Goal: Ask a question: Seek information or help from site administrators or community

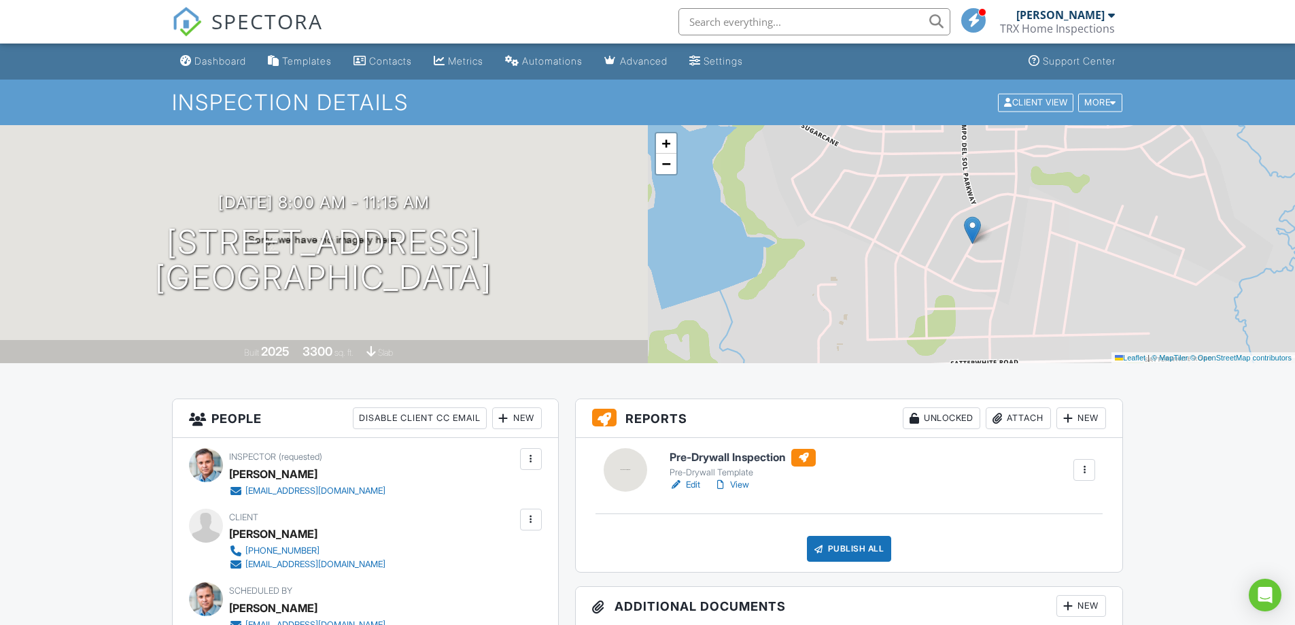
click at [740, 484] on link "View" at bounding box center [731, 485] width 35 height 14
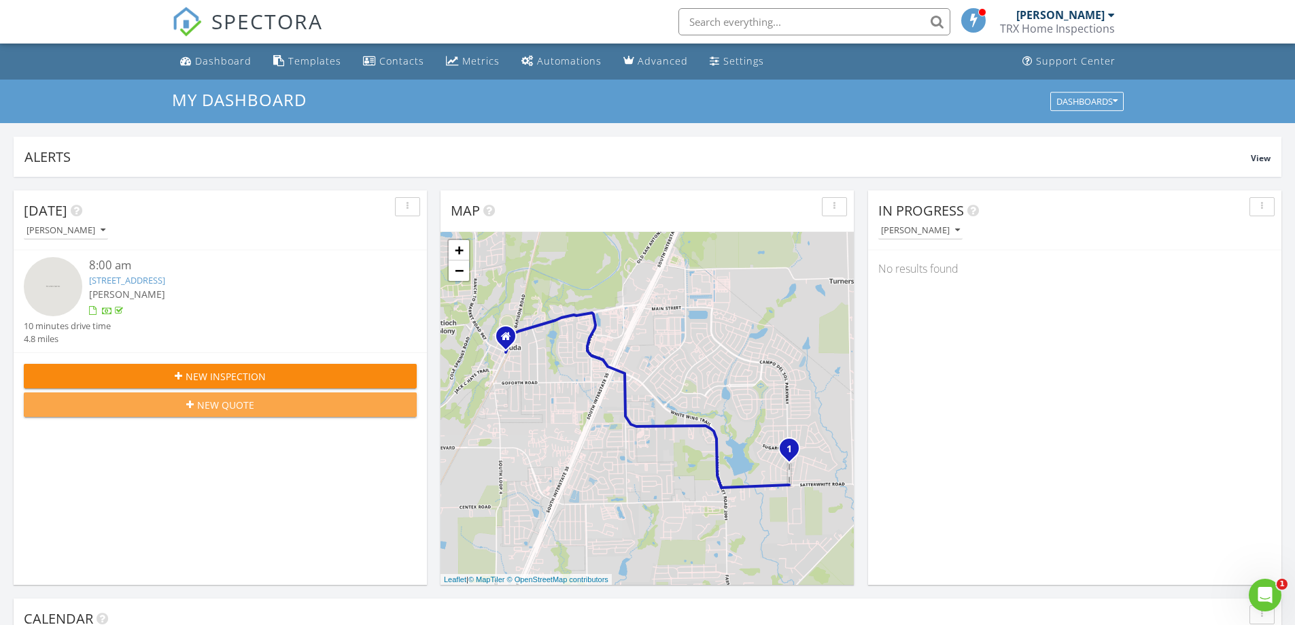
click at [215, 404] on span "New Quote" at bounding box center [225, 405] width 57 height 14
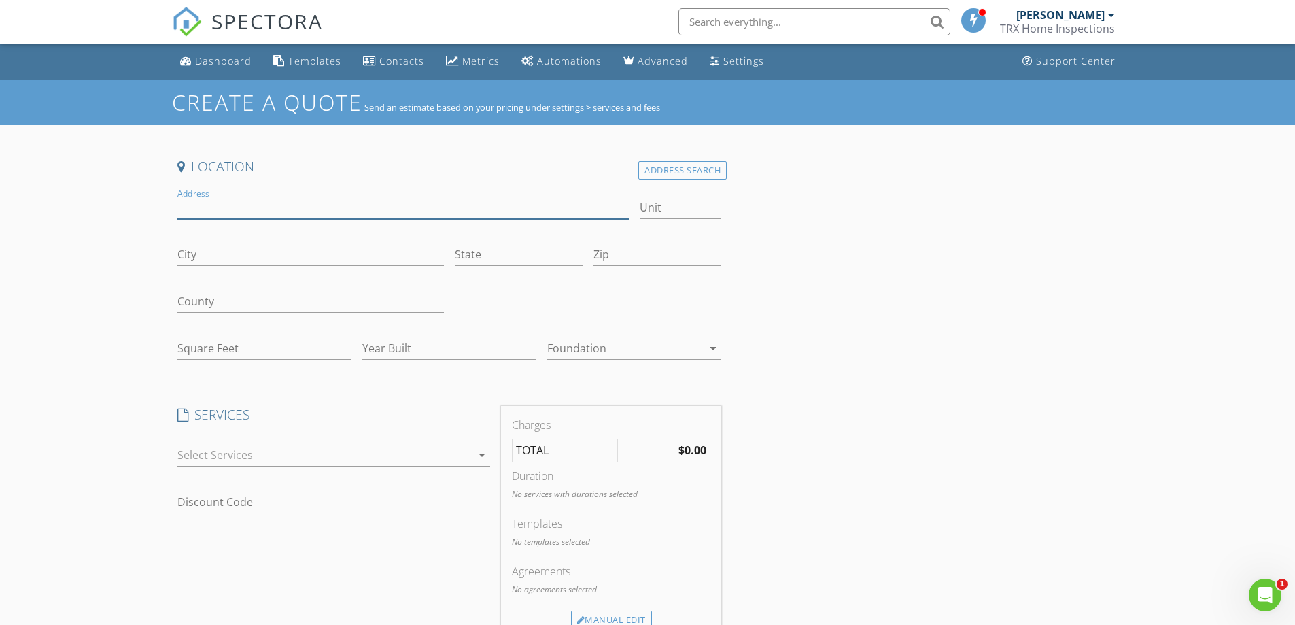
click at [200, 204] on input "Address" at bounding box center [403, 207] width 452 height 22
type input "222 Mango"
click at [209, 250] on input "City" at bounding box center [310, 254] width 266 height 22
type input "Buda"
click at [487, 251] on input "State" at bounding box center [519, 254] width 128 height 22
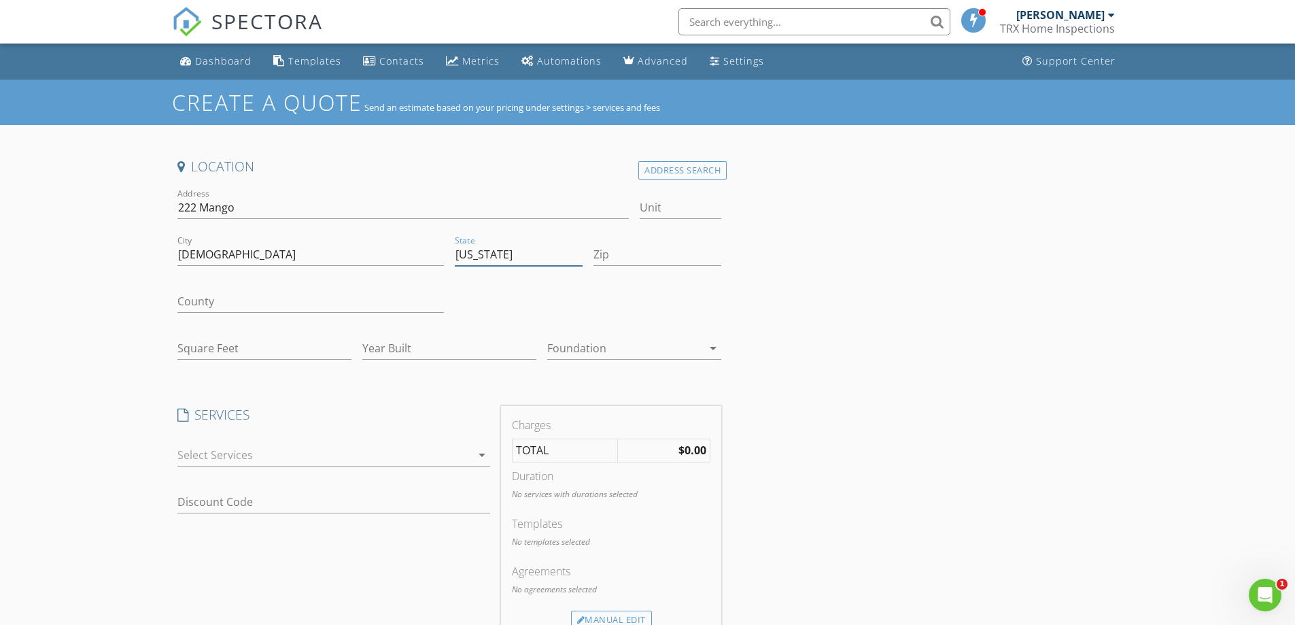
type input "Texas"
click at [628, 249] on input "Zip" at bounding box center [657, 254] width 128 height 22
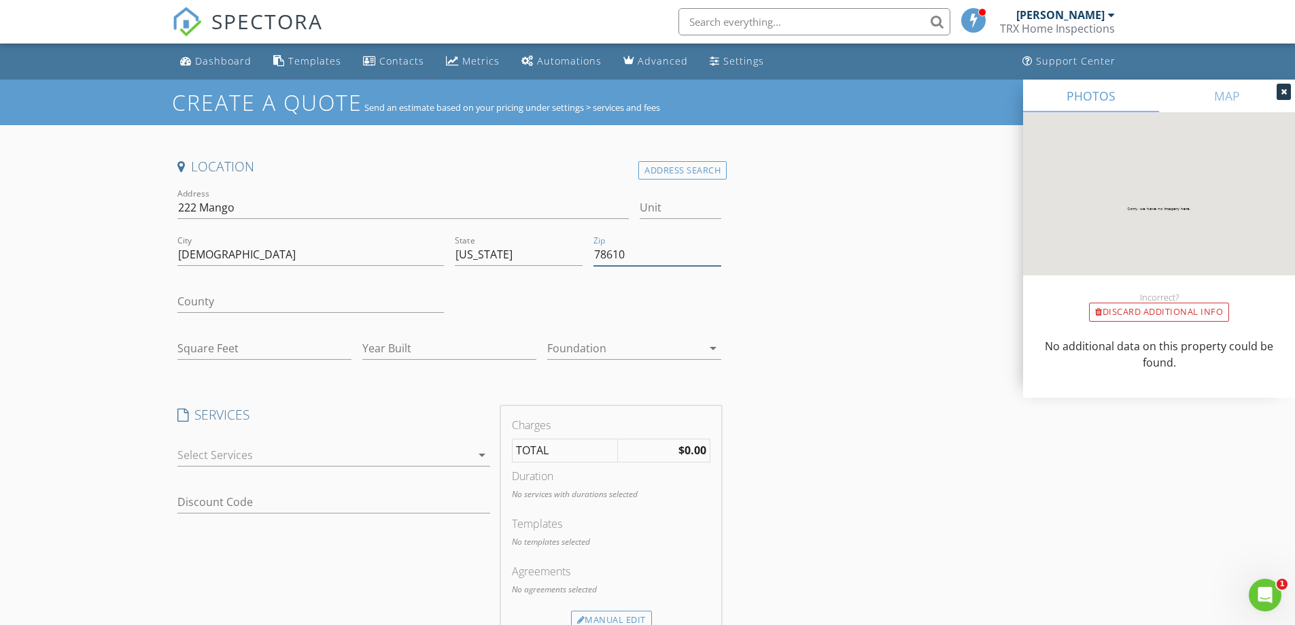
type input "78610"
click at [269, 209] on input "222 Mango" at bounding box center [403, 207] width 452 height 22
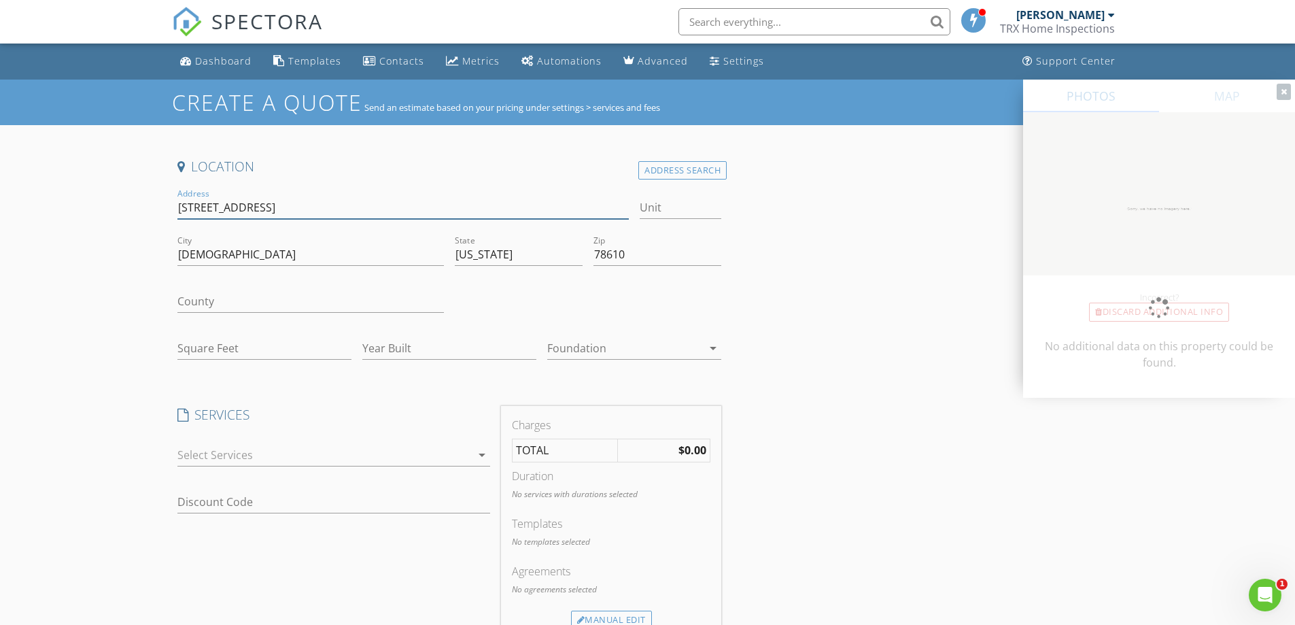
type input "[STREET_ADDRESS]"
click at [211, 301] on input "County" at bounding box center [310, 301] width 266 height 22
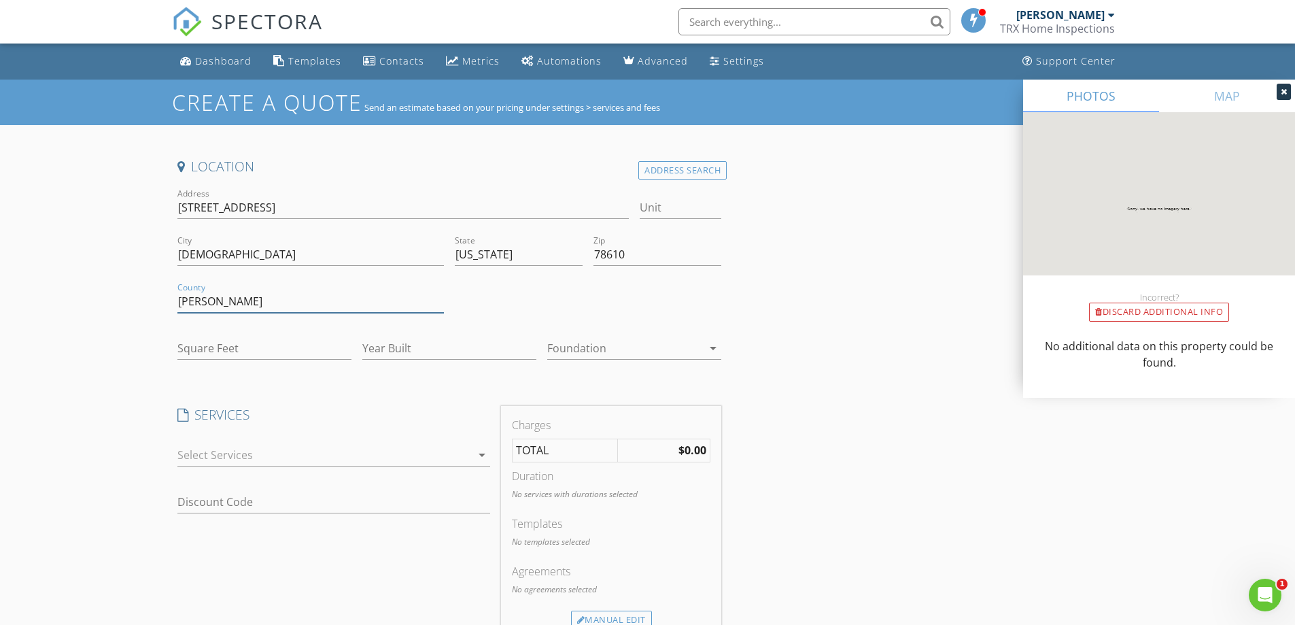
type input "Hays"
click at [187, 344] on input "Square Feet" at bounding box center [264, 348] width 174 height 22
drag, startPoint x: 270, startPoint y: 209, endPoint x: 236, endPoint y: 209, distance: 34.0
click at [236, 209] on input "222 Mango Circle" at bounding box center [403, 207] width 452 height 22
click at [292, 206] on input "222 Mango Circle" at bounding box center [403, 207] width 452 height 22
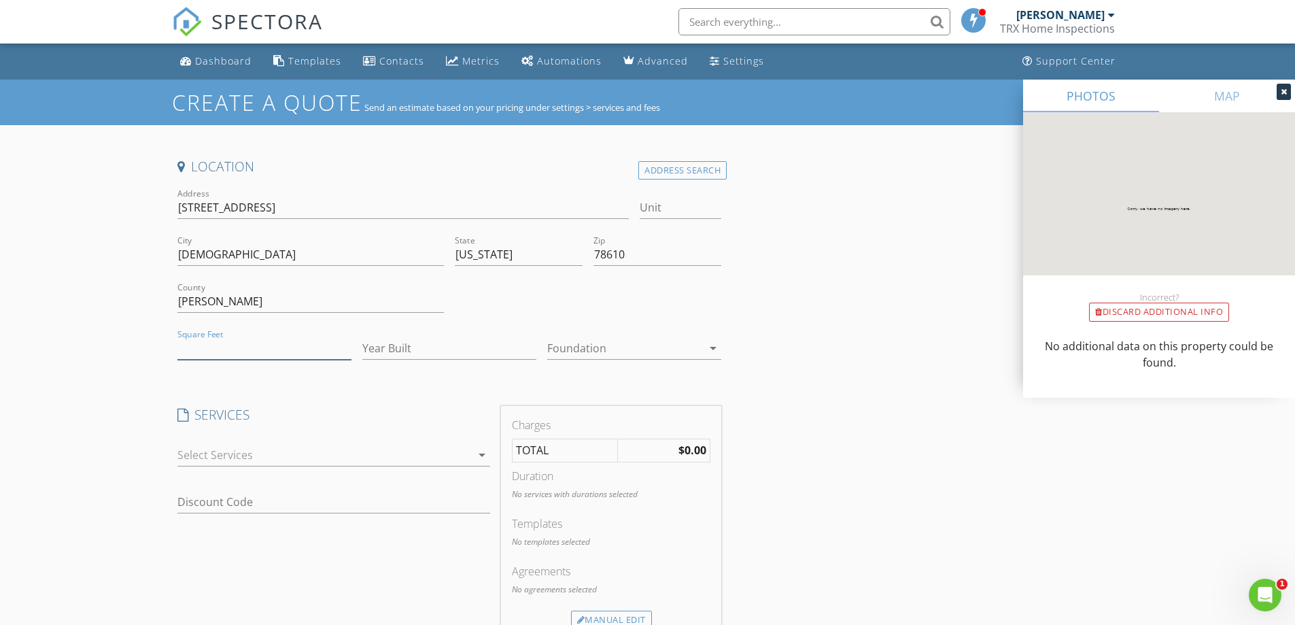
click at [198, 350] on input "Square Feet" at bounding box center [264, 348] width 174 height 22
type input "3300"
click at [392, 337] on input "Year Built" at bounding box center [449, 348] width 174 height 22
type input "2025"
click at [584, 353] on div at bounding box center [624, 348] width 155 height 22
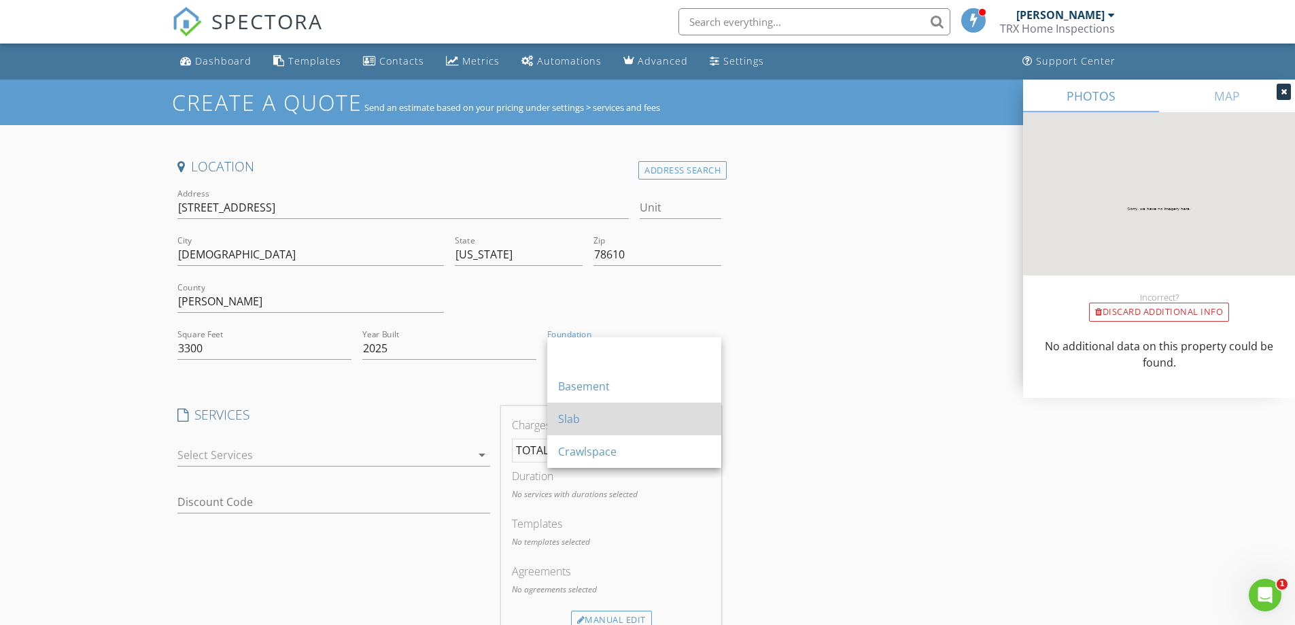
click at [579, 411] on div "Slab" at bounding box center [634, 418] width 152 height 16
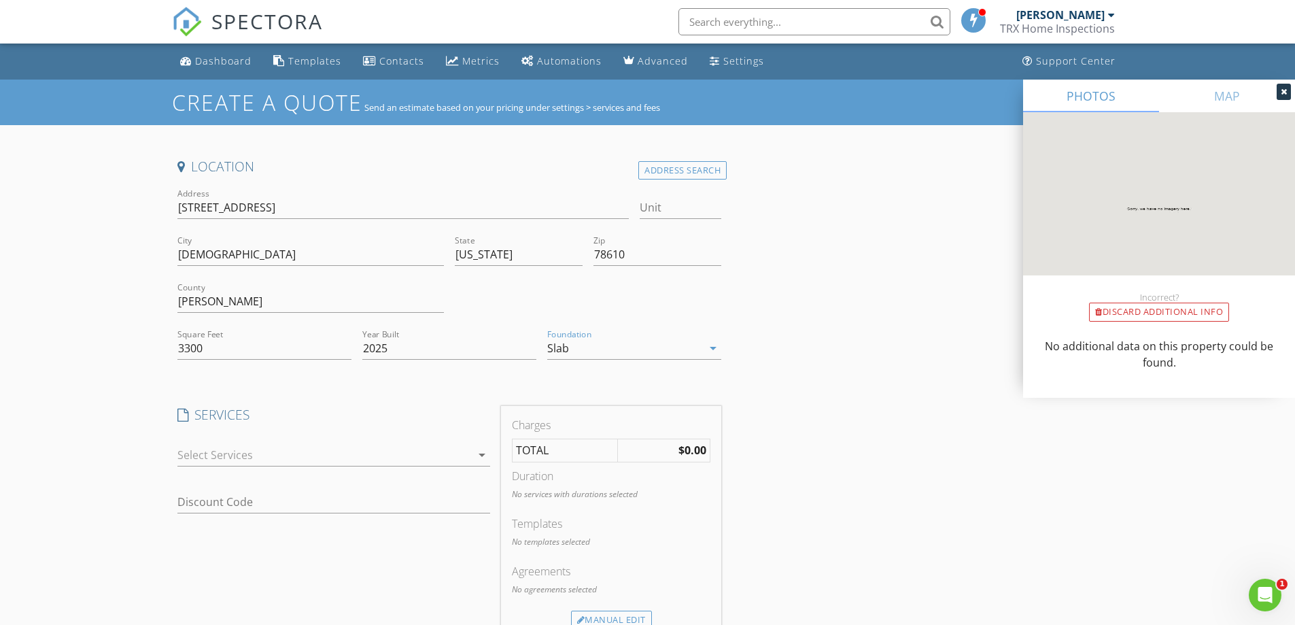
click at [357, 452] on div at bounding box center [324, 455] width 294 height 22
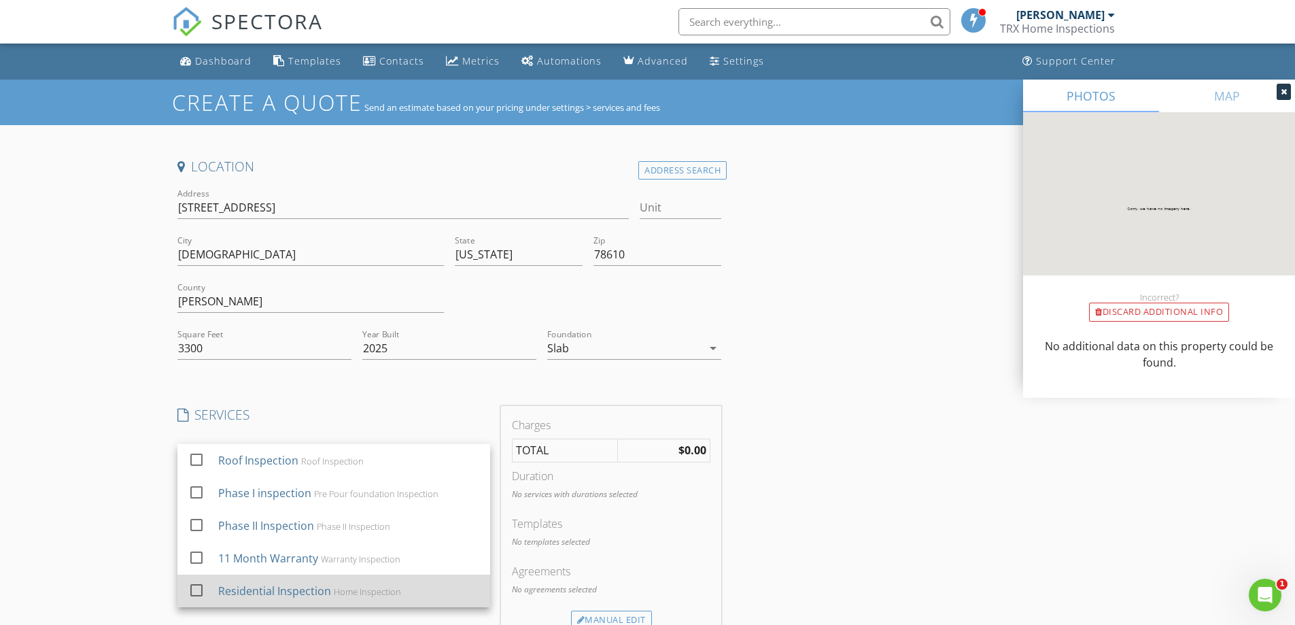
click at [196, 593] on div at bounding box center [196, 589] width 23 height 23
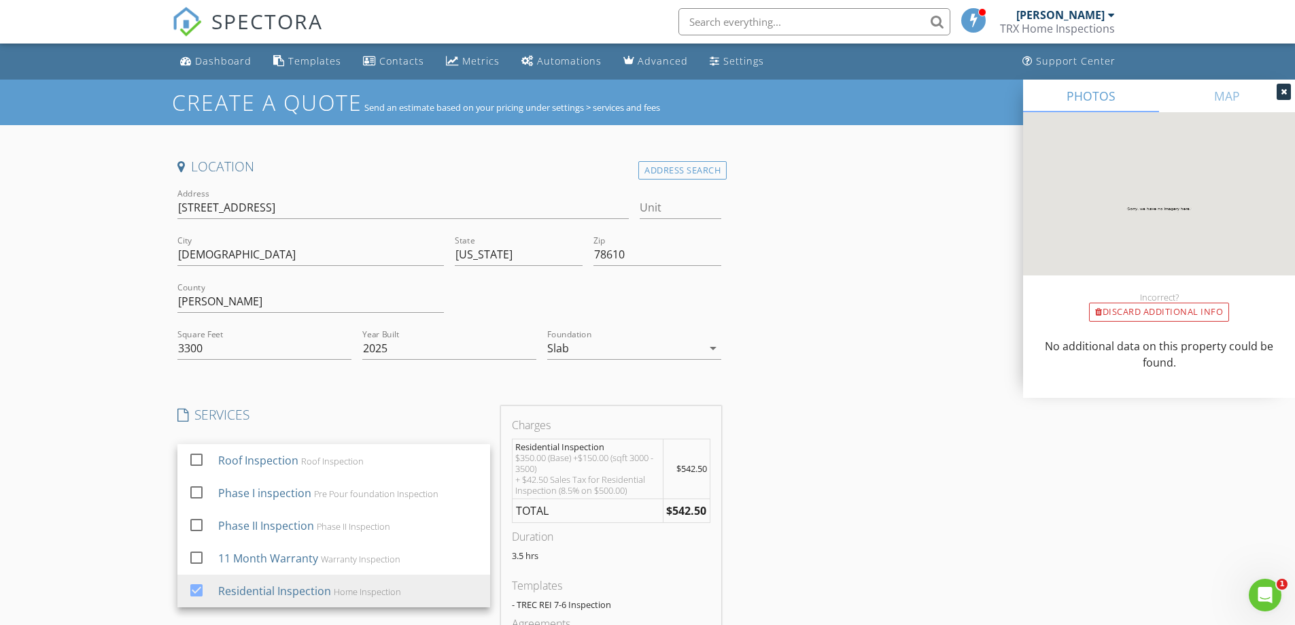
click at [84, 491] on div "Create a Quote Send an estimate based on your pricing under settings > services…" at bounding box center [647, 544] width 1295 height 929
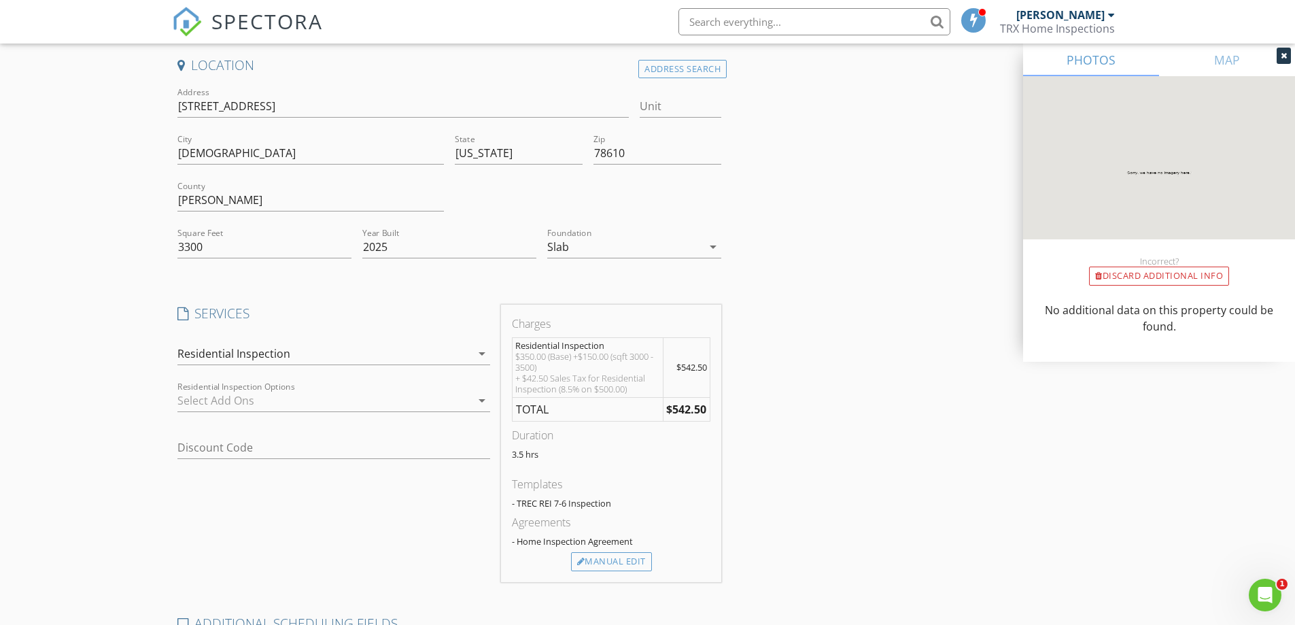
scroll to position [136, 0]
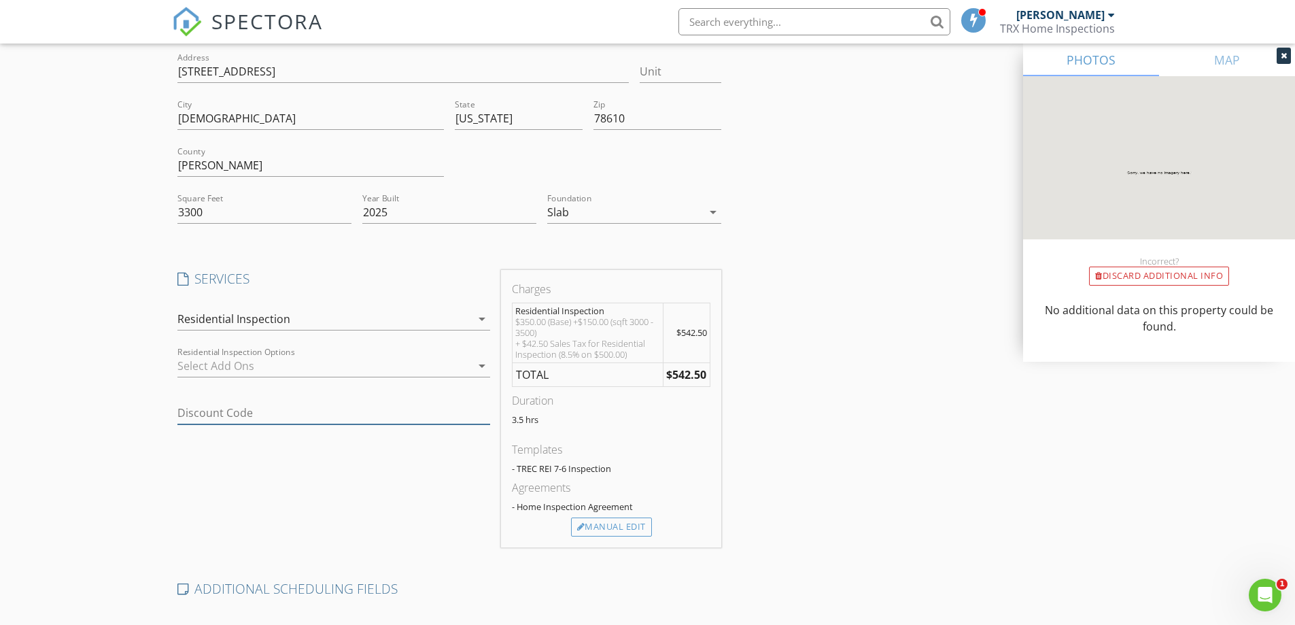
click at [192, 411] on input "Discount Code" at bounding box center [333, 413] width 313 height 22
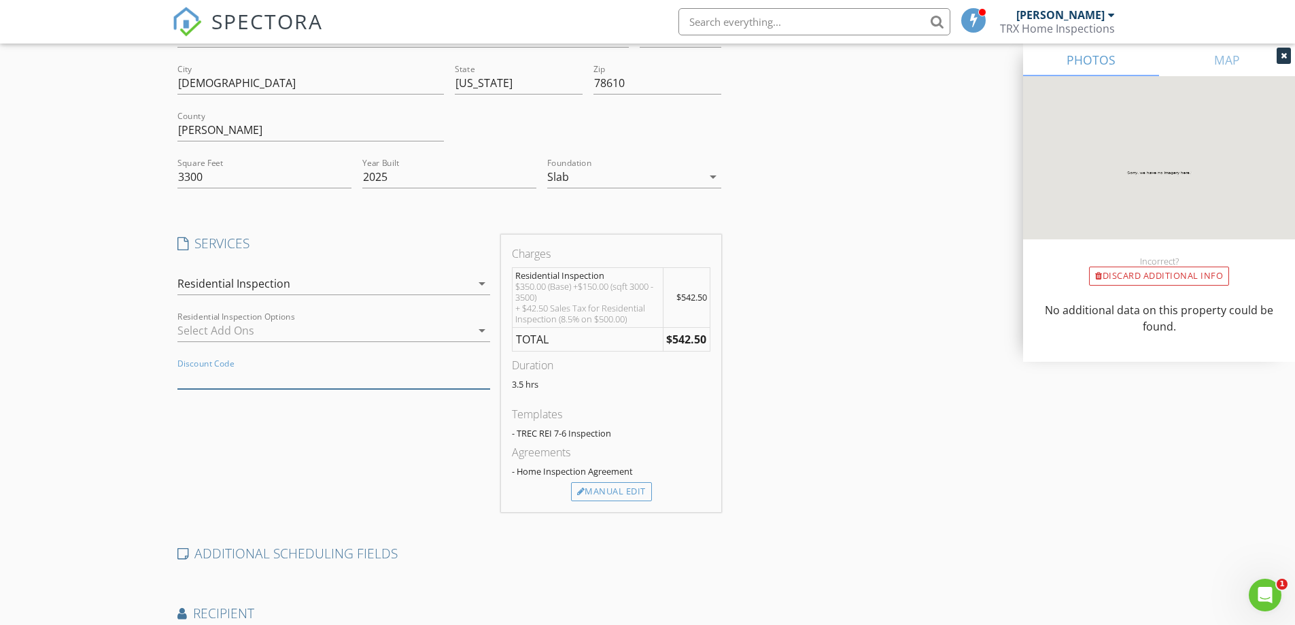
scroll to position [272, 0]
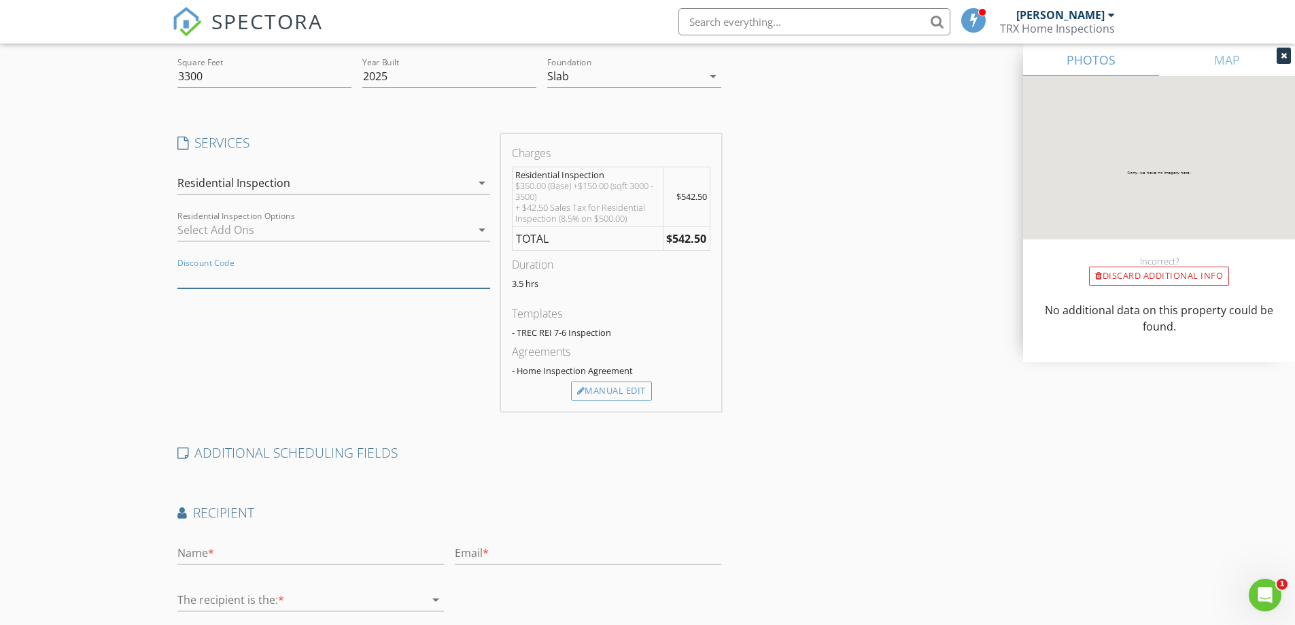
click at [192, 281] on input "Discount Code" at bounding box center [333, 277] width 313 height 22
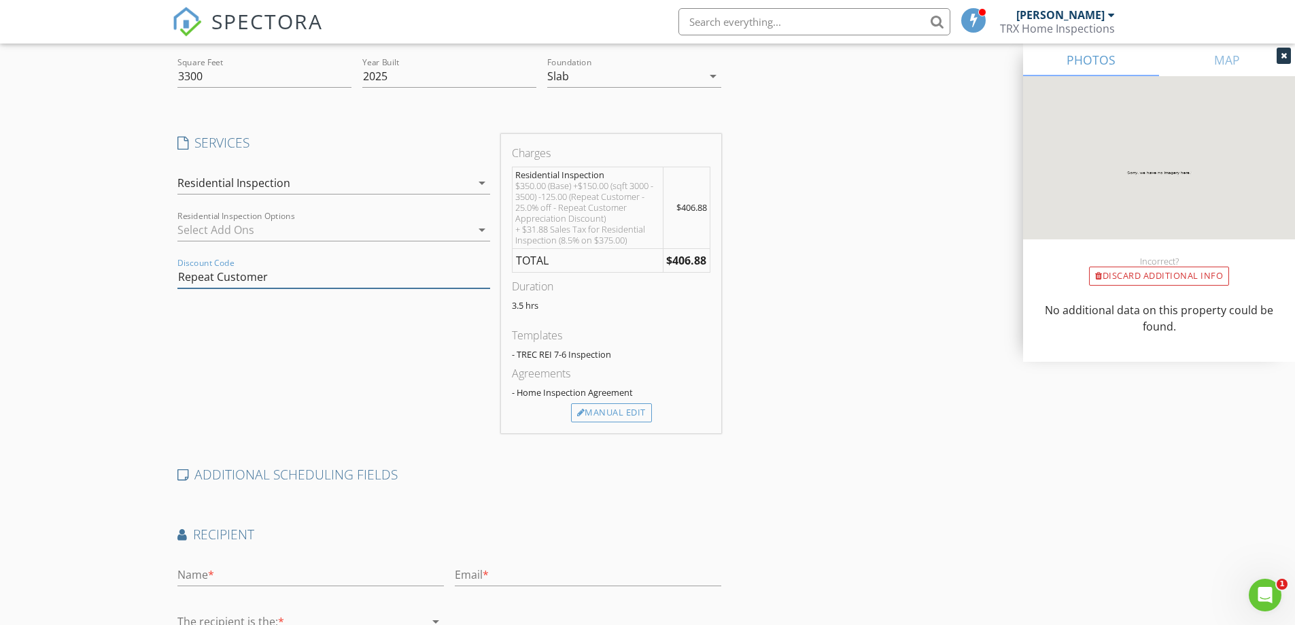
type input "Repeat Customer"
click at [215, 336] on div "SERVICES check_box_outline_blank Roof Inspection Roof Inspection check_box_outl…" at bounding box center [333, 283] width 323 height 299
click at [424, 305] on div "SERVICES check_box_outline_blank Roof Inspection Roof Inspection check_box_outl…" at bounding box center [333, 283] width 323 height 299
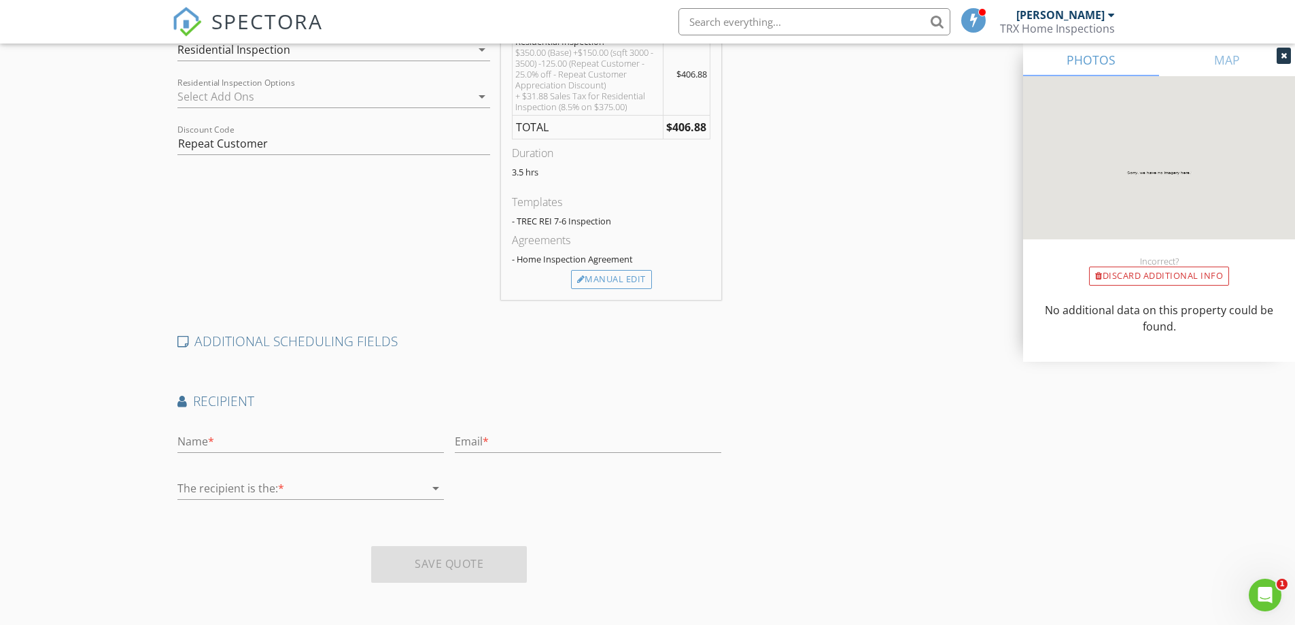
scroll to position [406, 0]
click at [195, 438] on input "text" at bounding box center [310, 440] width 266 height 22
type input "Alejandro"
click at [186, 480] on div at bounding box center [300, 487] width 247 height 22
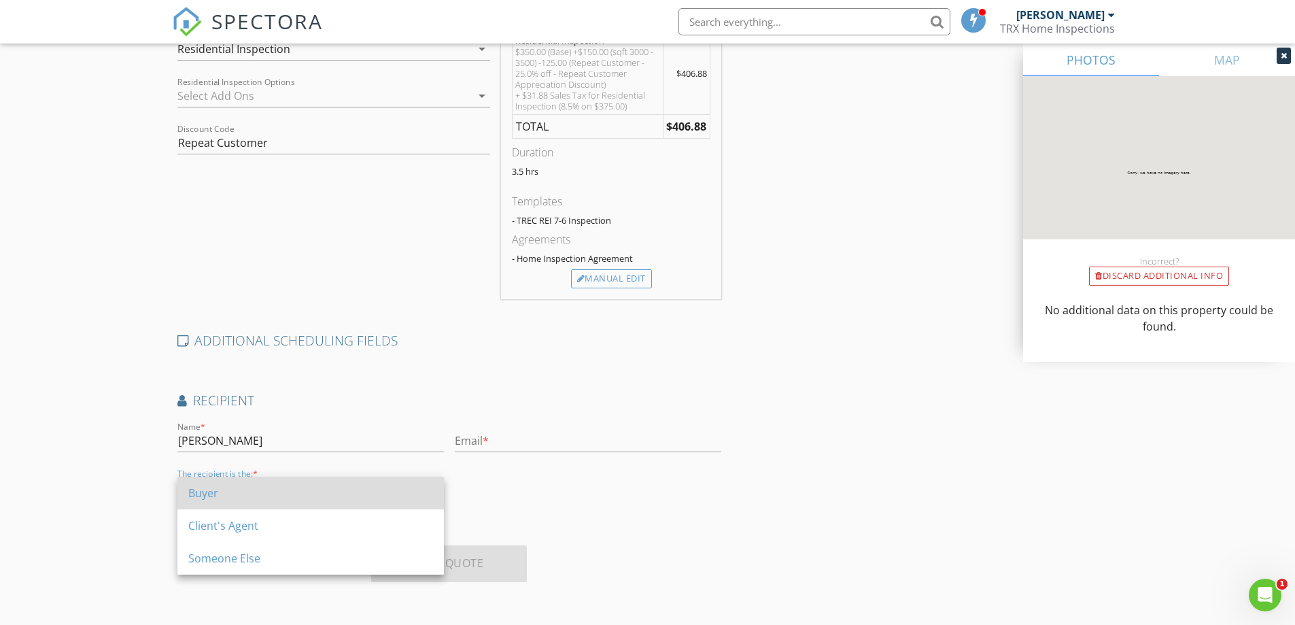
click at [194, 504] on div "Buyer" at bounding box center [310, 492] width 245 height 33
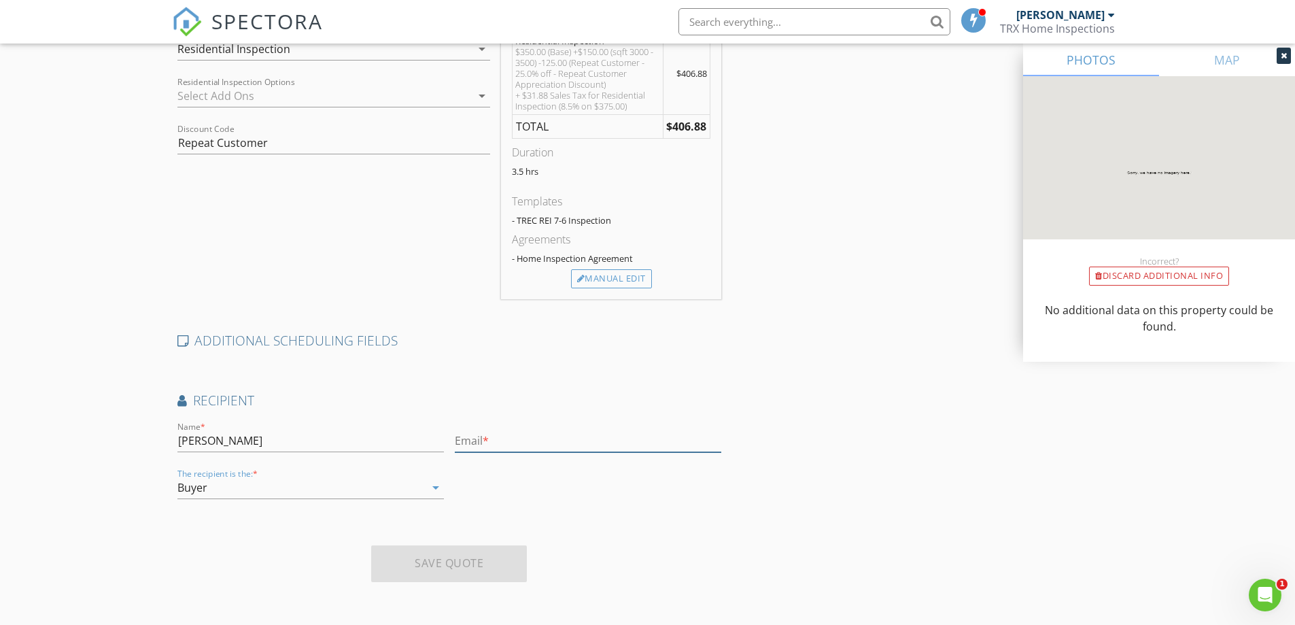
click at [496, 442] on input "text" at bounding box center [588, 440] width 266 height 22
paste input "alejandro96t@gmail.com"
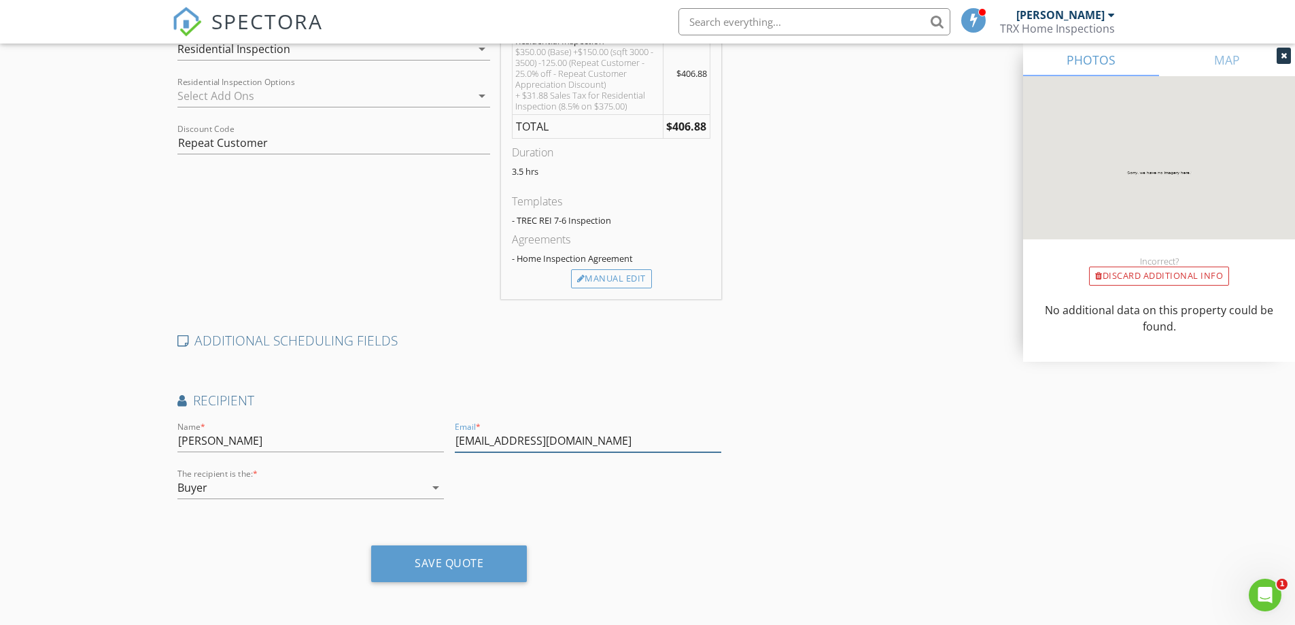
type input "alejandro96t@gmail.com"
click at [319, 445] on input "Alejandro" at bounding box center [310, 440] width 266 height 22
drag, startPoint x: 243, startPoint y: 444, endPoint x: 166, endPoint y: 449, distance: 77.6
click at [167, 449] on div "Create a Quote Send an estimate based on your pricing under settings > services…" at bounding box center [647, 149] width 1295 height 951
paste input "Torres"
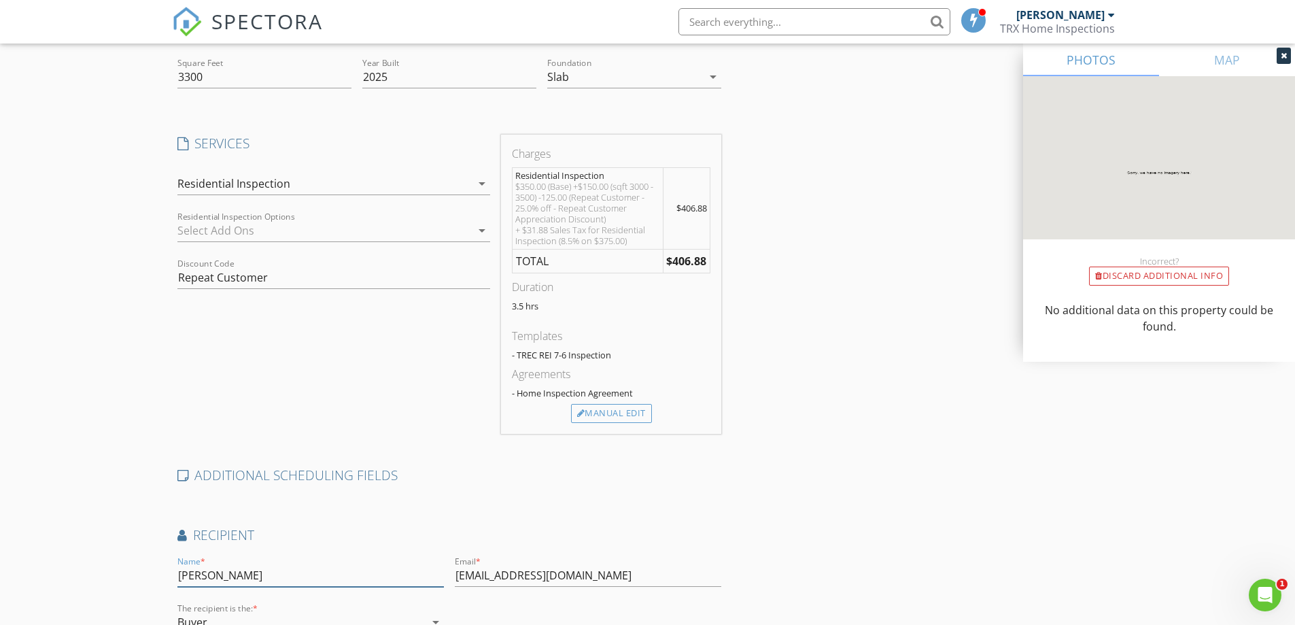
scroll to position [270, 0]
type input "Alejandro Torres"
click at [361, 188] on div "Residential Inspection" at bounding box center [324, 185] width 294 height 22
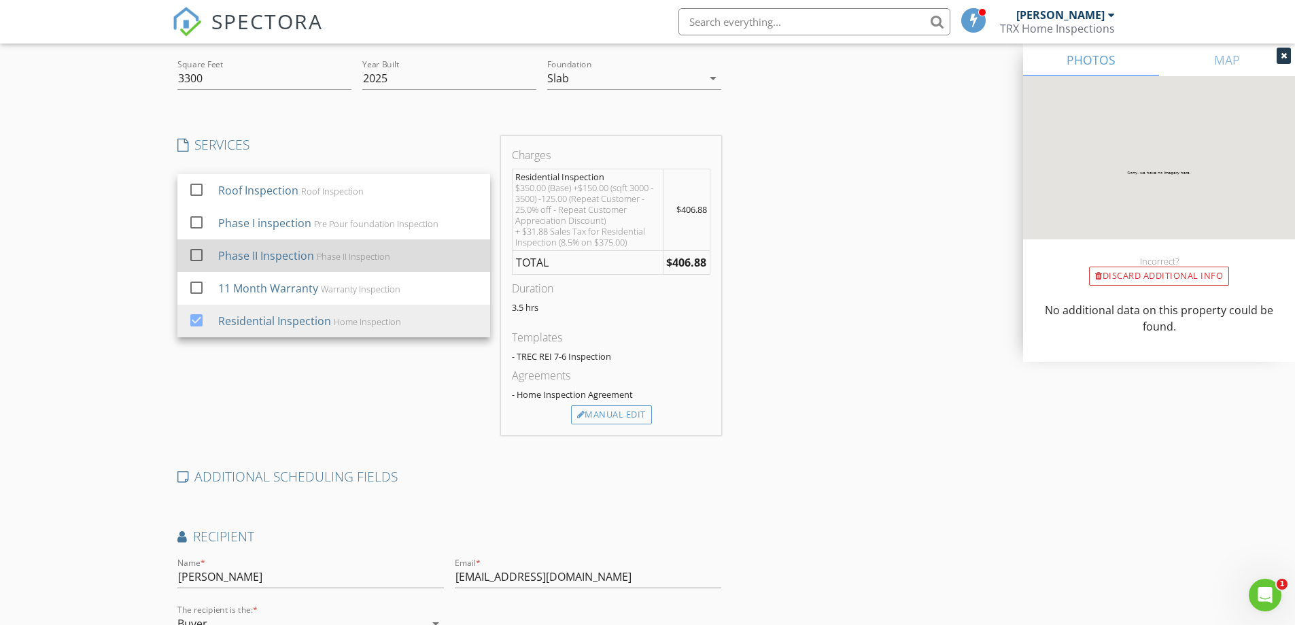
click at [290, 264] on div "Phase II Inspection Phase II Inspection" at bounding box center [347, 255] width 261 height 27
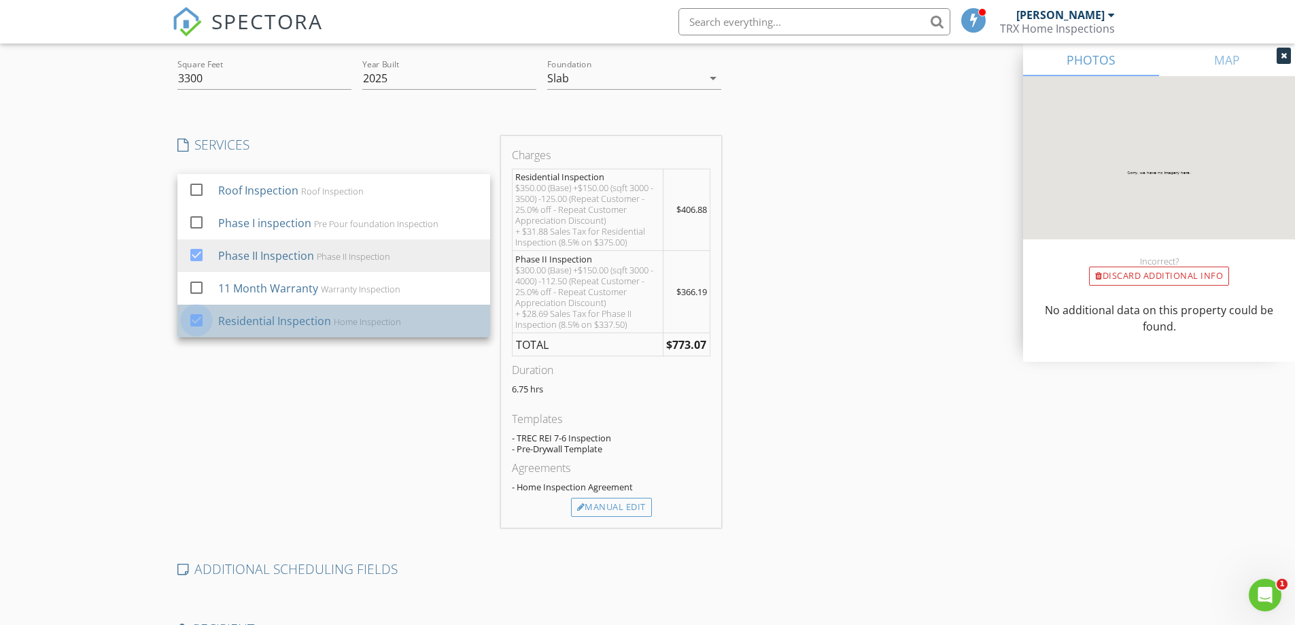
click at [205, 321] on div at bounding box center [196, 319] width 23 height 23
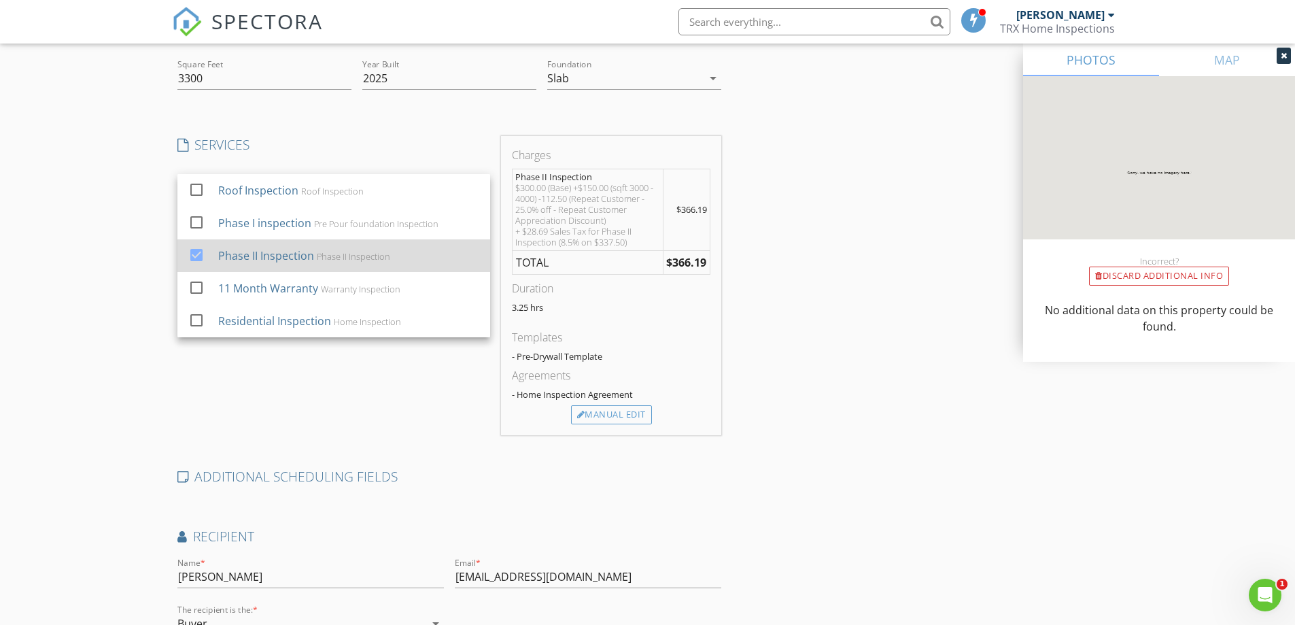
click at [196, 255] on div at bounding box center [196, 254] width 23 height 23
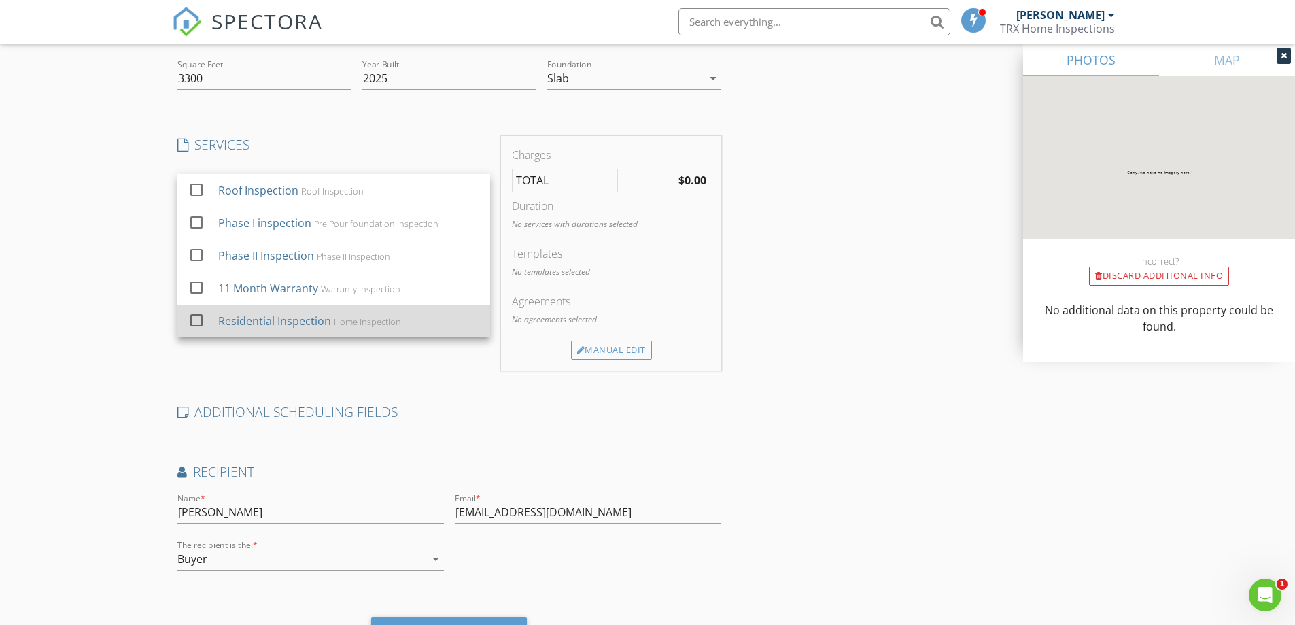
click at [200, 317] on div at bounding box center [196, 319] width 23 height 23
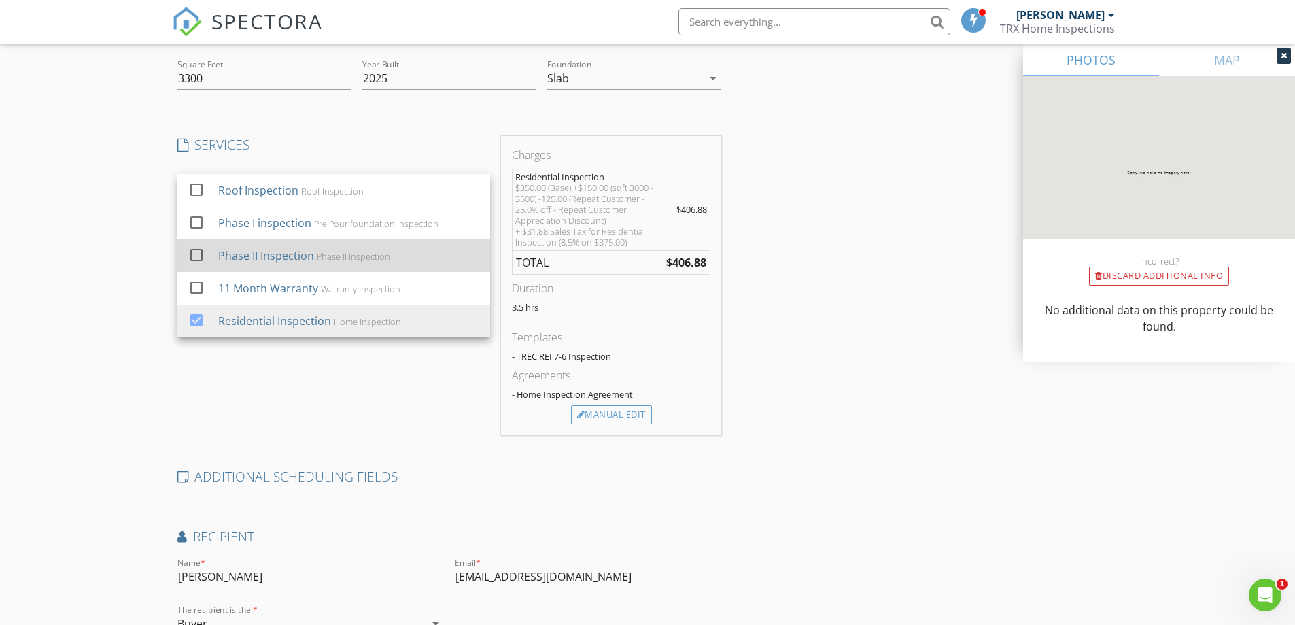
click at [197, 258] on div at bounding box center [196, 254] width 23 height 23
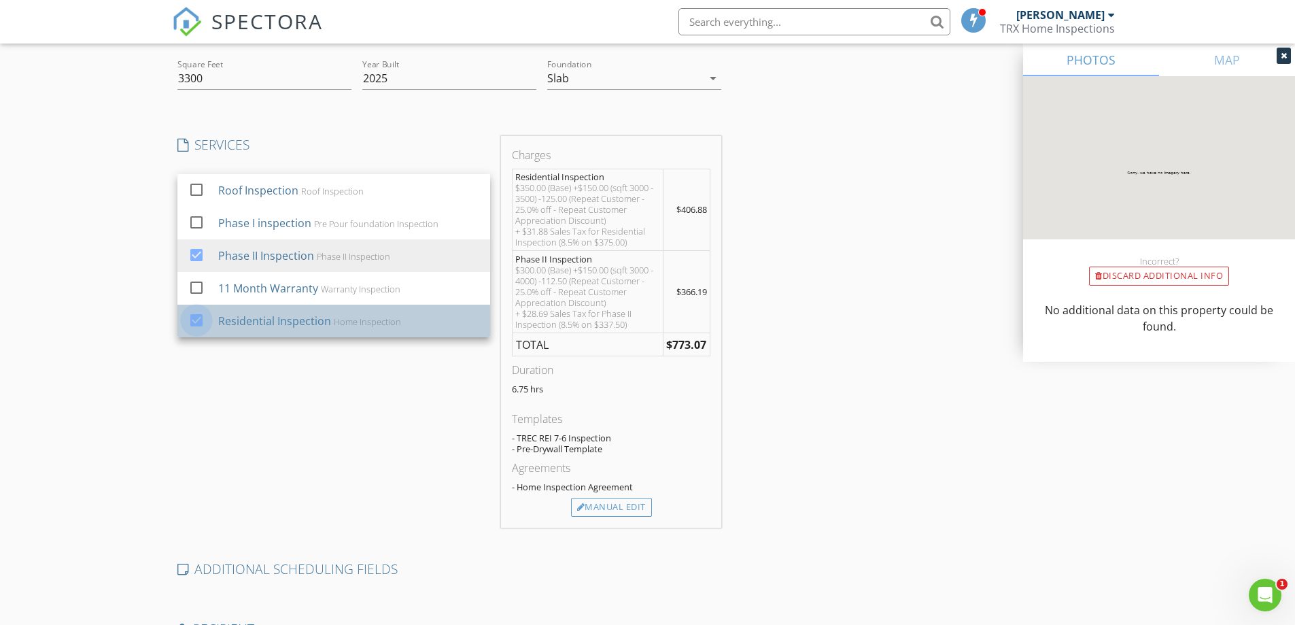
click at [194, 319] on div at bounding box center [196, 319] width 23 height 23
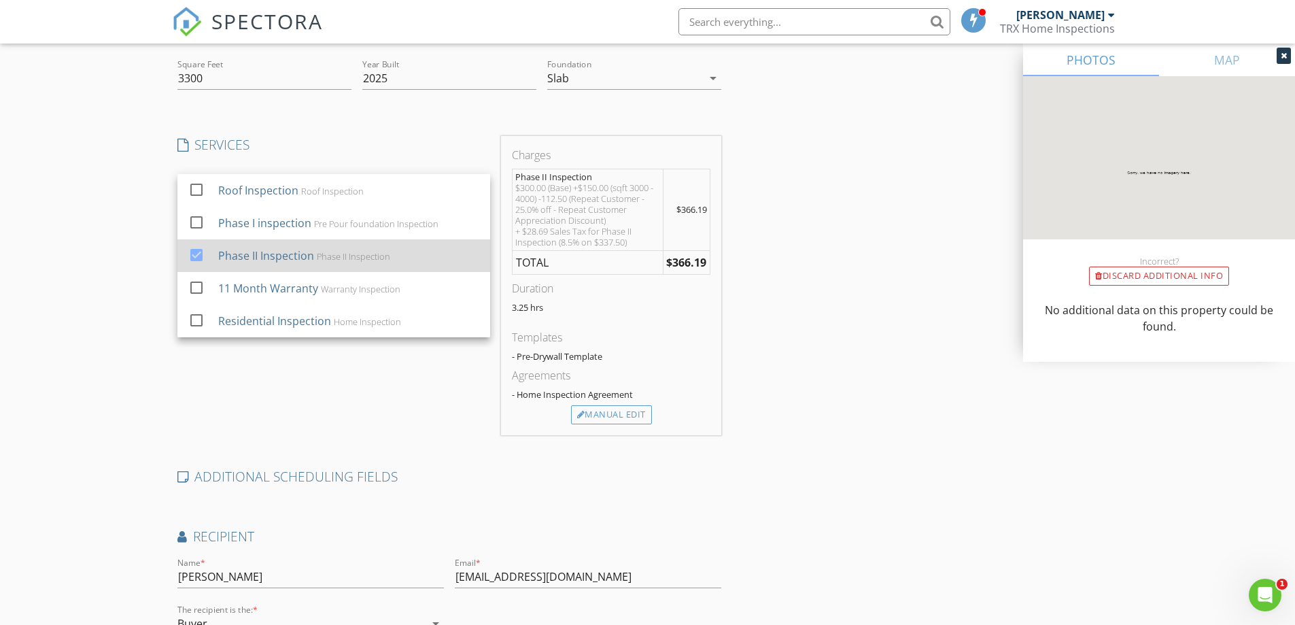
click at [195, 257] on div at bounding box center [196, 254] width 23 height 23
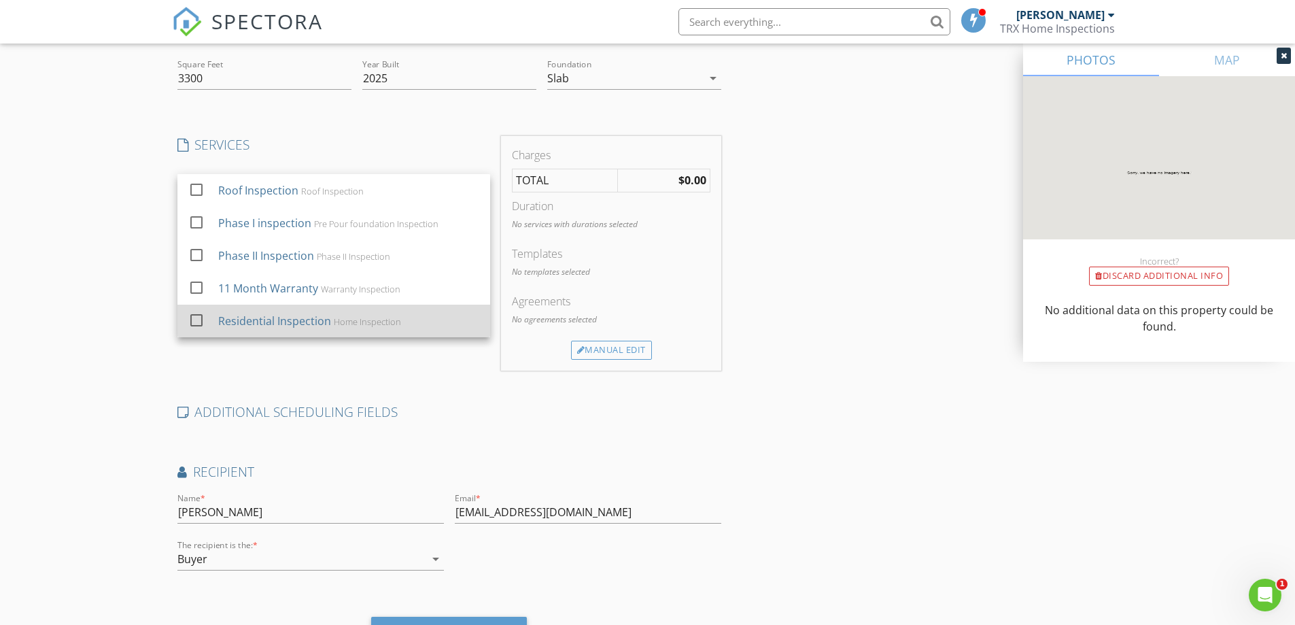
click at [198, 316] on div at bounding box center [196, 319] width 23 height 23
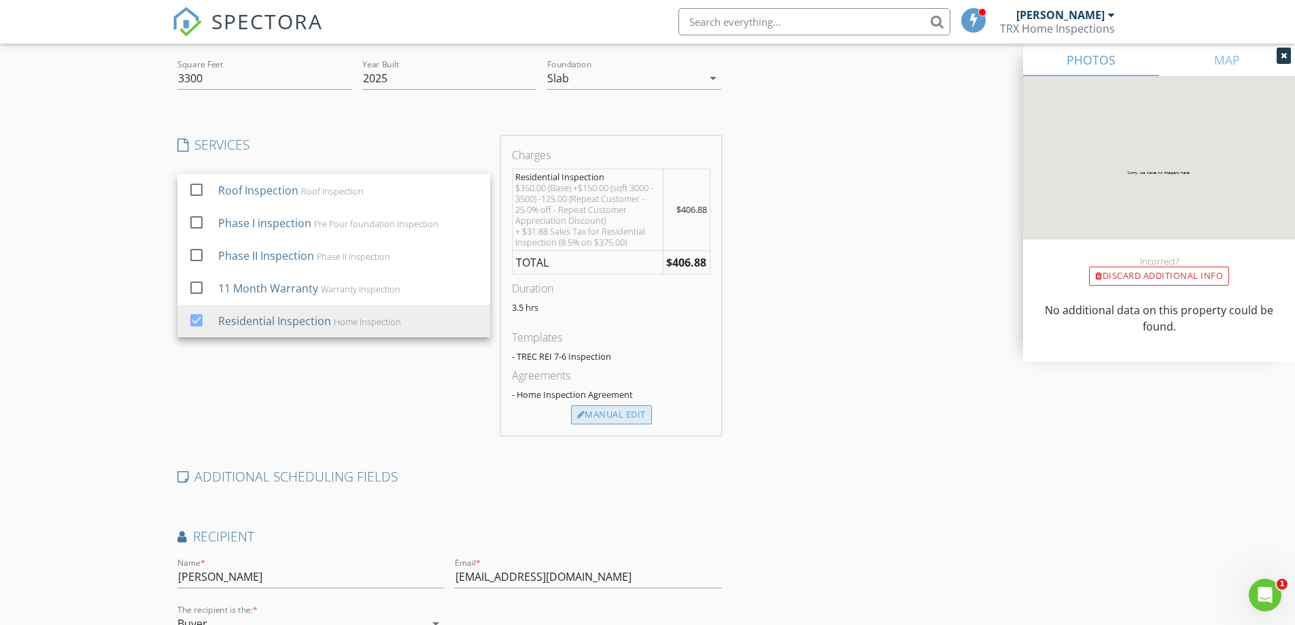
click at [609, 417] on div "Manual Edit" at bounding box center [611, 414] width 81 height 19
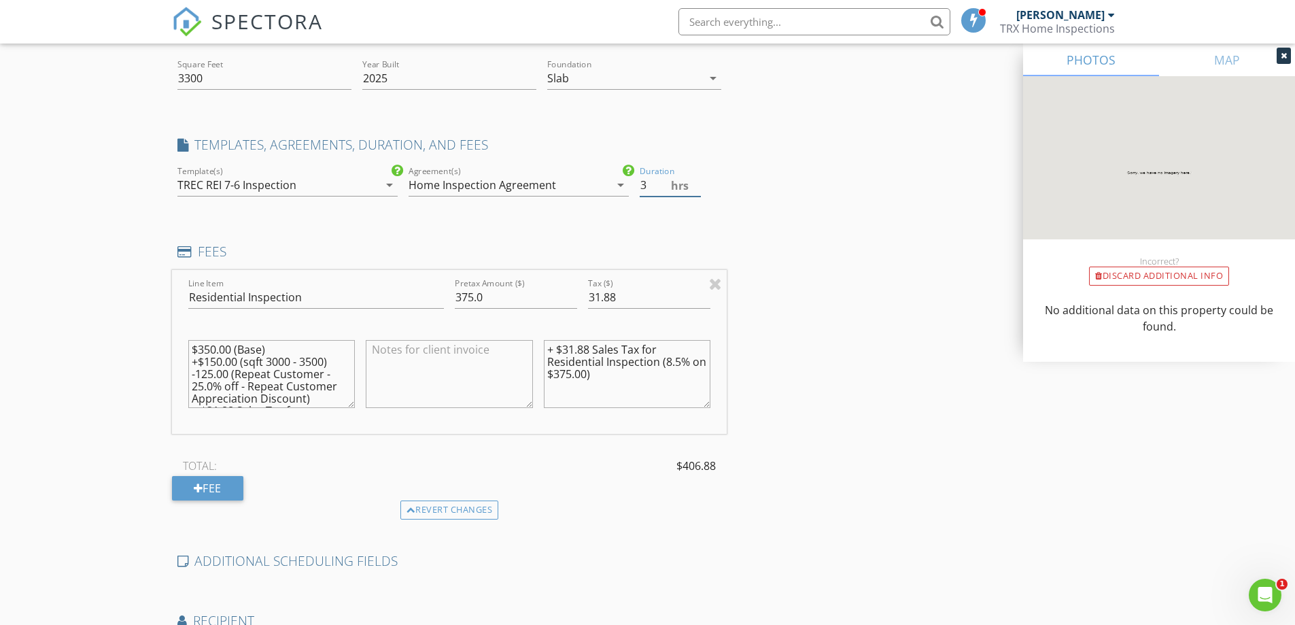
click at [698, 190] on input "3" at bounding box center [669, 185] width 61 height 22
click at [695, 190] on input "2.5" at bounding box center [669, 185] width 61 height 22
click at [693, 182] on input "3" at bounding box center [669, 185] width 61 height 22
click at [807, 453] on div "Location Address Search Address 222 Mango Circle Unit City Buda State Texas Zip…" at bounding box center [647, 350] width 951 height 924
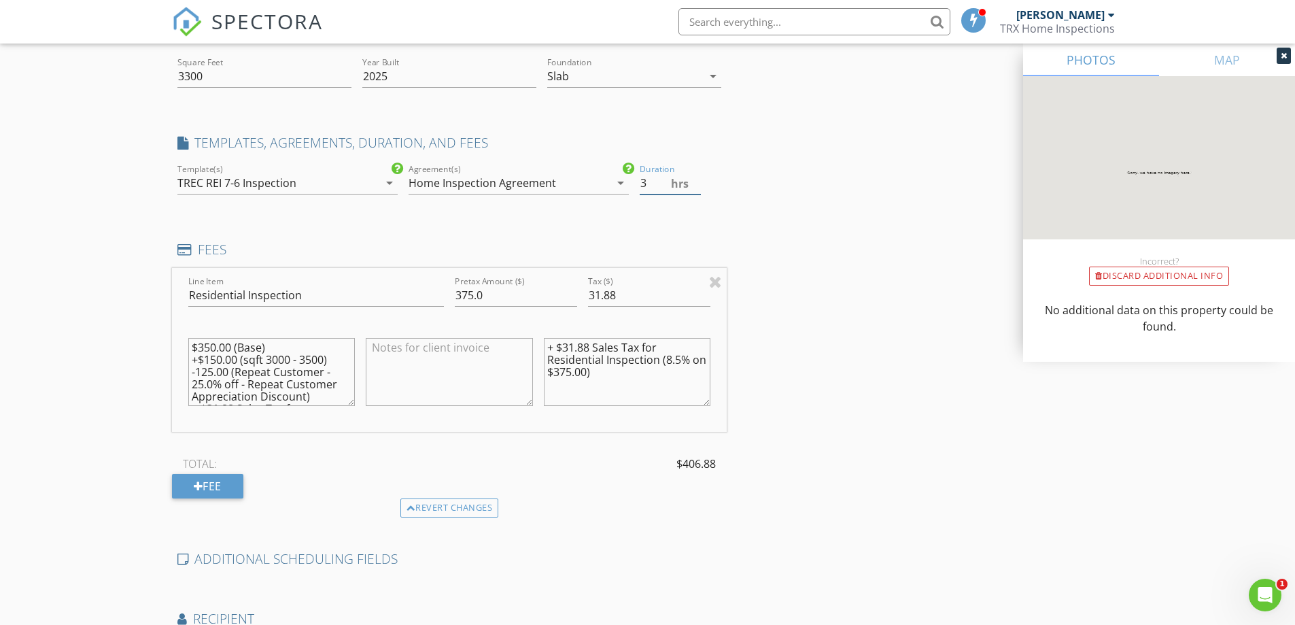
drag, startPoint x: 654, startPoint y: 187, endPoint x: 633, endPoint y: 187, distance: 21.7
click at [633, 187] on div "check_box TREC REI 7-6 Inspection check_box_outline_blank InterNACHI Residentia…" at bounding box center [449, 184] width 555 height 47
click at [756, 243] on div "Location Address Search Address 222 Mango Circle Unit City Buda State Texas Zip…" at bounding box center [647, 348] width 951 height 924
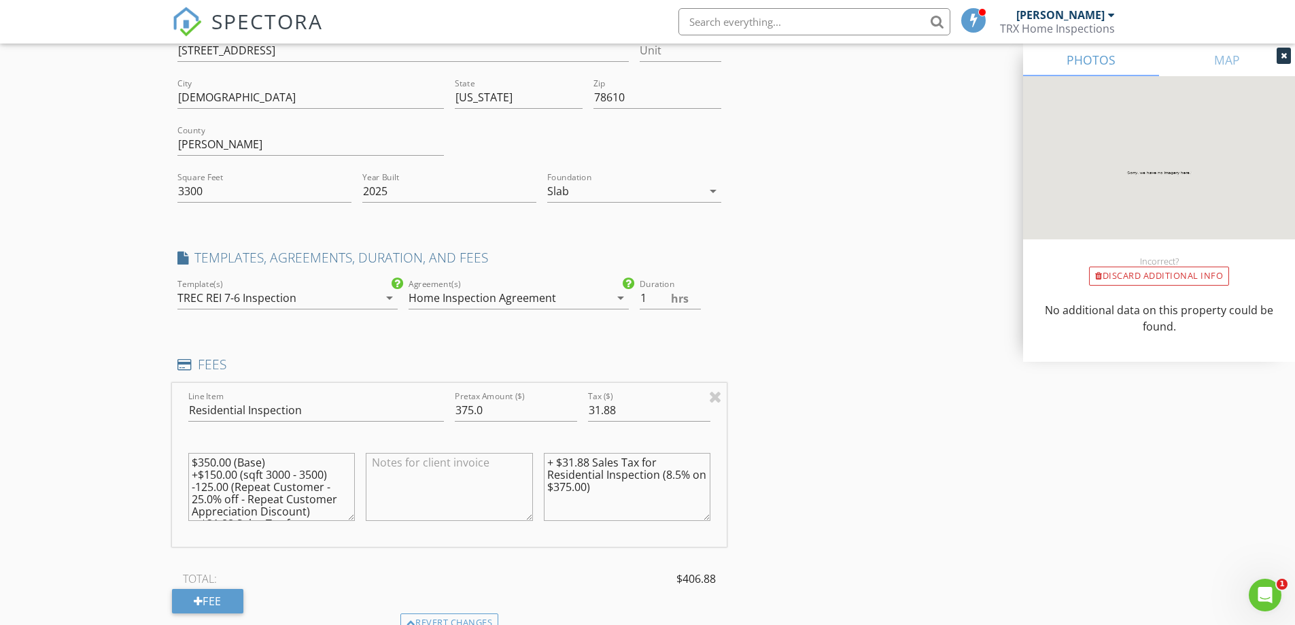
scroll to position [150, 0]
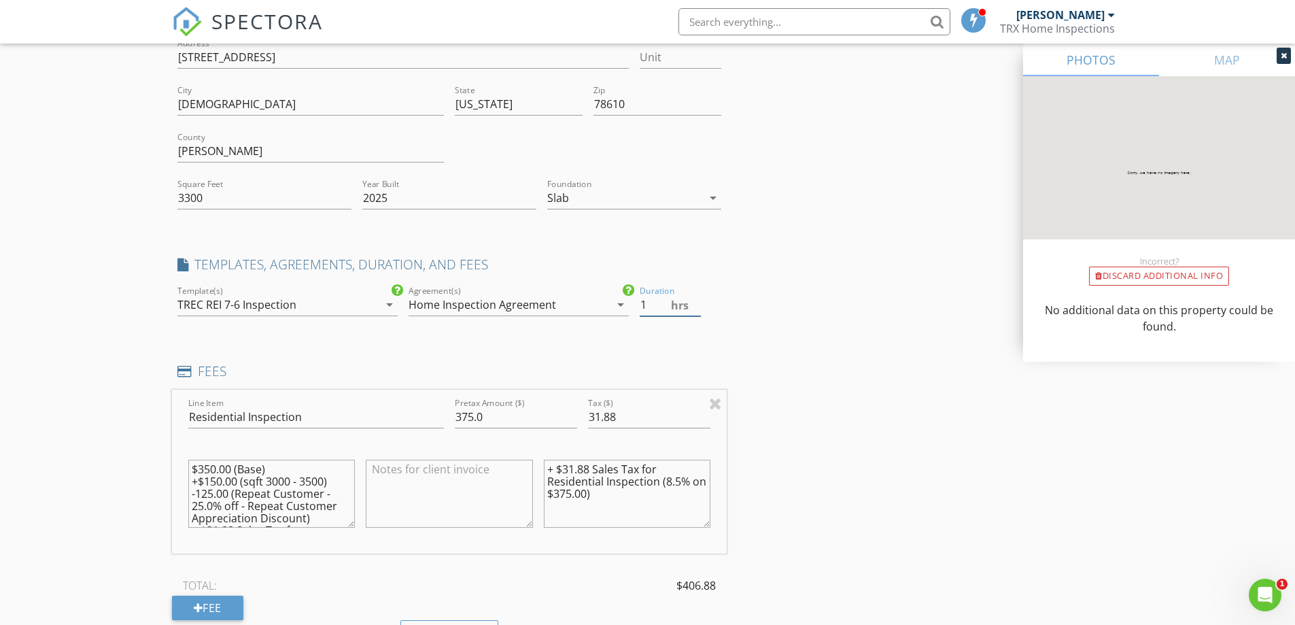
drag, startPoint x: 646, startPoint y: 309, endPoint x: 634, endPoint y: 306, distance: 12.5
click at [634, 306] on div "check_box TREC REI 7-6 Inspection check_box_outline_blank InterNACHI Residentia…" at bounding box center [449, 306] width 555 height 47
type input "3"
click at [120, 463] on div "Create a Quote Send an estimate based on your pricing under settings > services…" at bounding box center [647, 446] width 1295 height 1035
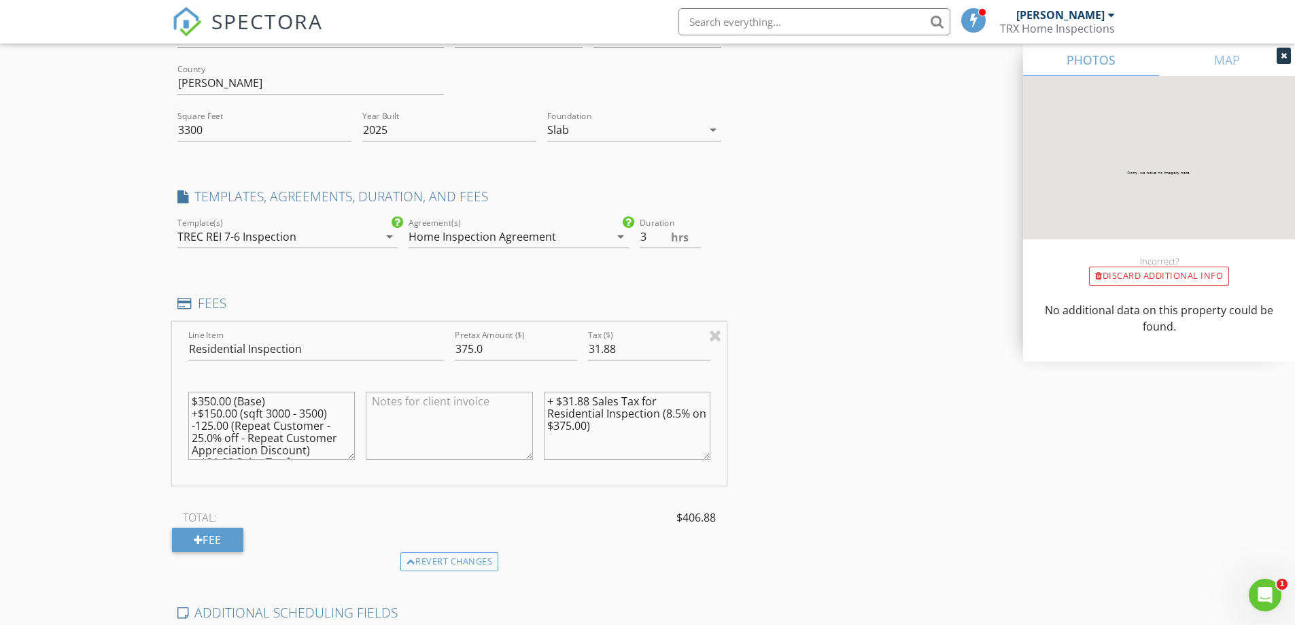
drag, startPoint x: 214, startPoint y: 400, endPoint x: 205, endPoint y: 398, distance: 8.9
click at [205, 398] on textarea "$350.00 (Base) +$150.00 (sqft 3000 - 3500) -125.00 (Repeat Customer - 25.0% off…" at bounding box center [271, 425] width 167 height 68
type textarea "$300.00 (Base) +$150.00 (sqft 3000 - 3500) -125.00 (Repeat Customer - 25.0% off…"
drag, startPoint x: 472, startPoint y: 348, endPoint x: 463, endPoint y: 348, distance: 9.5
click at [463, 348] on input "375.0" at bounding box center [516, 349] width 122 height 22
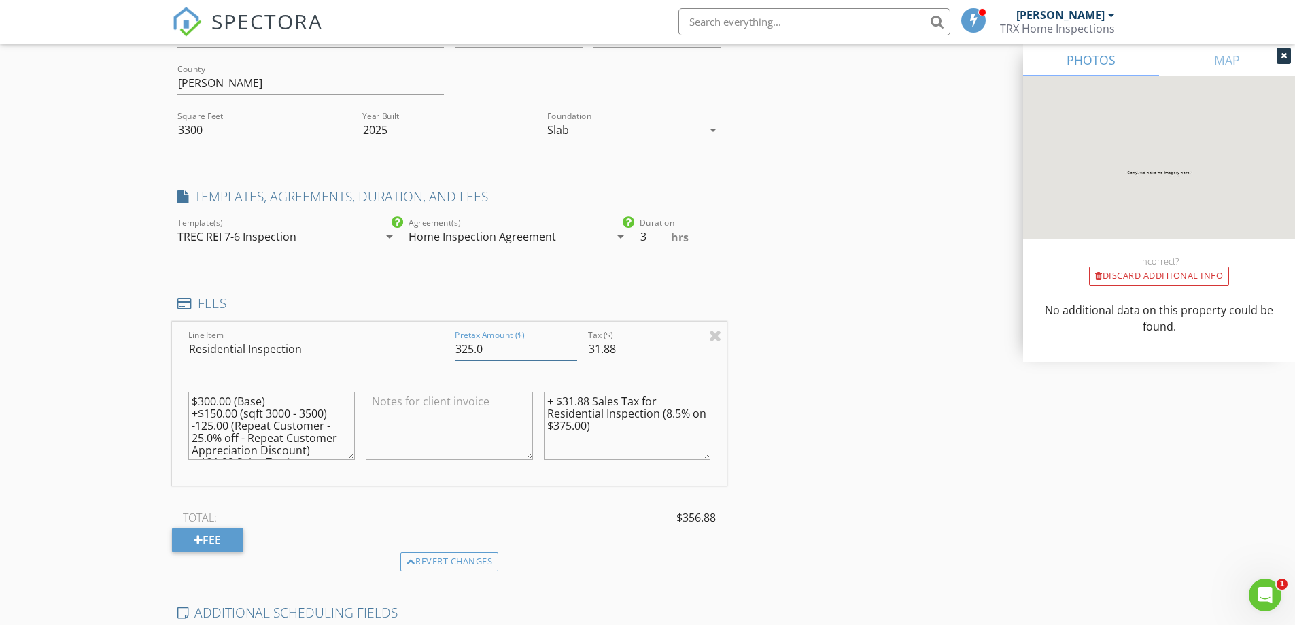
type input "325.0"
click at [756, 436] on div "Location Address Search Address 222 Mango Circle Unit City Buda State Texas Zip…" at bounding box center [647, 402] width 951 height 924
click at [797, 474] on div "Location Address Search Address 222 Mango Circle Unit City Buda State Texas Zip…" at bounding box center [647, 402] width 951 height 924
drag, startPoint x: 215, startPoint y: 402, endPoint x: 205, endPoint y: 402, distance: 10.2
click at [205, 402] on textarea "$300.00 (Base) +$150.00 (sqft 3000 - 3500) -125.00 (Repeat Customer - 25.0% off…" at bounding box center [271, 425] width 167 height 68
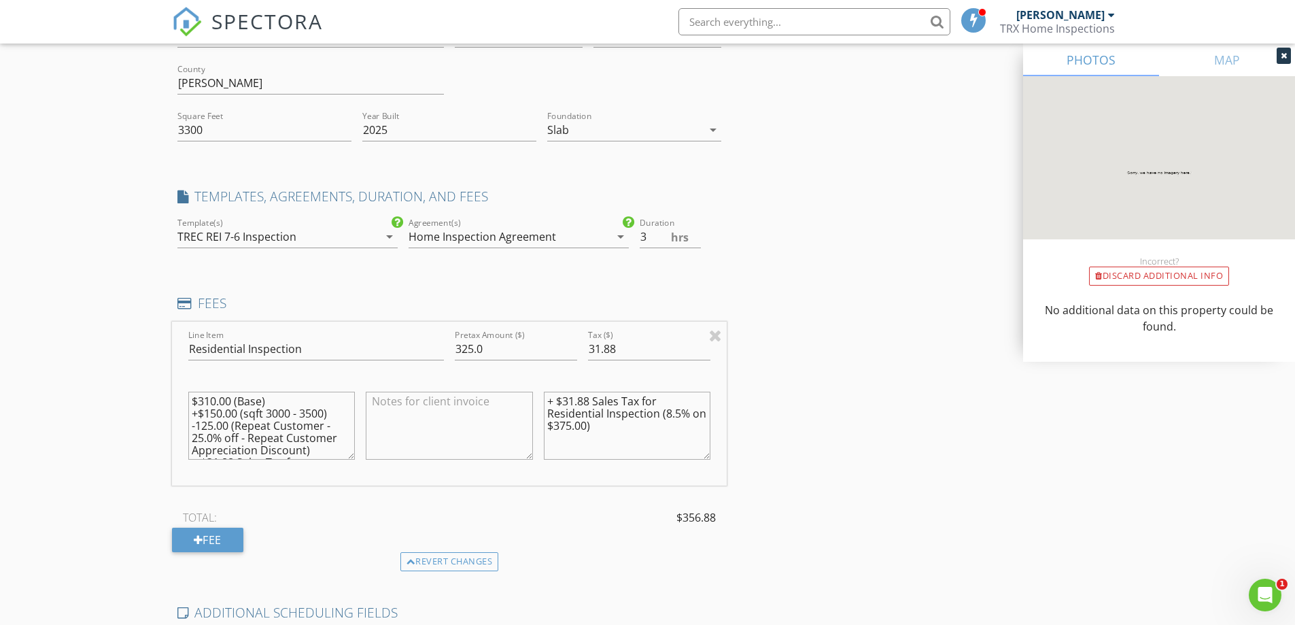
click at [828, 459] on div "Location Address Search Address 222 Mango Circle Unit City Buda State Texas Zip…" at bounding box center [647, 402] width 951 height 924
click at [207, 400] on textarea "$310.00 (Base) +$150.00 (sqft 3000 - 3500) -125.00 (Repeat Customer - 25.0% off…" at bounding box center [271, 425] width 167 height 68
type textarea "$300.00 (Base) +$150.00 (sqft 3000 - 3500) -125.00 (Repeat Customer - 25.0% off…"
drag, startPoint x: 797, startPoint y: 413, endPoint x: 765, endPoint y: 408, distance: 33.0
click at [798, 413] on div "Location Address Search Address 222 Mango Circle Unit City Buda State Texas Zip…" at bounding box center [647, 402] width 951 height 924
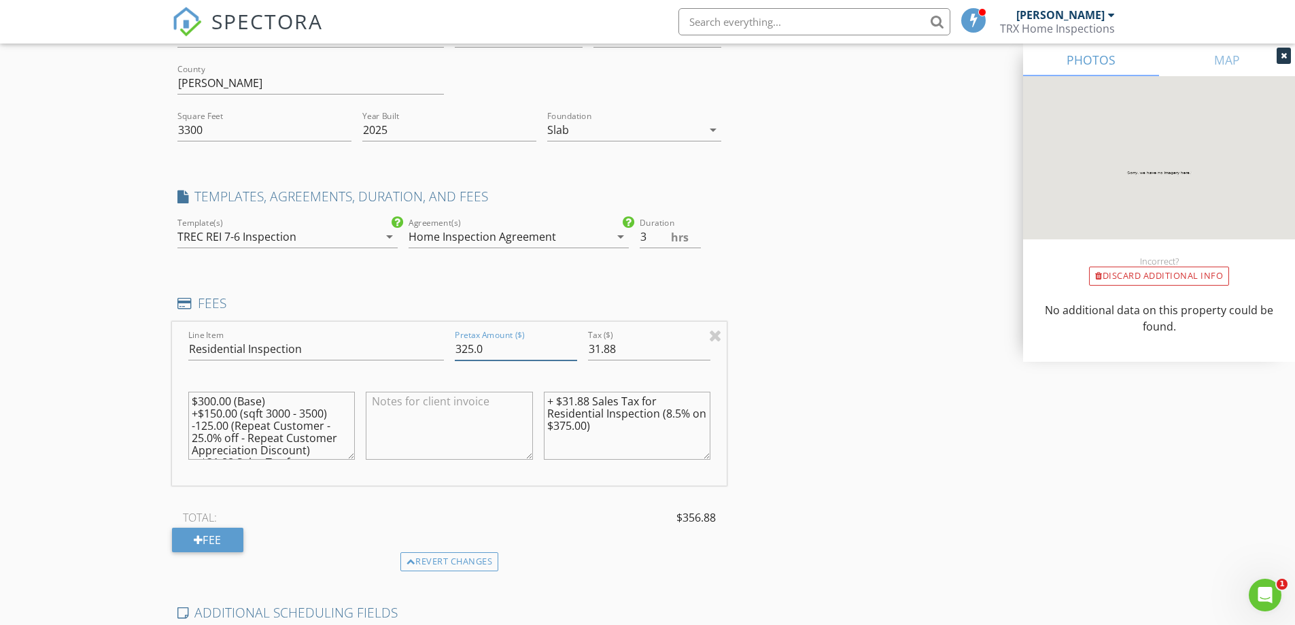
drag, startPoint x: 474, startPoint y: 344, endPoint x: 462, endPoint y: 346, distance: 11.7
click at [462, 346] on input "325.0" at bounding box center [516, 349] width 122 height 22
click at [468, 347] on input "330.0" at bounding box center [516, 349] width 122 height 22
type input "335.0"
click at [774, 415] on div "Location Address Search Address 222 Mango Circle Unit City Buda State Texas Zip…" at bounding box center [647, 402] width 951 height 924
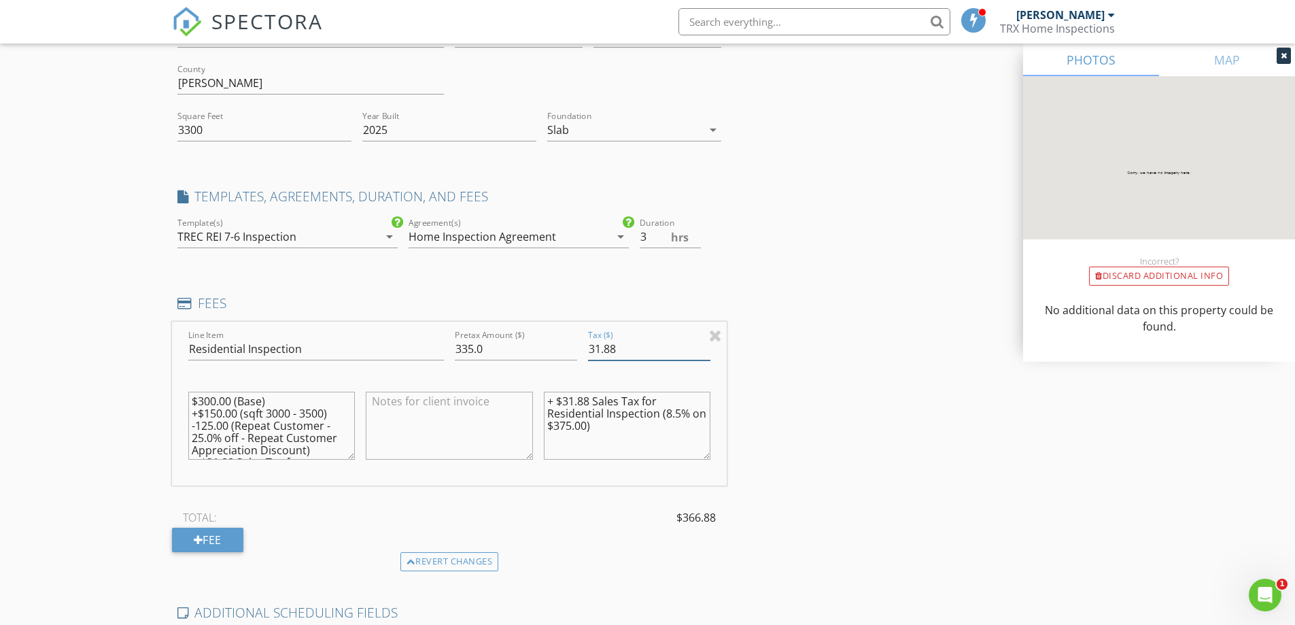
drag, startPoint x: 614, startPoint y: 348, endPoint x: 603, endPoint y: 349, distance: 10.9
click at [603, 349] on input "31.88" at bounding box center [649, 349] width 122 height 22
type input "31.19"
click at [869, 417] on div "Location Address Search Address 222 Mango Circle Unit City Buda State Texas Zip…" at bounding box center [647, 402] width 951 height 924
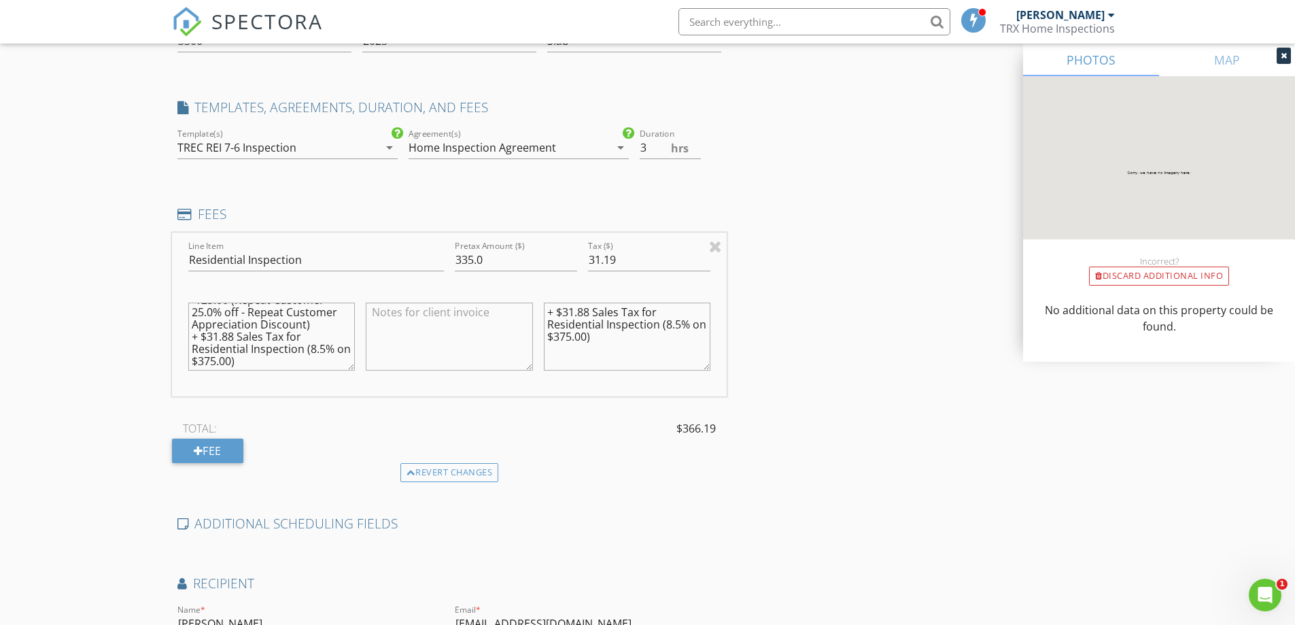
scroll to position [286, 0]
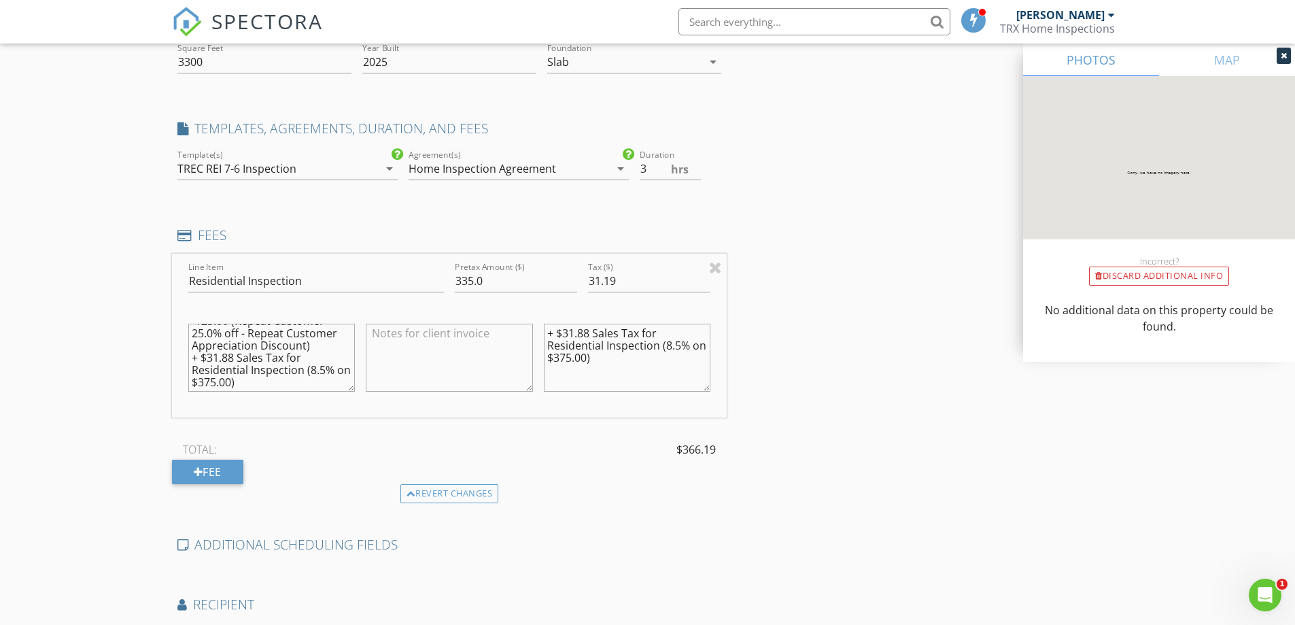
drag, startPoint x: 232, startPoint y: 347, endPoint x: 224, endPoint y: 347, distance: 7.5
click at [224, 347] on textarea "$300.00 (Base) +$150.00 (sqft 3000 - 3500) -125.00 (Repeat Customer - 25.0% off…" at bounding box center [271, 357] width 167 height 68
click at [811, 382] on div "Location Address Search Address 222 Mango Circle Unit City Buda State Texas Zip…" at bounding box center [647, 334] width 951 height 924
drag, startPoint x: 230, startPoint y: 373, endPoint x: 222, endPoint y: 372, distance: 8.2
click at [222, 372] on textarea "$300.00 (Base) +$150.00 (sqft 3000 - 3500) -125.00 (Repeat Customer - 25.0% off…" at bounding box center [271, 357] width 167 height 68
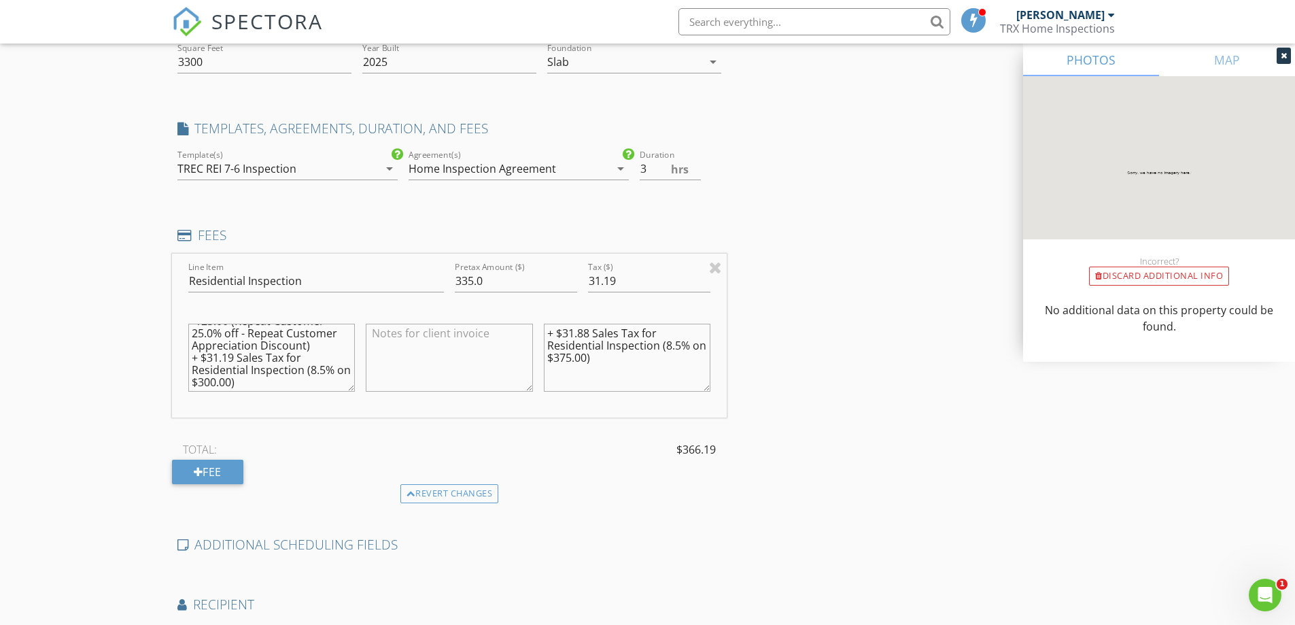
type textarea "$300.00 (Base) +$150.00 (sqft 3000 - 3500) -125.00 (Repeat Customer - 25.0% off…"
click at [768, 387] on div "Location Address Search Address 222 Mango Circle Unit City Buda State Texas Zip…" at bounding box center [647, 334] width 951 height 924
drag, startPoint x: 589, startPoint y: 335, endPoint x: 580, endPoint y: 334, distance: 8.9
click at [580, 334] on textarea "+ $31.88 Sales Tax for Residential Inspection (8.5% on $375.00)" at bounding box center [627, 357] width 167 height 68
drag, startPoint x: 571, startPoint y: 359, endPoint x: 559, endPoint y: 359, distance: 12.2
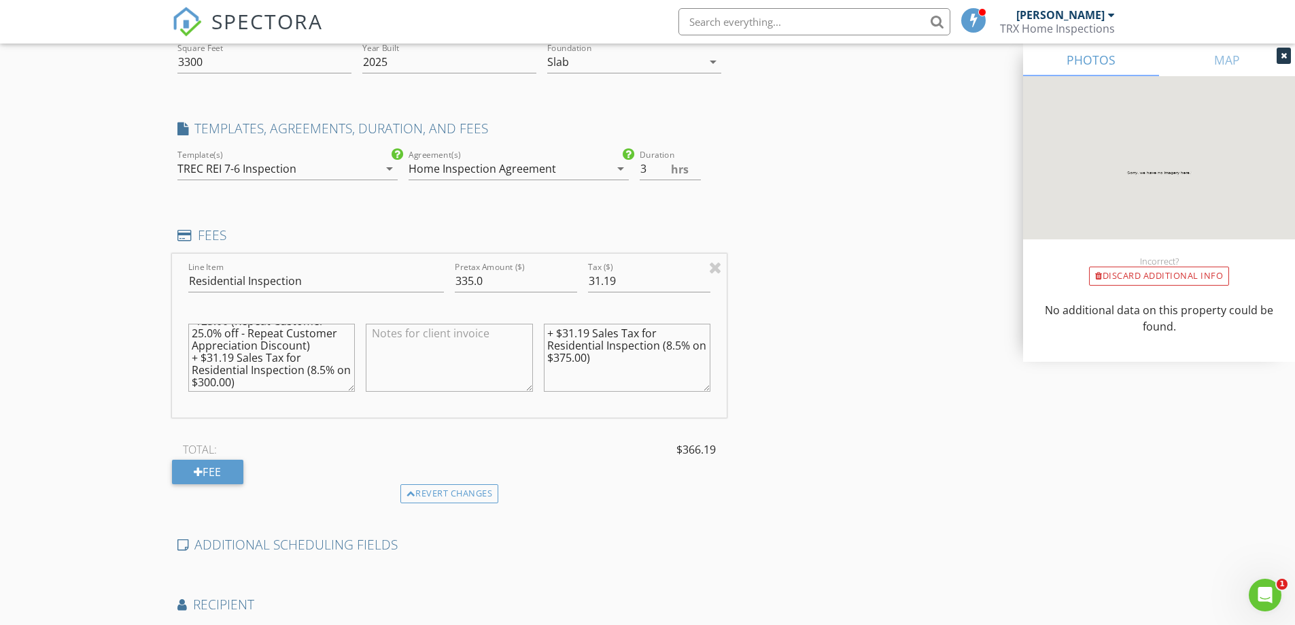
click at [559, 359] on textarea "+ $31.19 Sales Tax for Residential Inspection (8.5% on $375.00)" at bounding box center [627, 357] width 167 height 68
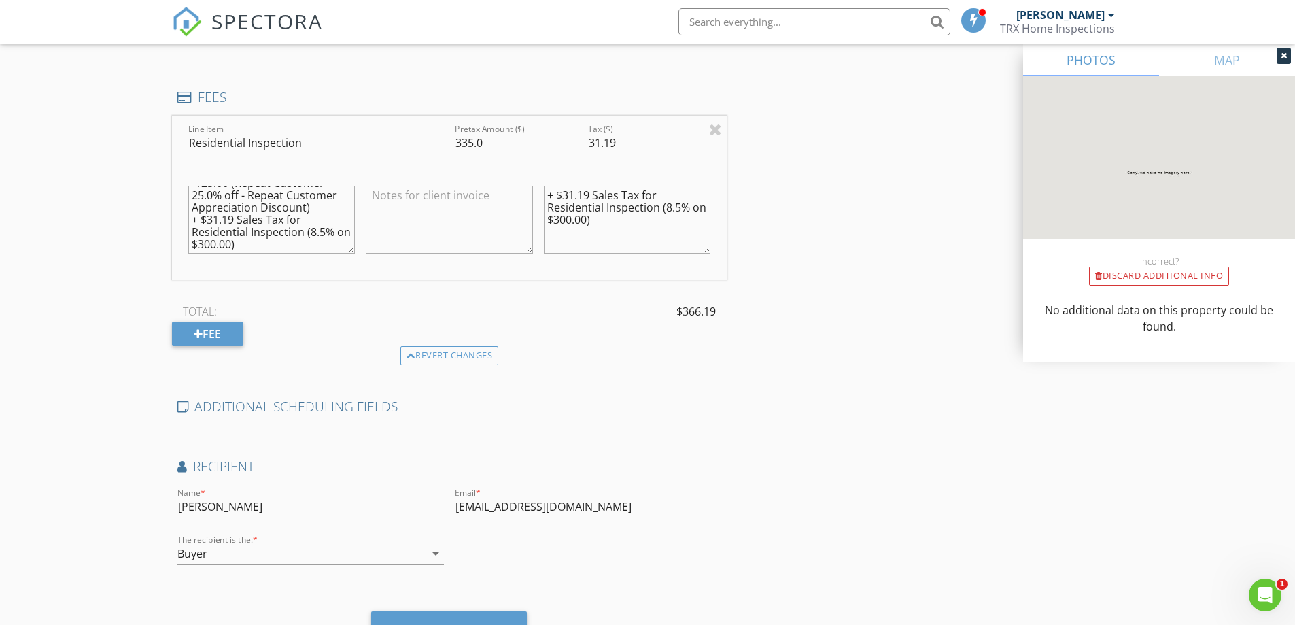
scroll to position [490, 0]
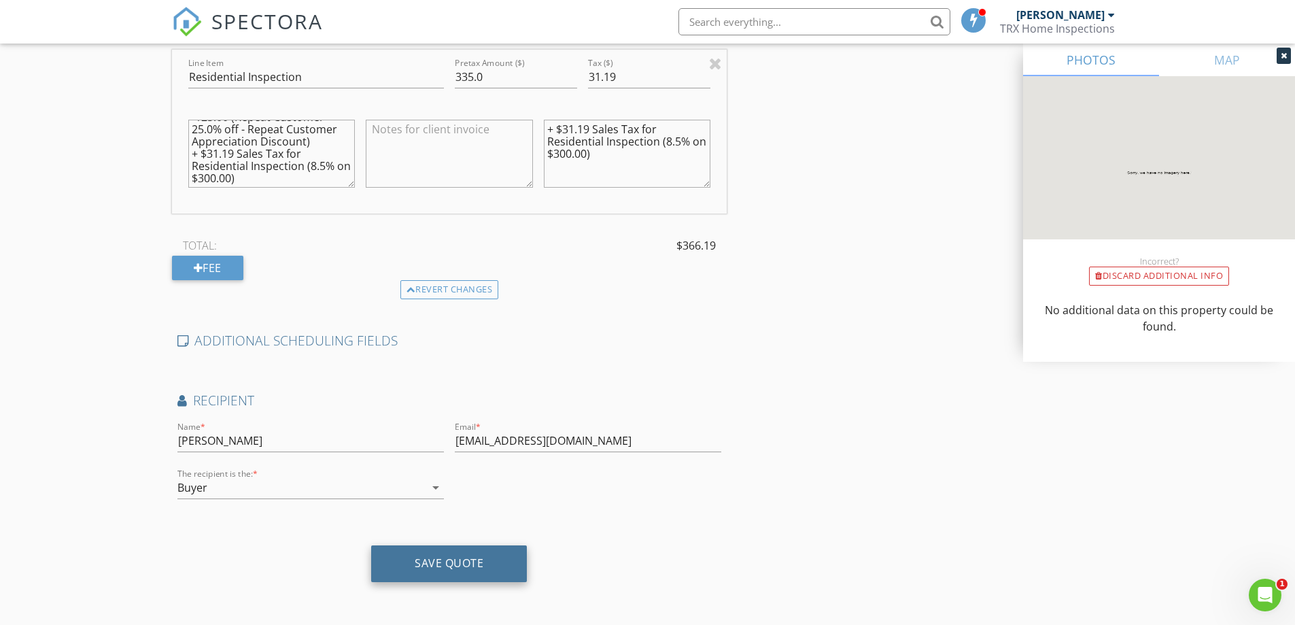
type textarea "+ $31.19 Sales Tax for Residential Inspection (8.5% on $300.00)"
click at [445, 563] on div "Save Quote" at bounding box center [449, 563] width 69 height 14
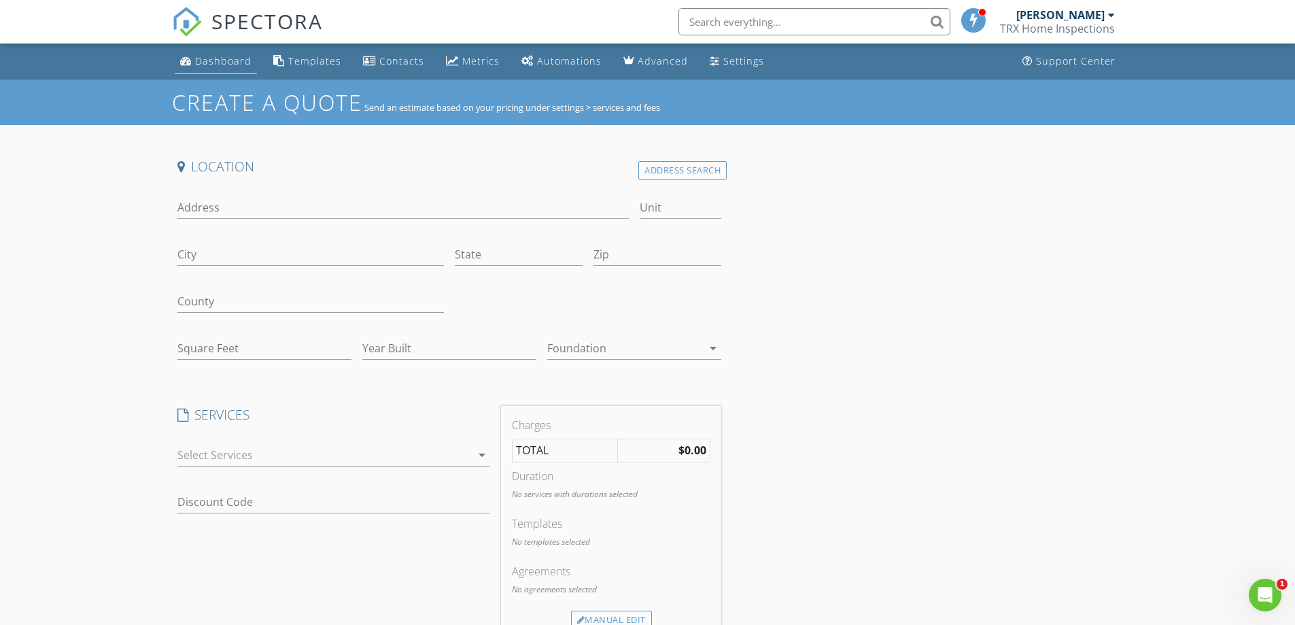
click at [224, 54] on div "Dashboard" at bounding box center [223, 60] width 56 height 13
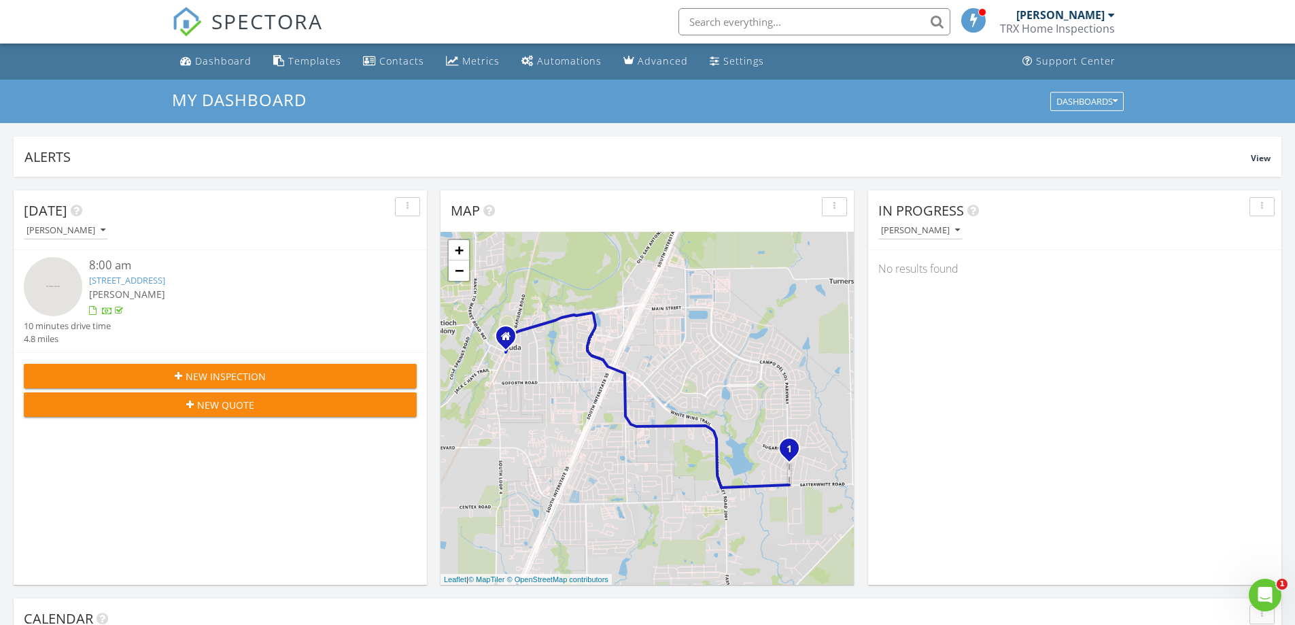
click at [105, 277] on link "[STREET_ADDRESS]" at bounding box center [127, 280] width 76 height 12
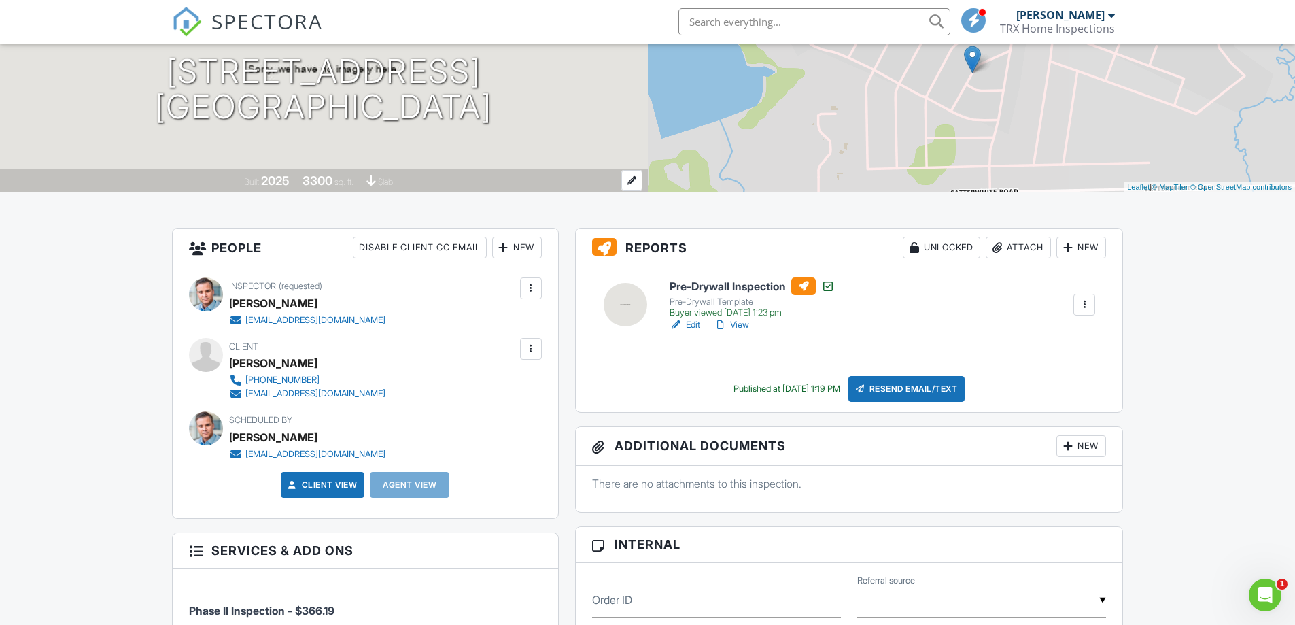
scroll to position [204, 0]
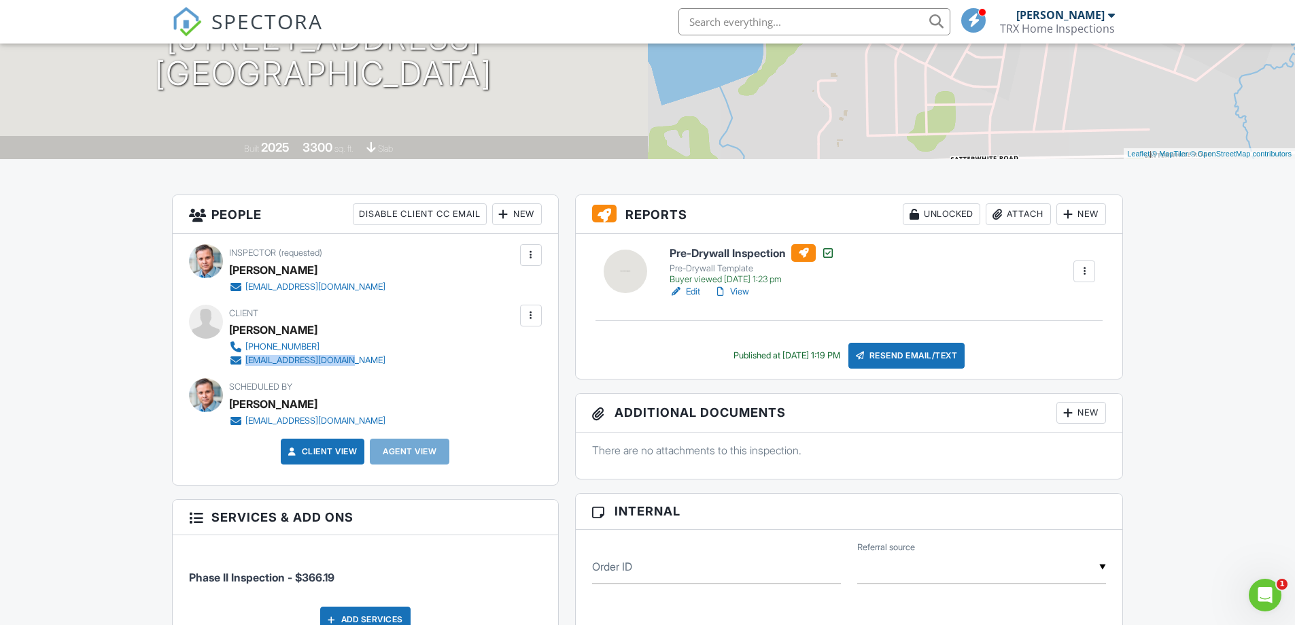
drag, startPoint x: 349, startPoint y: 361, endPoint x: 239, endPoint y: 361, distance: 110.1
click at [239, 361] on div "915-253-0557 alejandro96t@gmail.com" at bounding box center [312, 353] width 167 height 27
copy link "alejandro96t@gmail.com"
drag, startPoint x: 319, startPoint y: 328, endPoint x: 283, endPoint y: 330, distance: 36.1
click at [283, 330] on div "Alejandro Torres" at bounding box center [312, 329] width 167 height 20
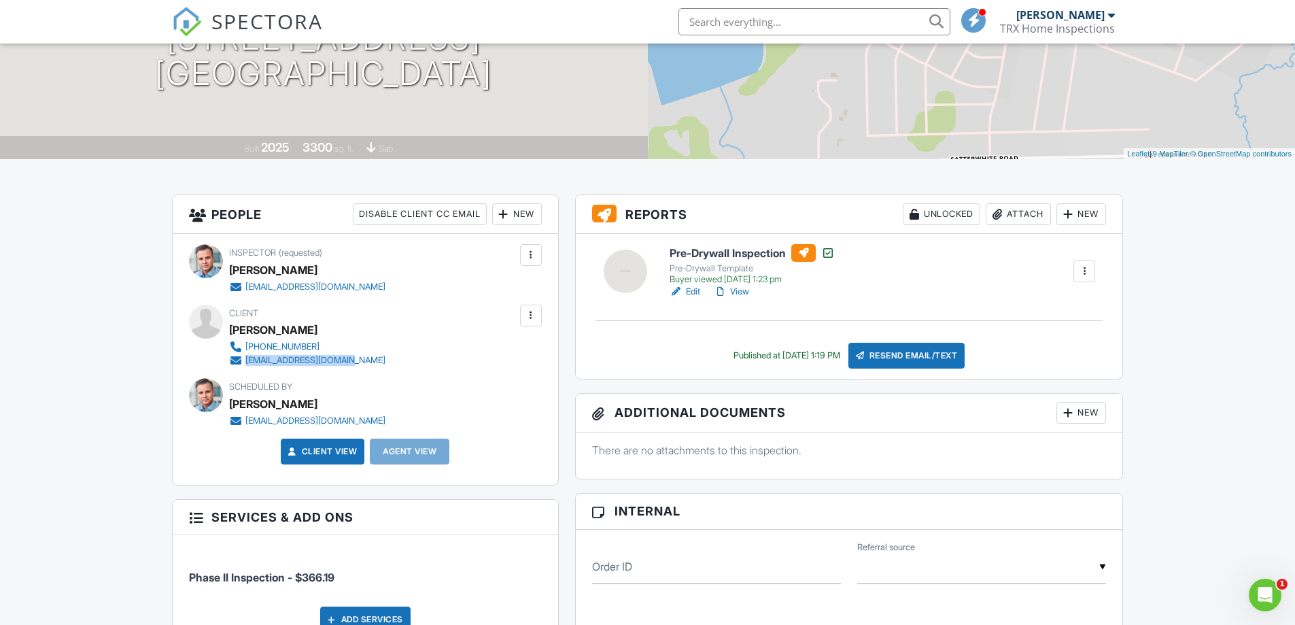
copy div "Torres"
click at [316, 329] on div "Alejandro Torres" at bounding box center [273, 329] width 88 height 20
drag, startPoint x: 309, startPoint y: 328, endPoint x: 233, endPoint y: 326, distance: 75.4
click at [233, 326] on div "Alejandro Torres" at bounding box center [273, 329] width 88 height 20
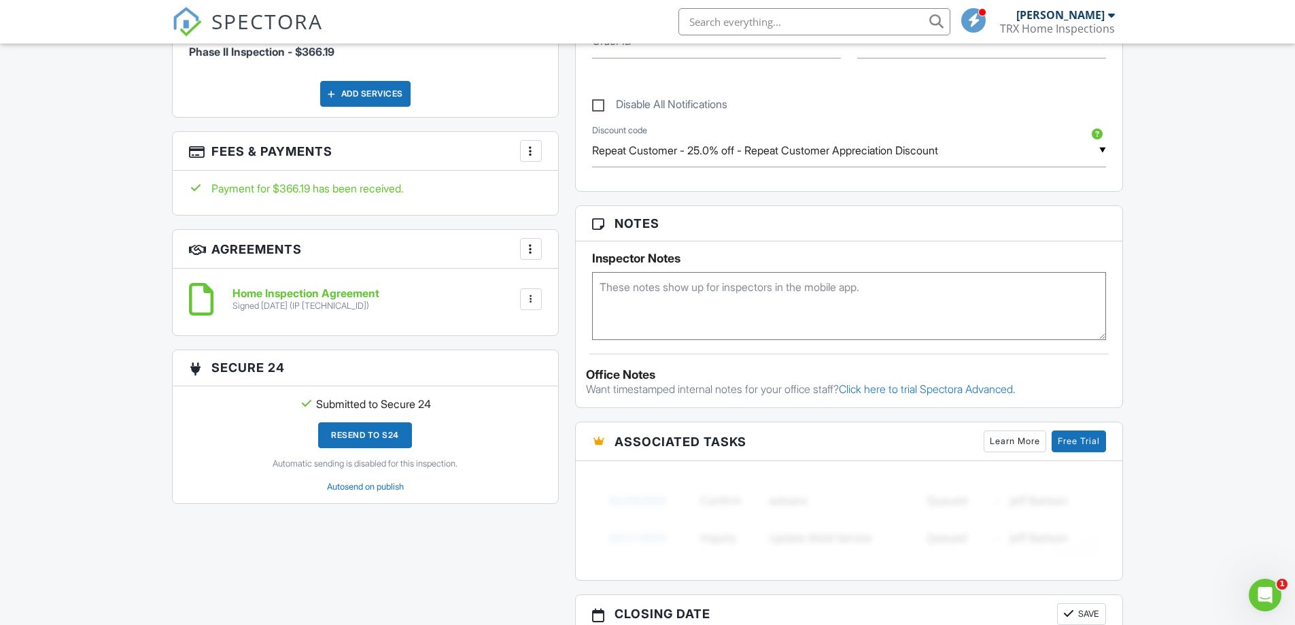
scroll to position [748, 0]
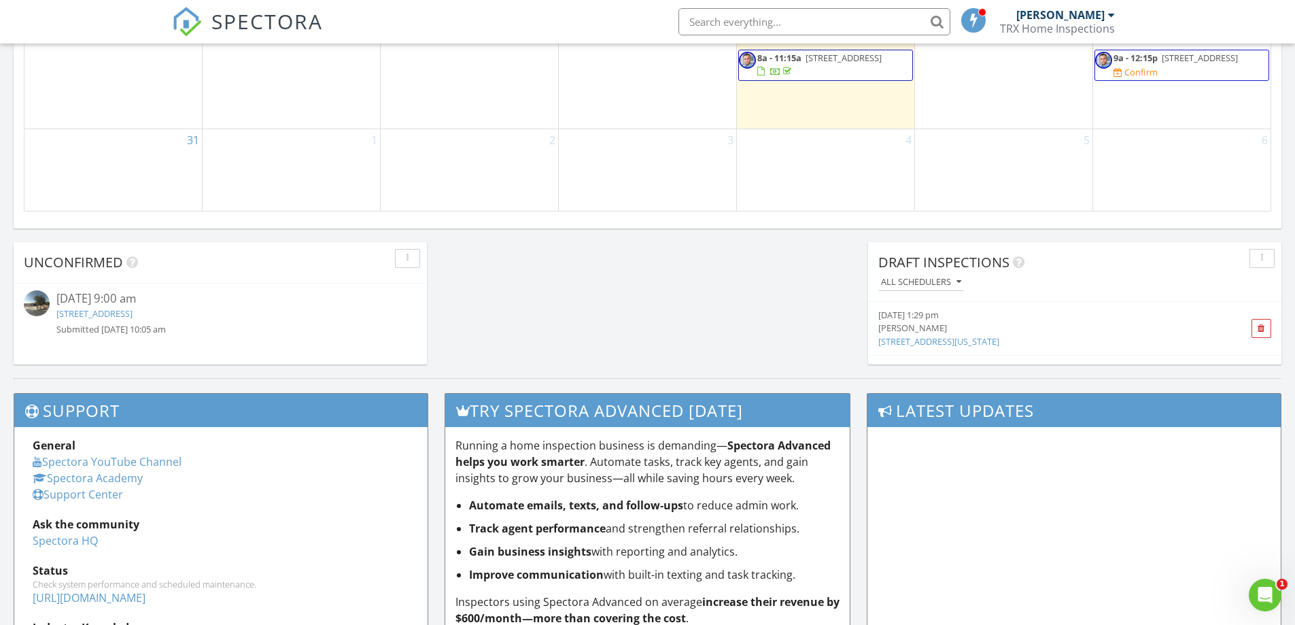
scroll to position [951, 0]
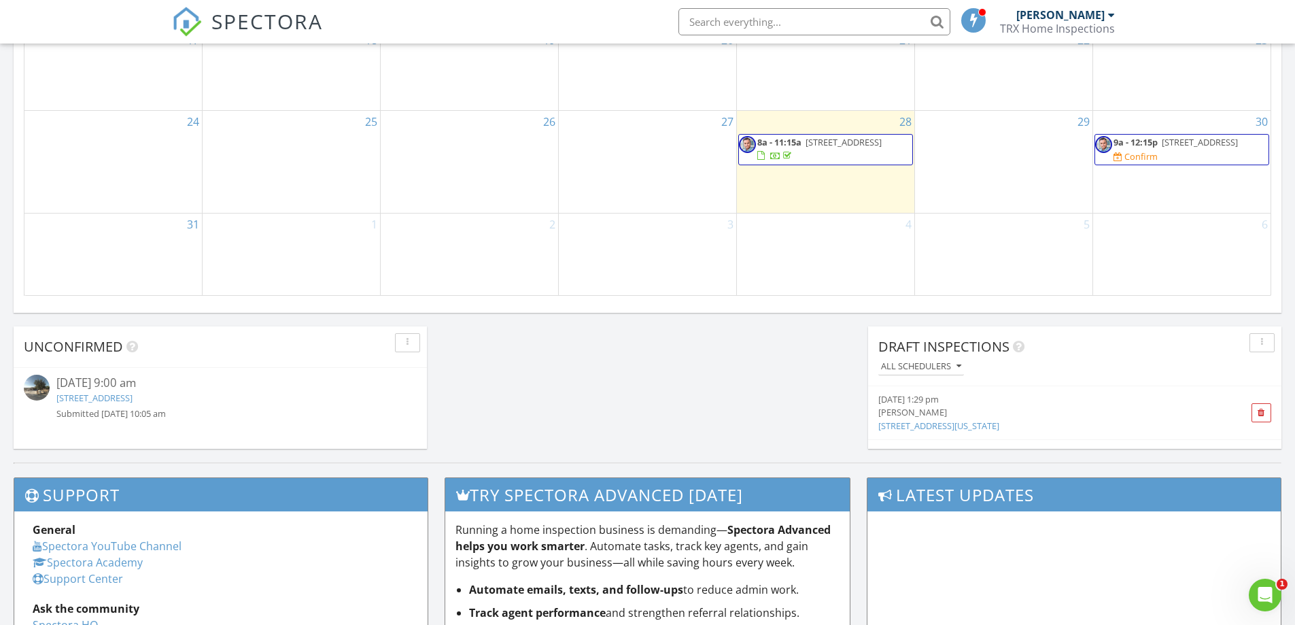
click at [1228, 155] on span "9a - 12:15p [STREET_ADDRESS] Confirm" at bounding box center [1181, 149] width 173 height 27
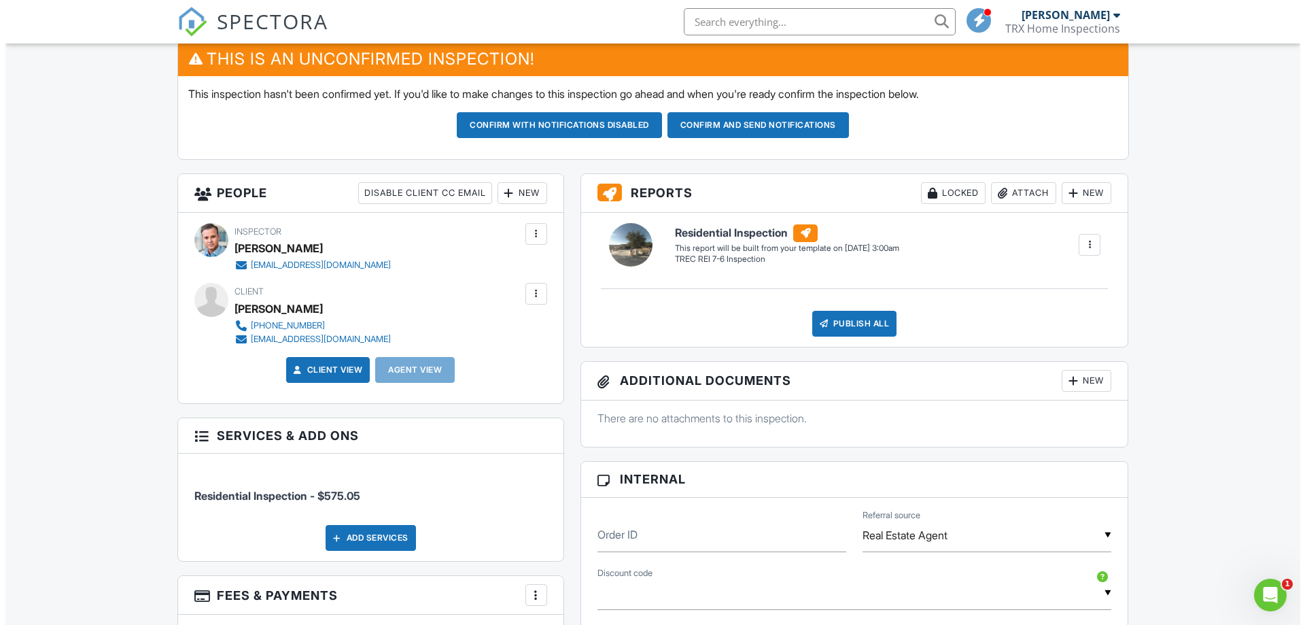
scroll to position [340, 0]
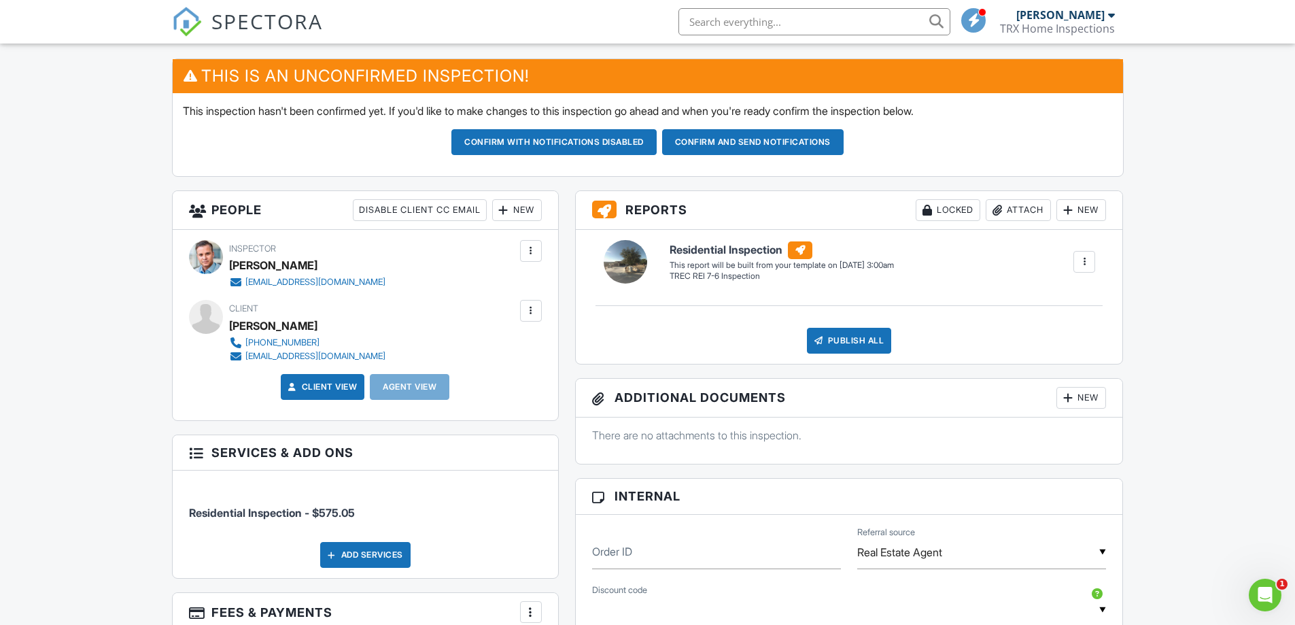
click at [530, 313] on div at bounding box center [531, 311] width 14 height 14
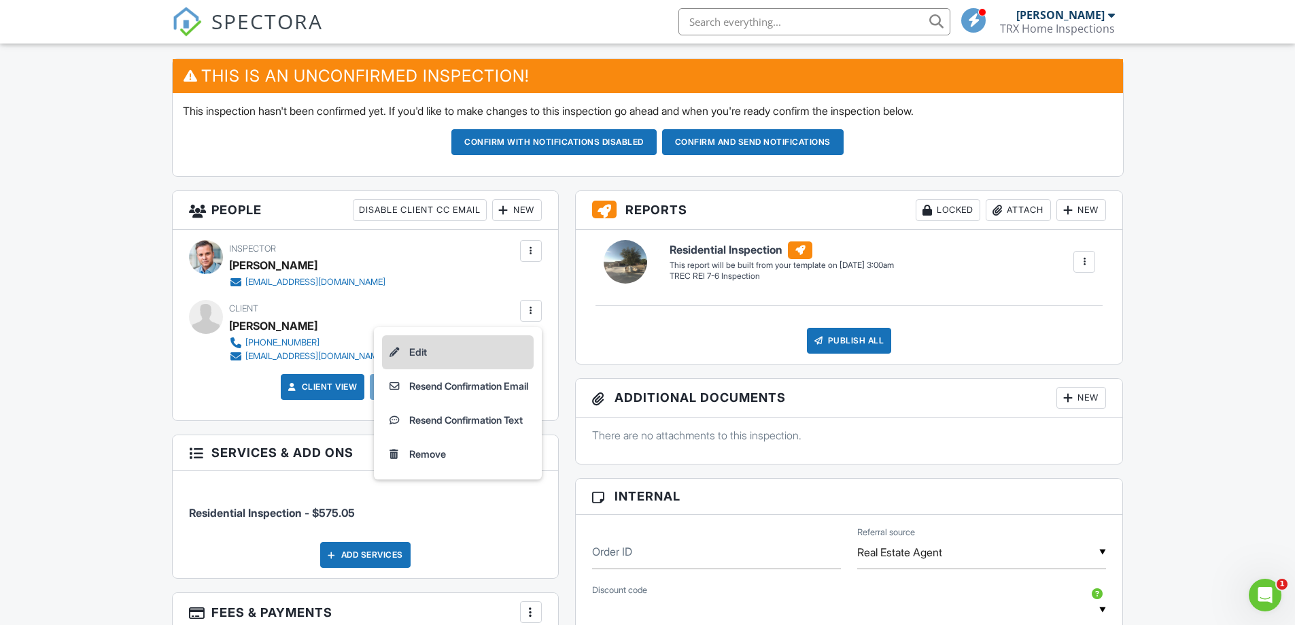
click at [411, 349] on li "Edit" at bounding box center [458, 352] width 152 height 34
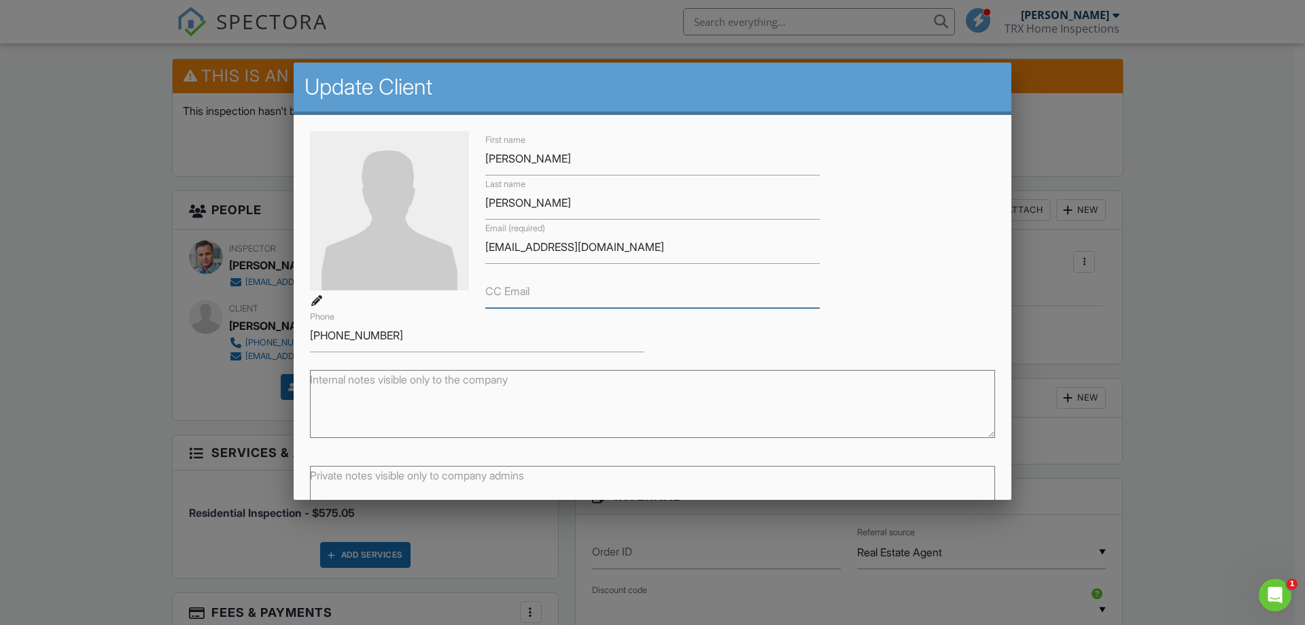
click at [515, 302] on input "CC Email" at bounding box center [652, 291] width 334 height 33
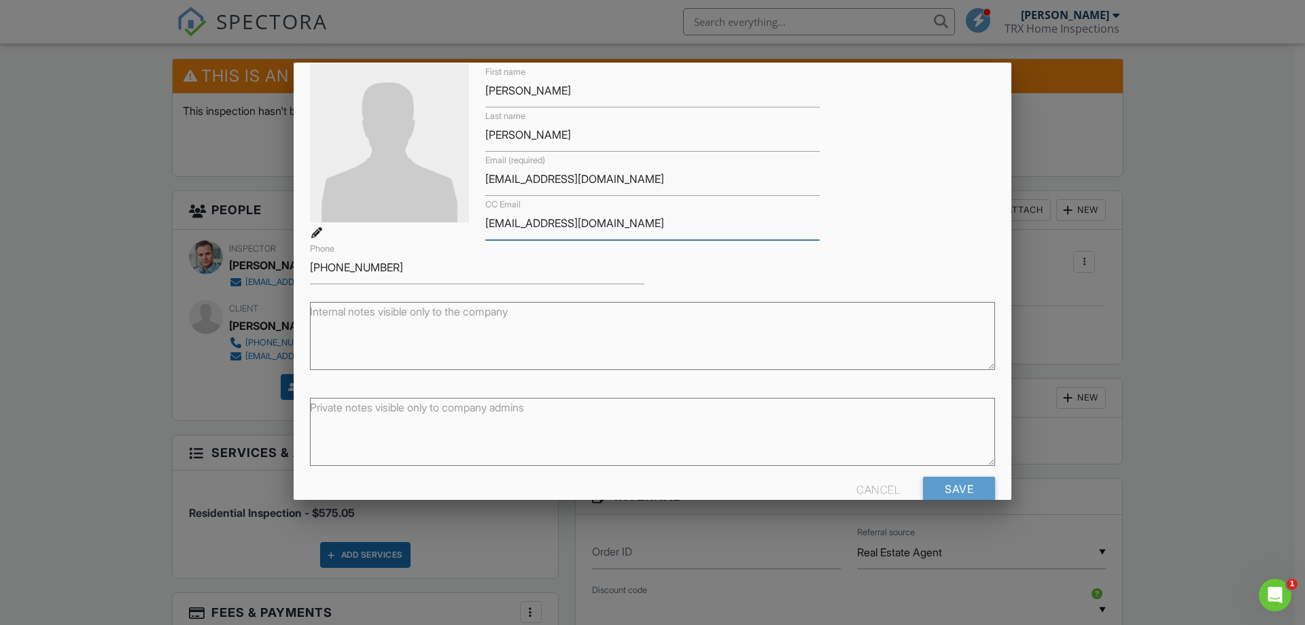
type input "[EMAIL_ADDRESS][DOMAIN_NAME]"
click at [391, 265] on input "[PHONE_NUMBER]" at bounding box center [477, 267] width 334 height 33
click at [670, 273] on div "First name Markus Last name Konz Email (required) markus_konz81@me.com CC Email…" at bounding box center [652, 173] width 701 height 221
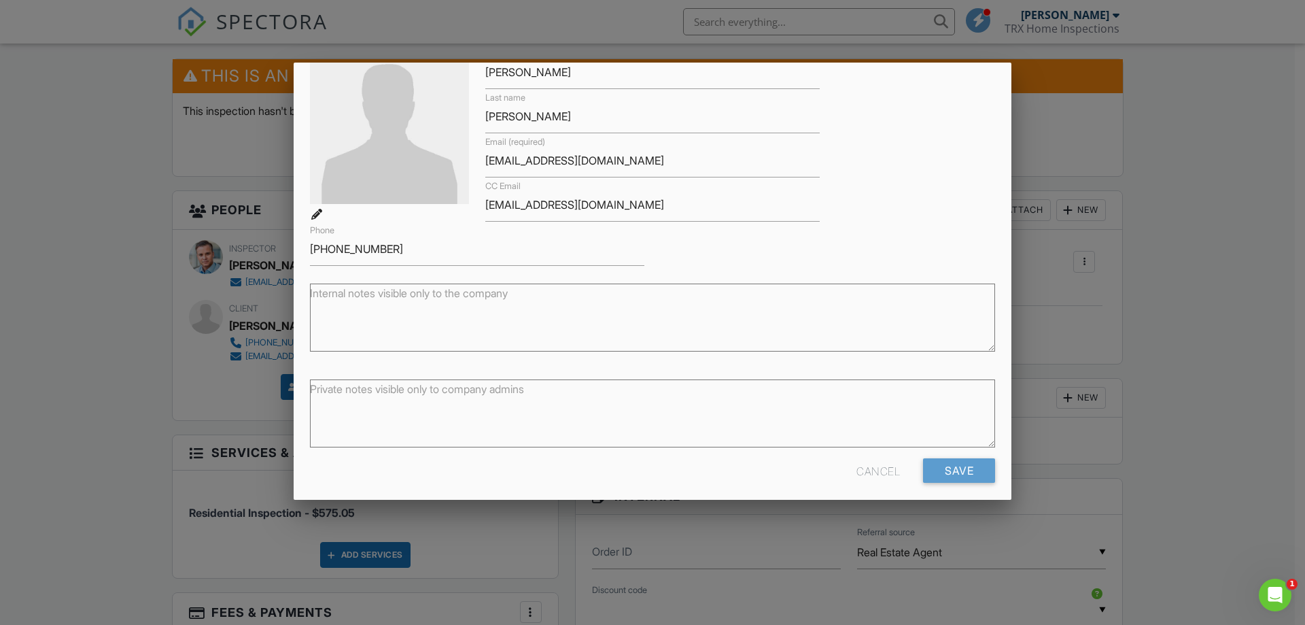
scroll to position [96, 0]
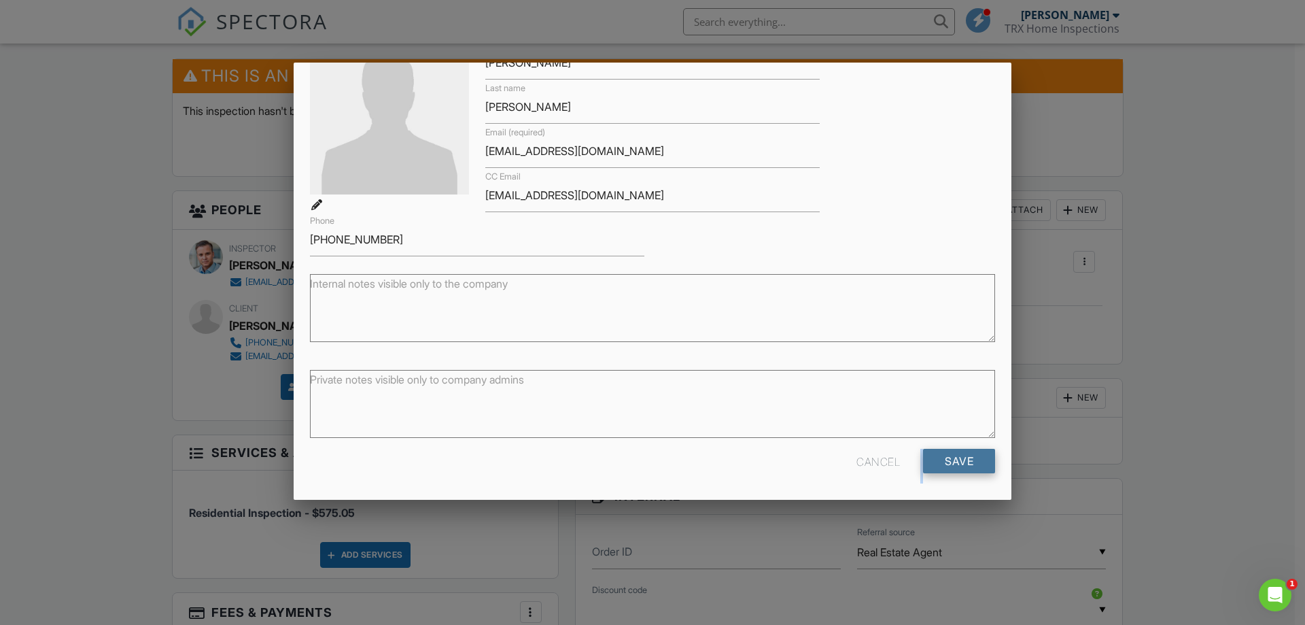
drag, startPoint x: 908, startPoint y: 468, endPoint x: 920, endPoint y: 465, distance: 12.7
click at [918, 466] on div "Cancel Save" at bounding box center [652, 466] width 701 height 35
click at [924, 463] on input "Save" at bounding box center [959, 461] width 72 height 24
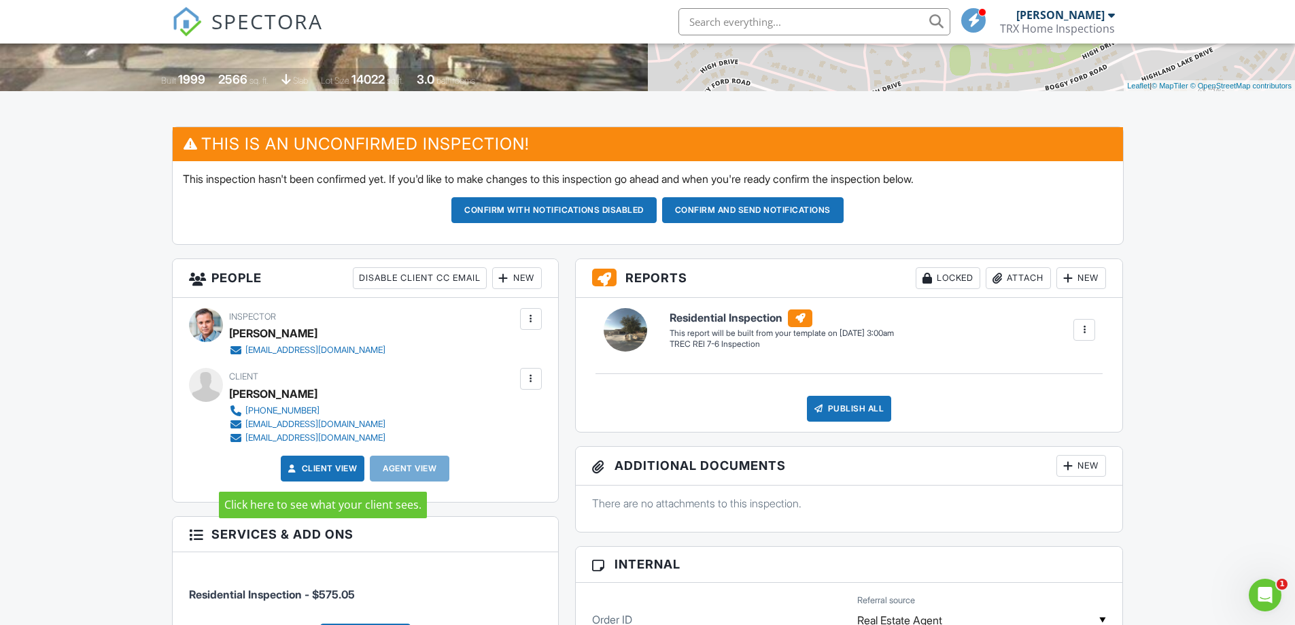
click at [318, 466] on link "Client View" at bounding box center [321, 468] width 72 height 14
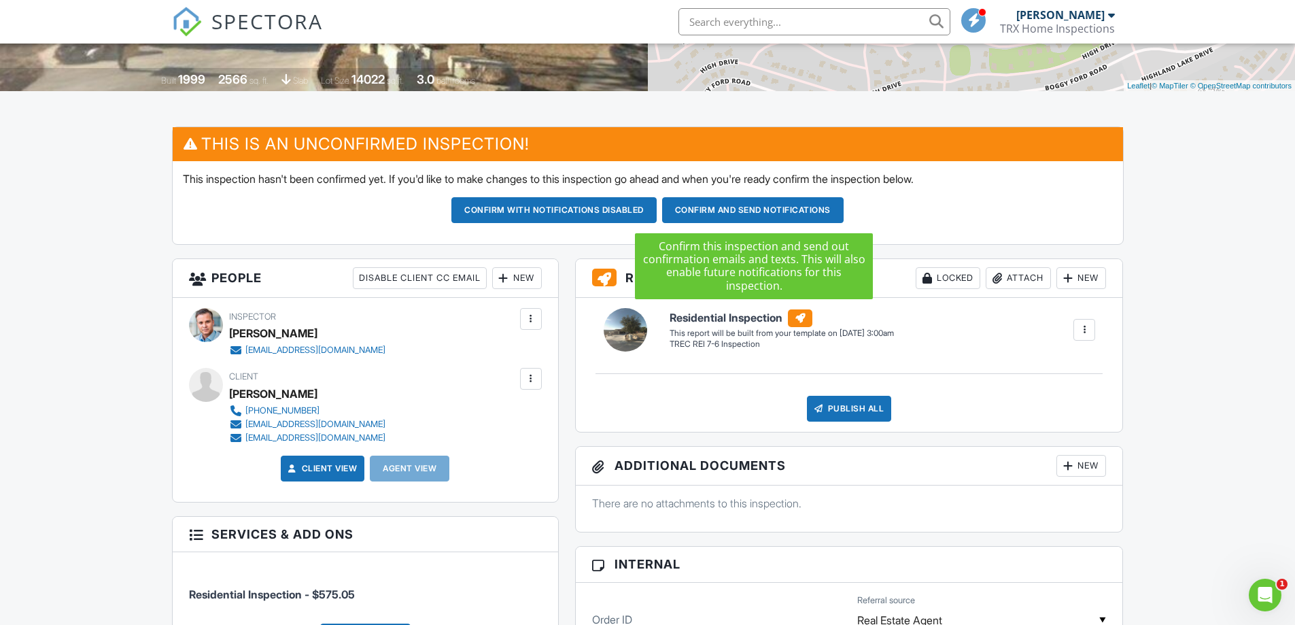
click at [656, 209] on button "Confirm and send notifications" at bounding box center [553, 210] width 205 height 26
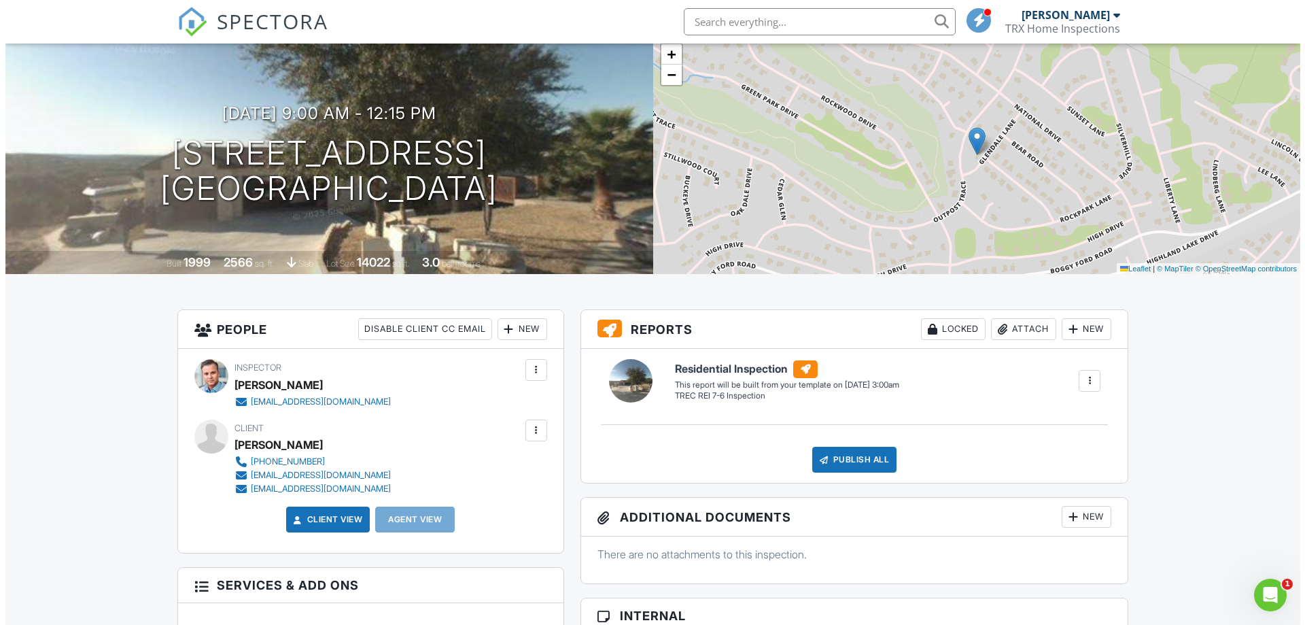
scroll to position [65, 0]
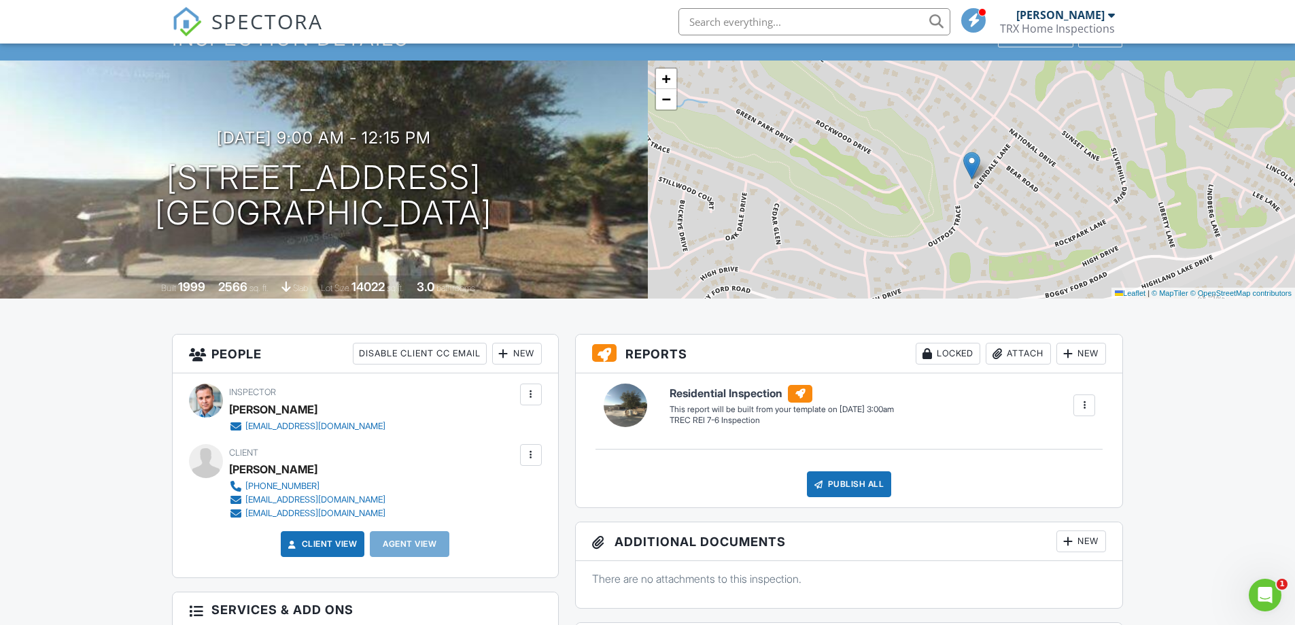
click at [410, 545] on div "Agent View" at bounding box center [410, 544] width 80 height 26
click at [530, 455] on div at bounding box center [531, 455] width 14 height 14
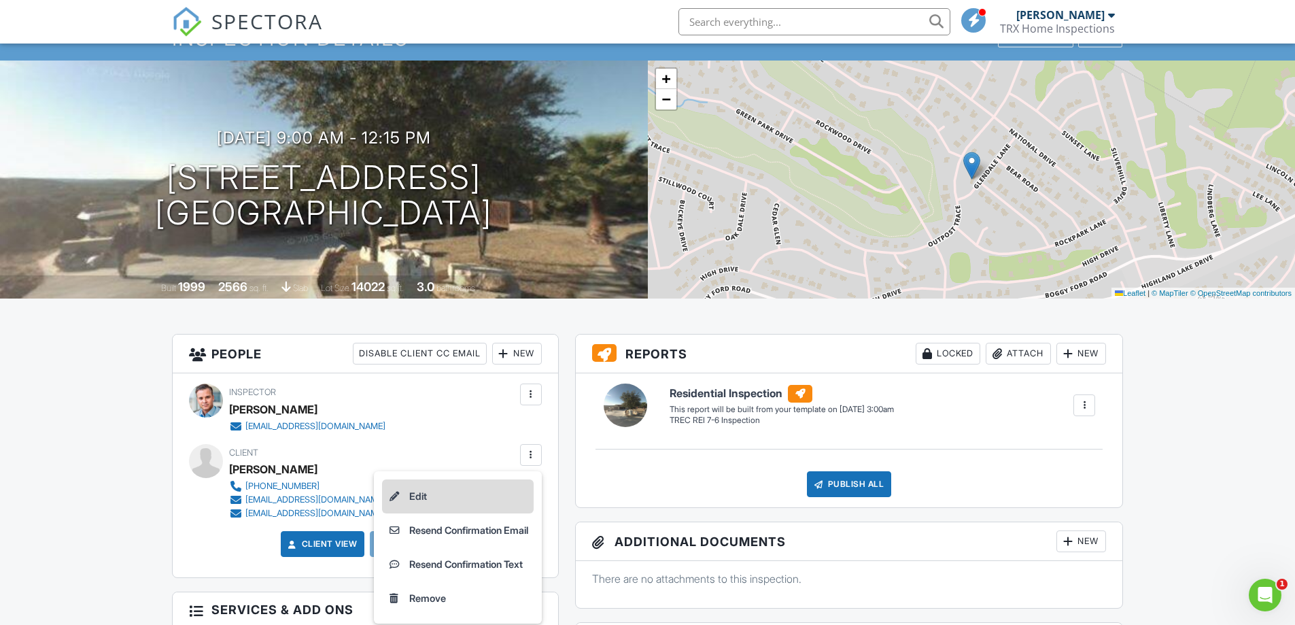
click at [405, 497] on li "Edit" at bounding box center [458, 496] width 152 height 34
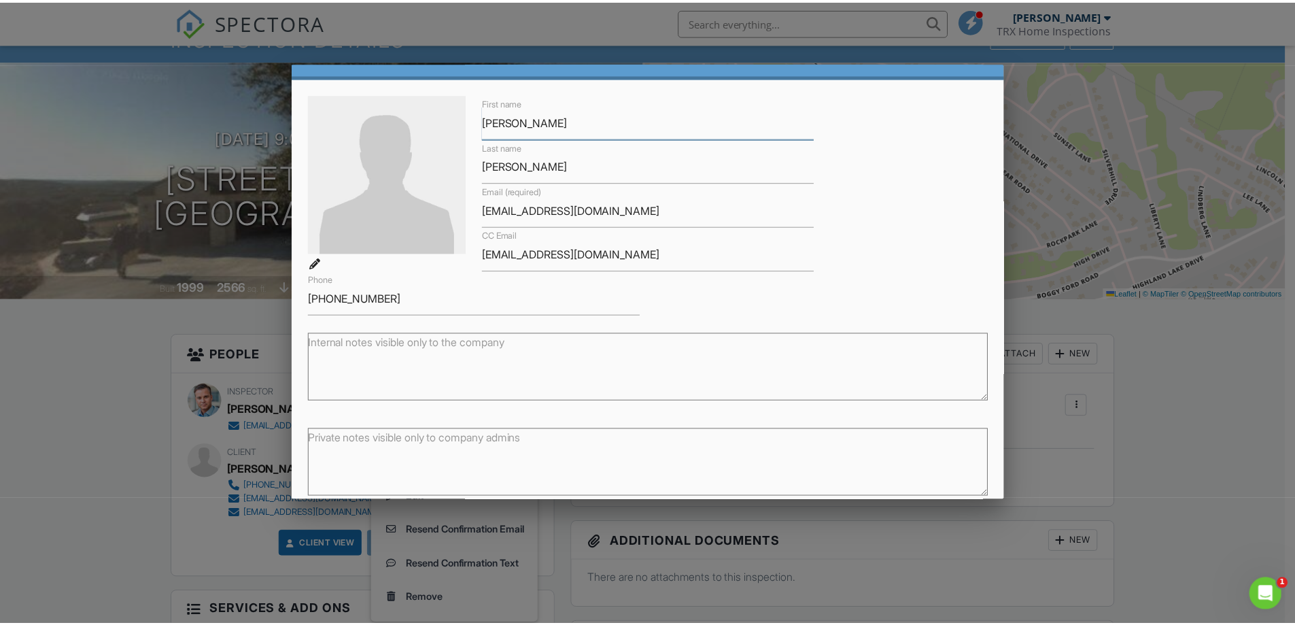
scroll to position [96, 0]
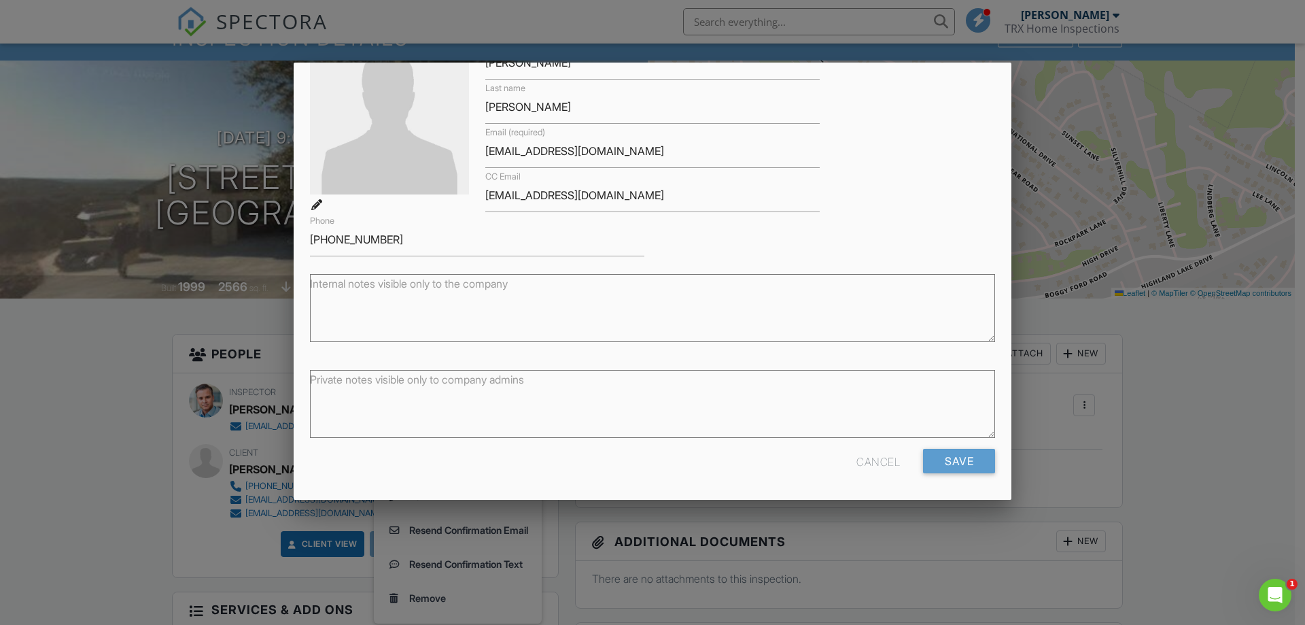
click at [866, 463] on div "Cancel" at bounding box center [877, 461] width 43 height 24
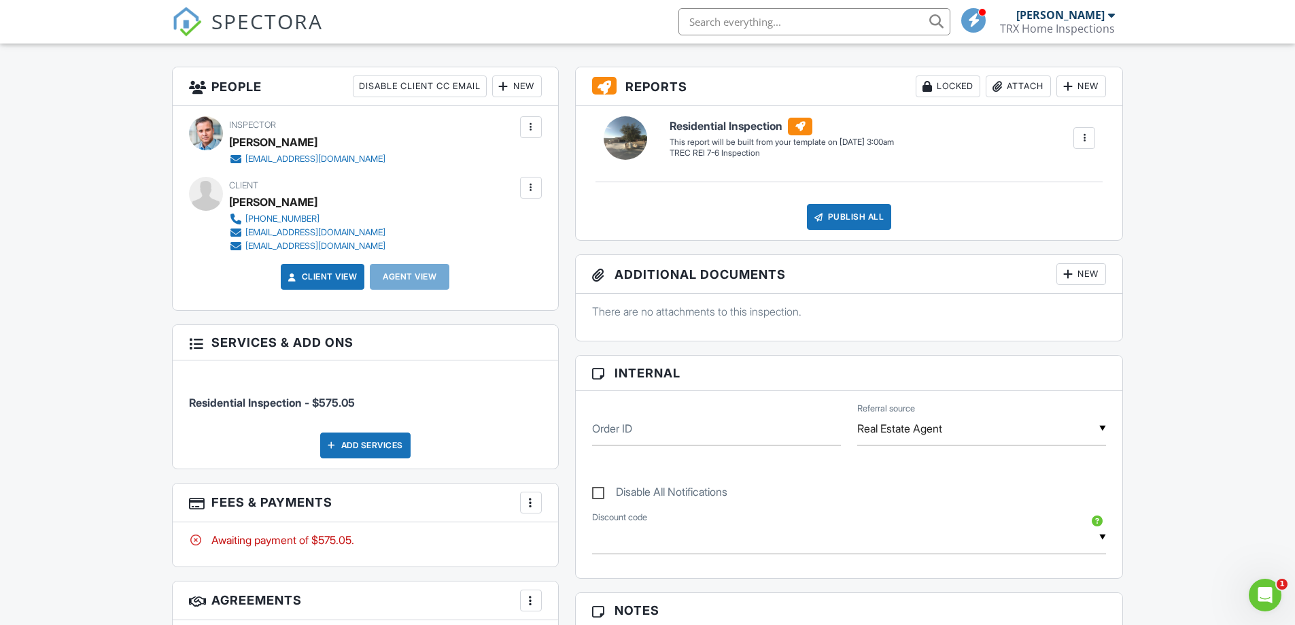
scroll to position [268, 0]
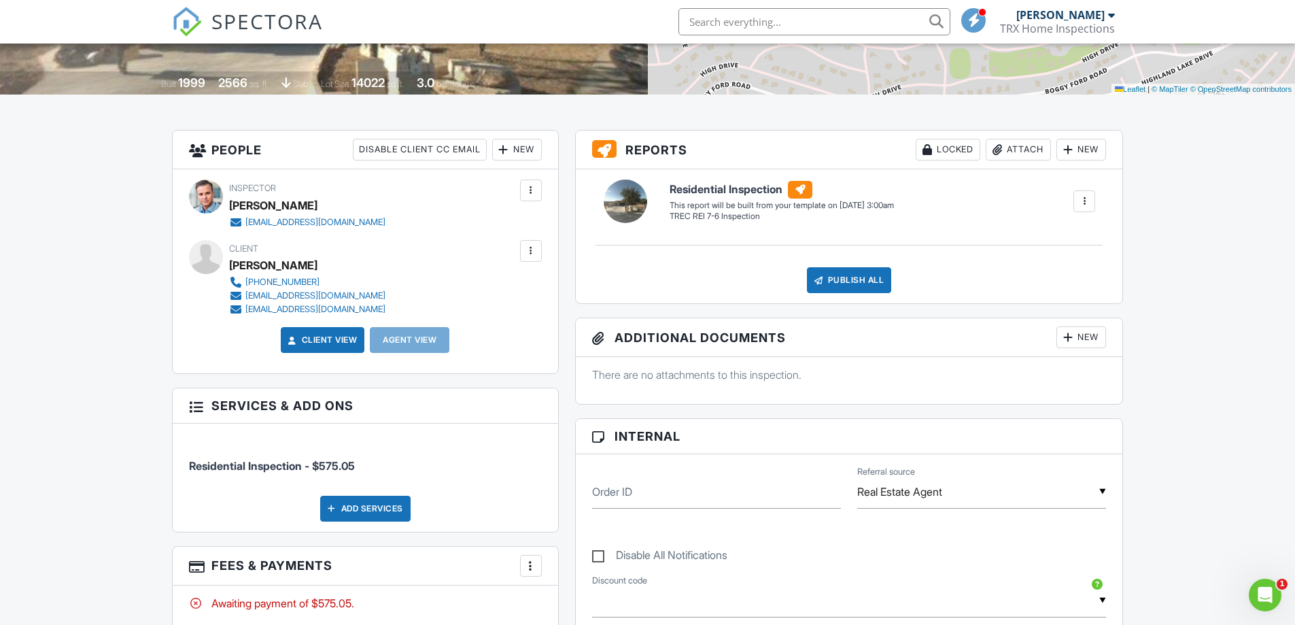
click at [529, 192] on div at bounding box center [531, 190] width 14 height 14
click at [525, 375] on div "People Disable Client CC Email New Client Client's Agent Listing Agent Add Anot…" at bounding box center [365, 517] width 403 height 775
click at [526, 252] on div at bounding box center [531, 251] width 14 height 14
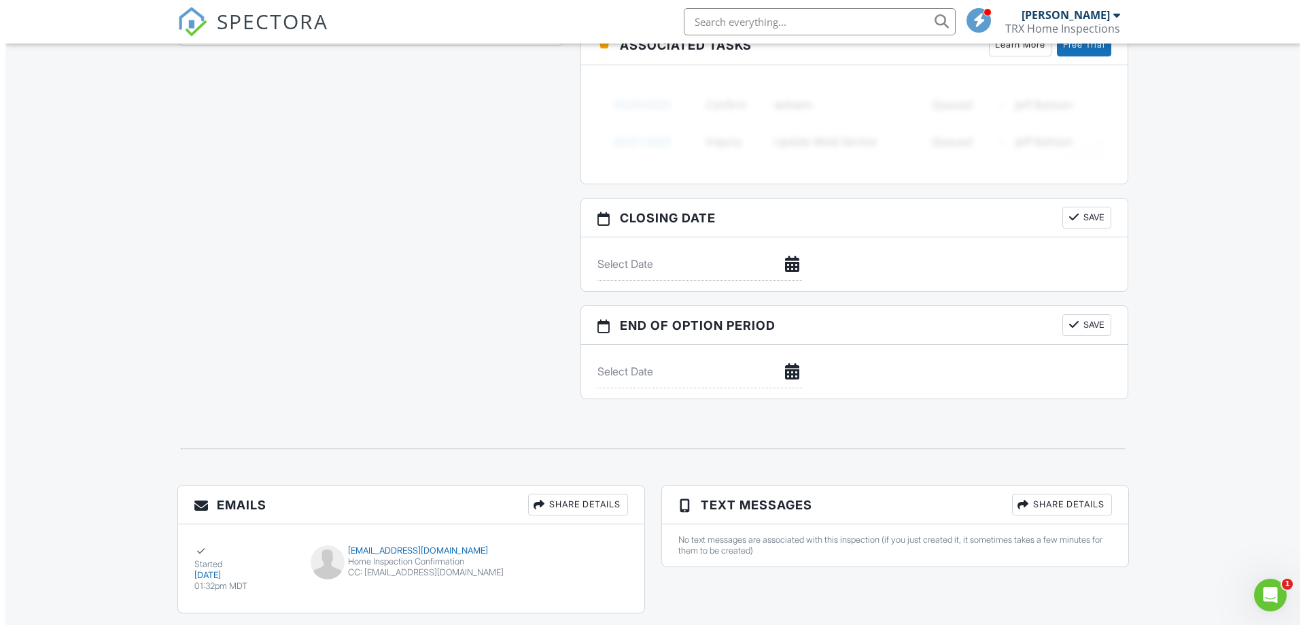
scroll to position [1152, 0]
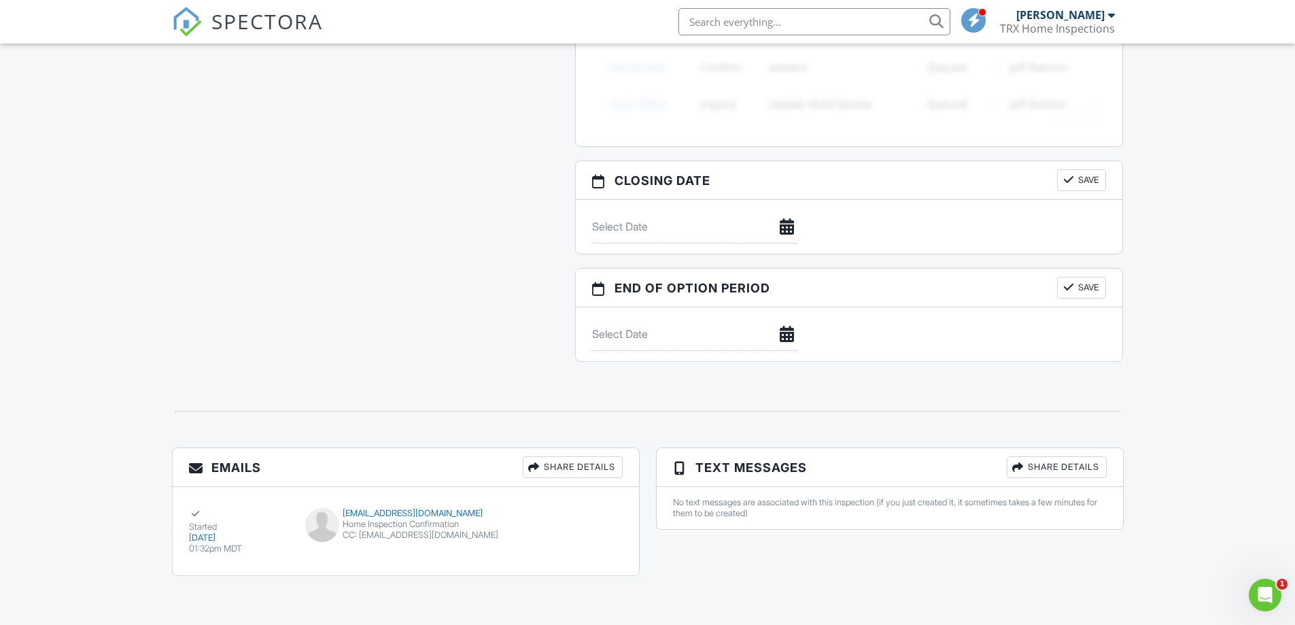
click at [557, 468] on div "Share Details" at bounding box center [573, 467] width 100 height 22
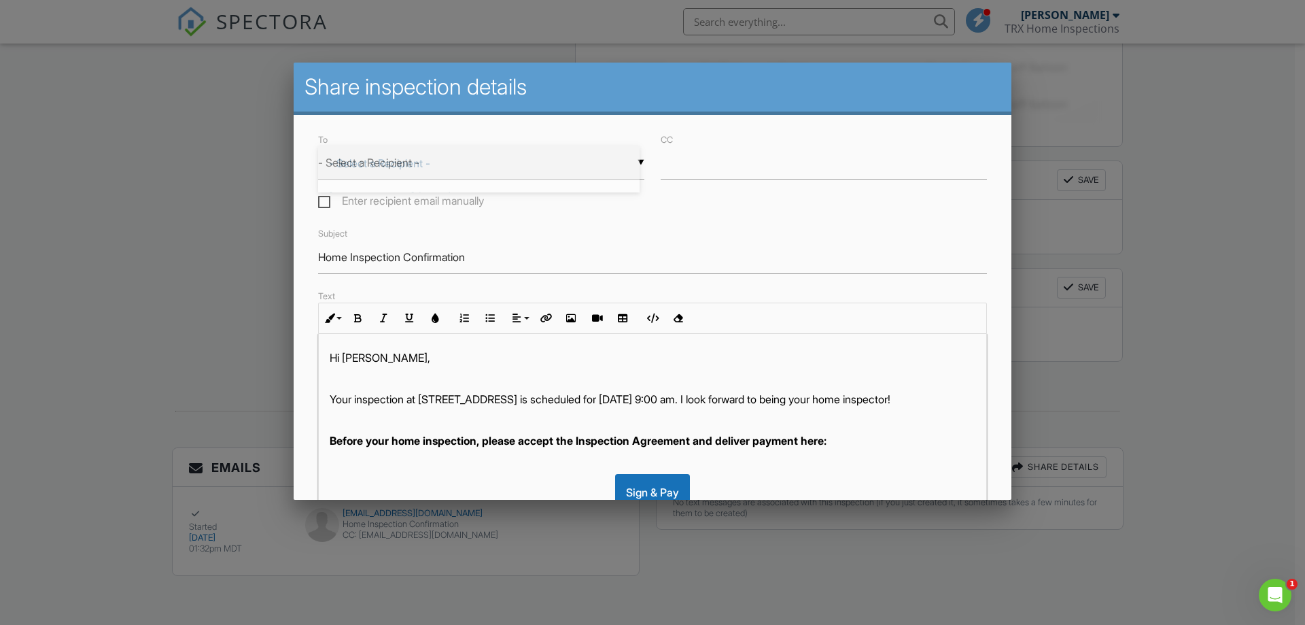
click at [623, 169] on div "▼ - Select a Recipient - - Select a Recipient - Markus Konz (Client) - Select a…" at bounding box center [481, 162] width 326 height 33
click at [707, 235] on div "Subject Home Inspection Confirmation" at bounding box center [652, 249] width 685 height 48
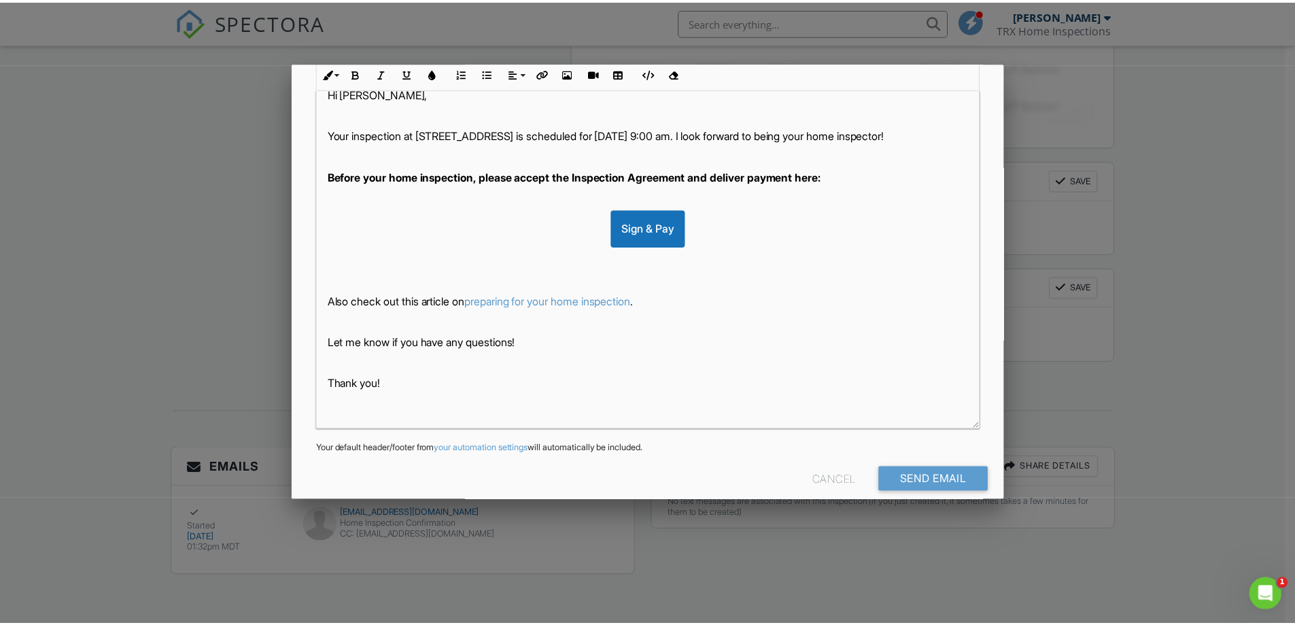
scroll to position [263, 0]
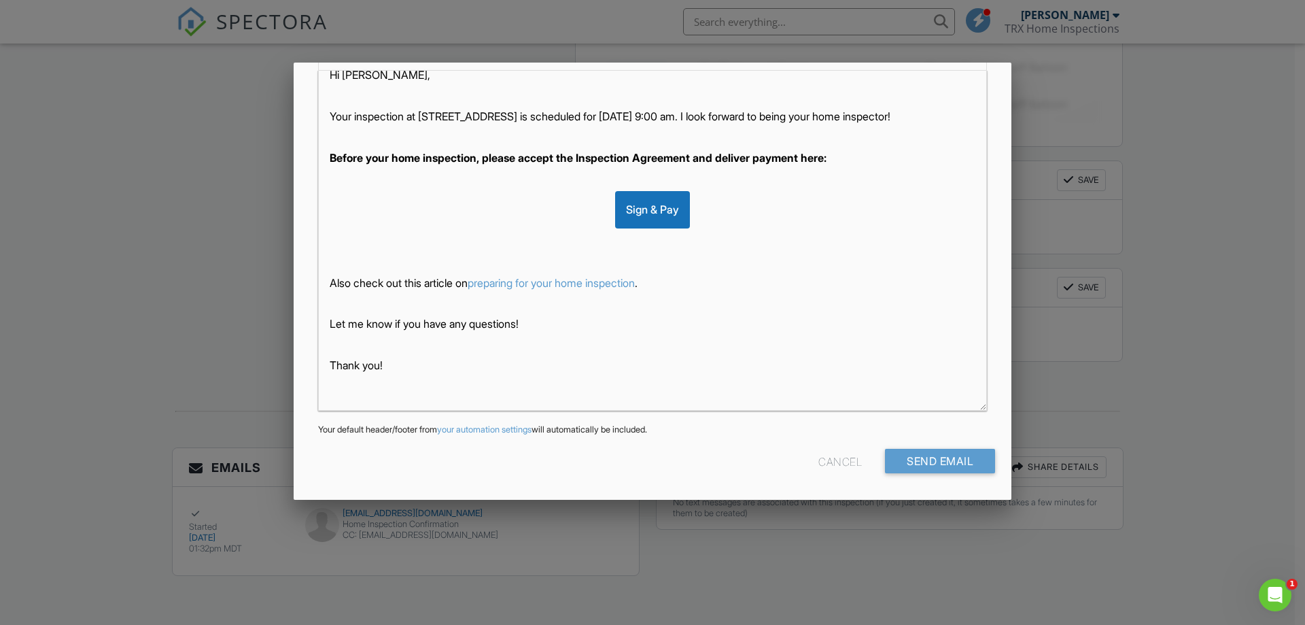
click at [829, 451] on div "Cancel" at bounding box center [839, 461] width 43 height 24
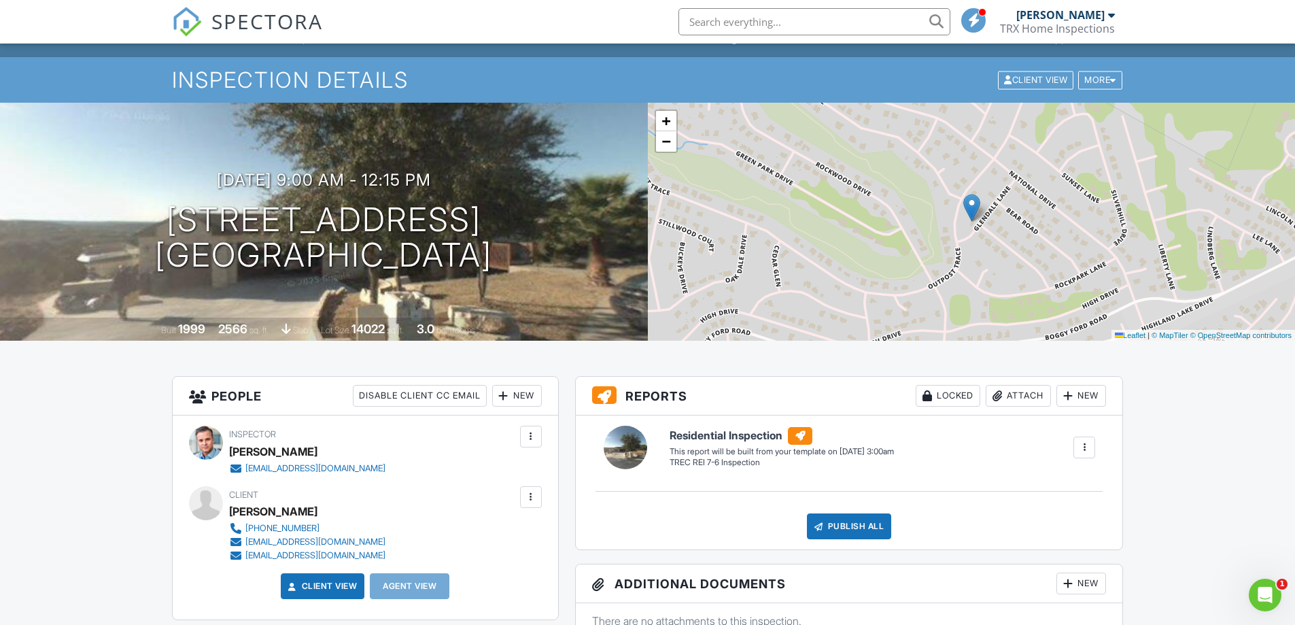
scroll to position [0, 0]
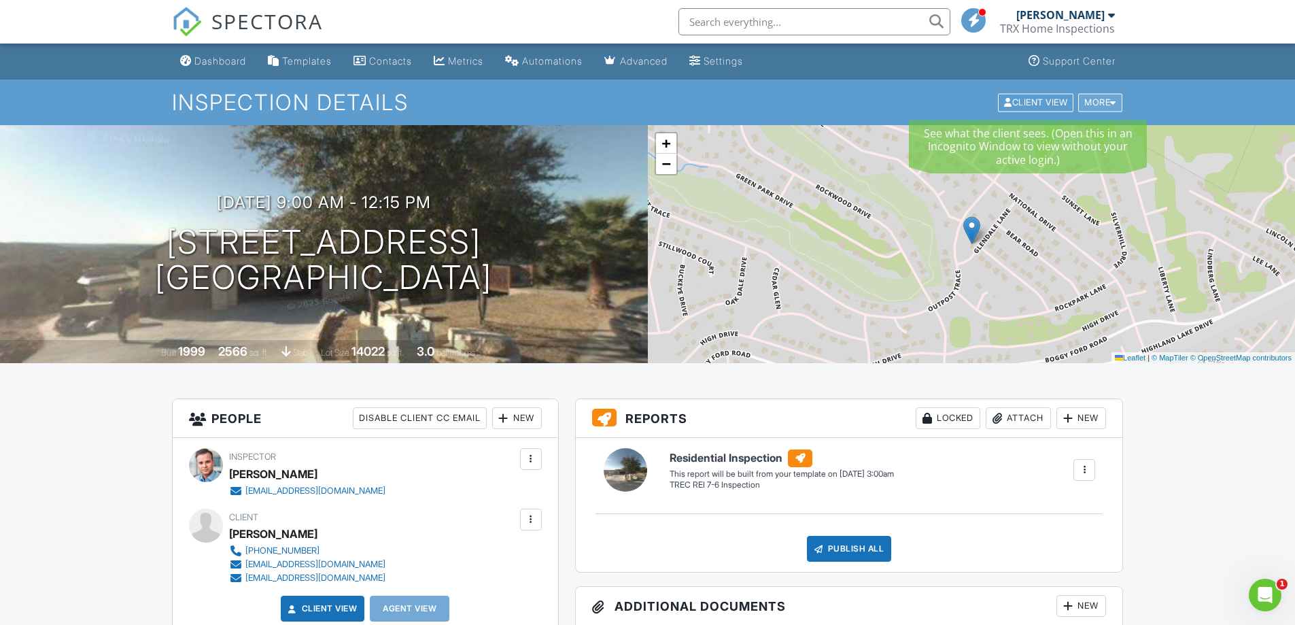
click at [1087, 105] on div "More" at bounding box center [1100, 102] width 44 height 18
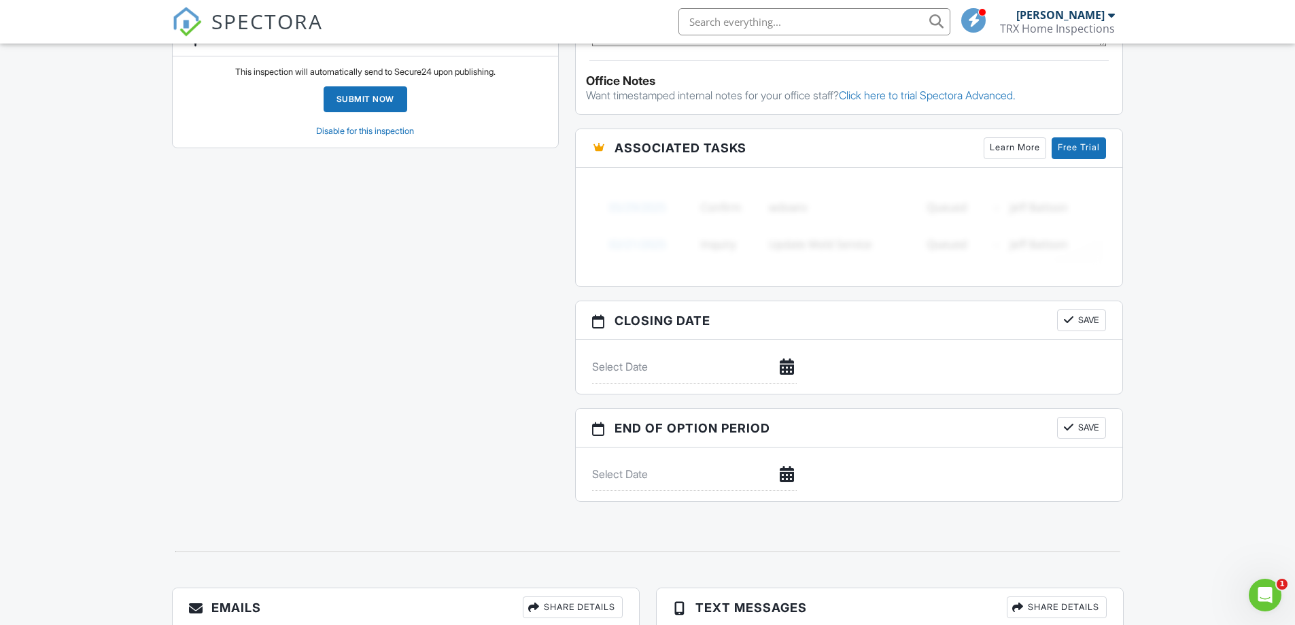
scroll to position [1152, 0]
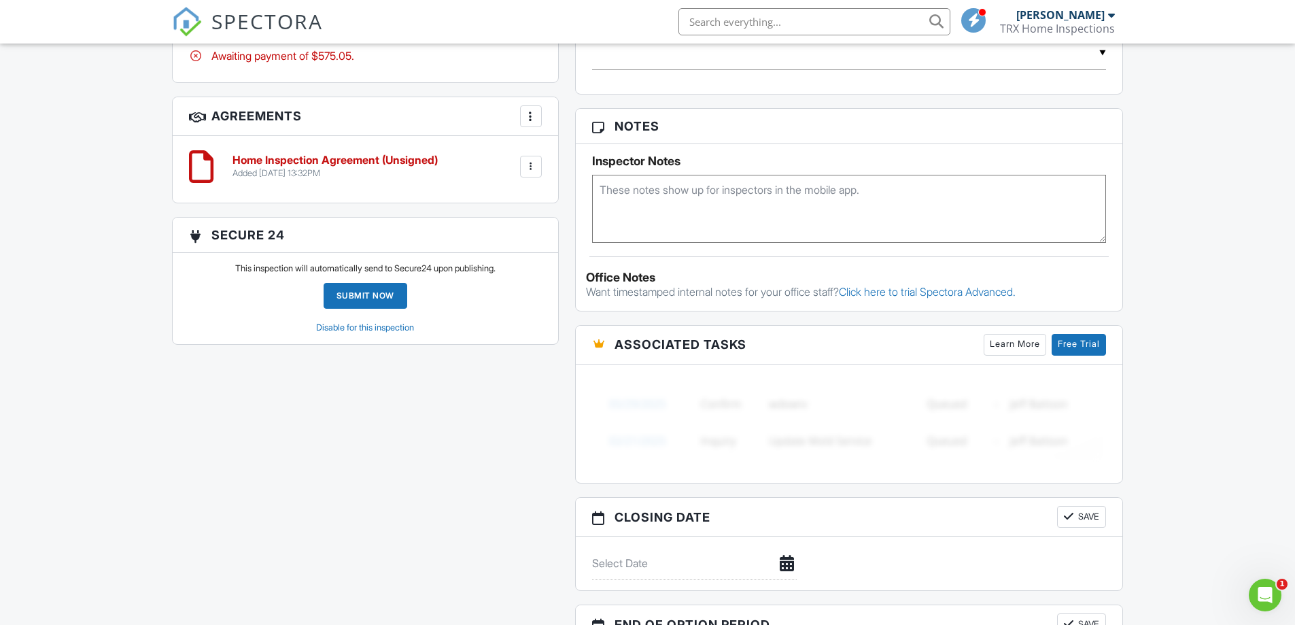
scroll to position [948, 0]
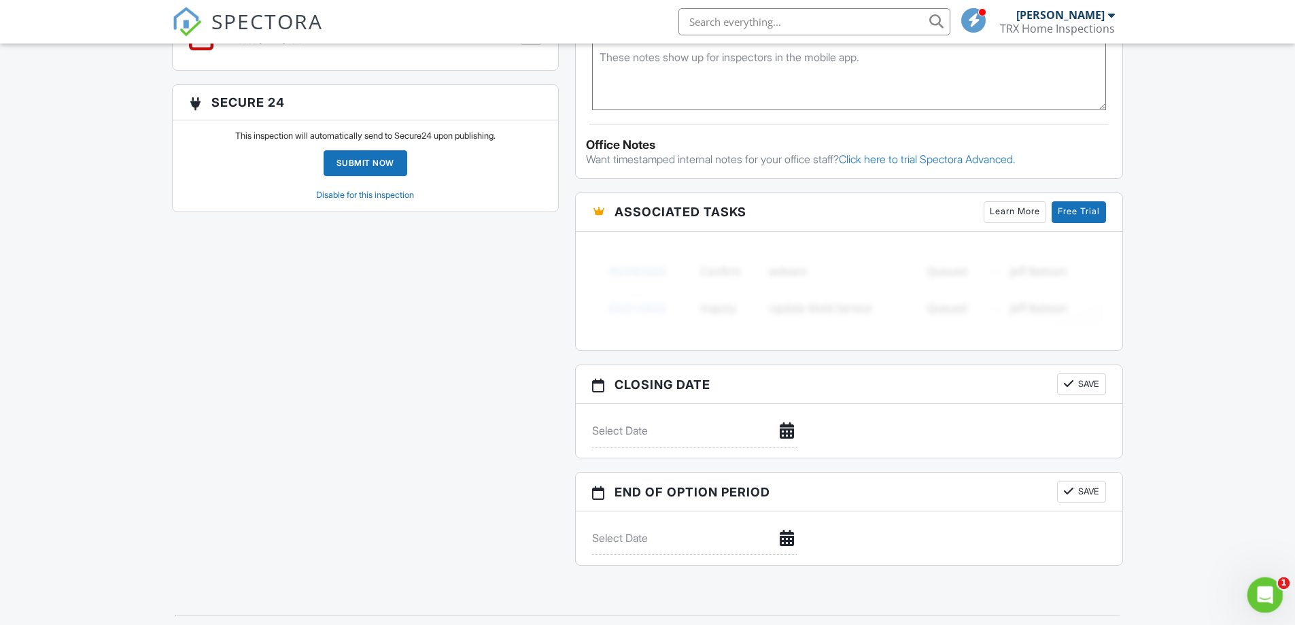
click at [1257, 582] on icon "Open Intercom Messenger" at bounding box center [1263, 593] width 22 height 22
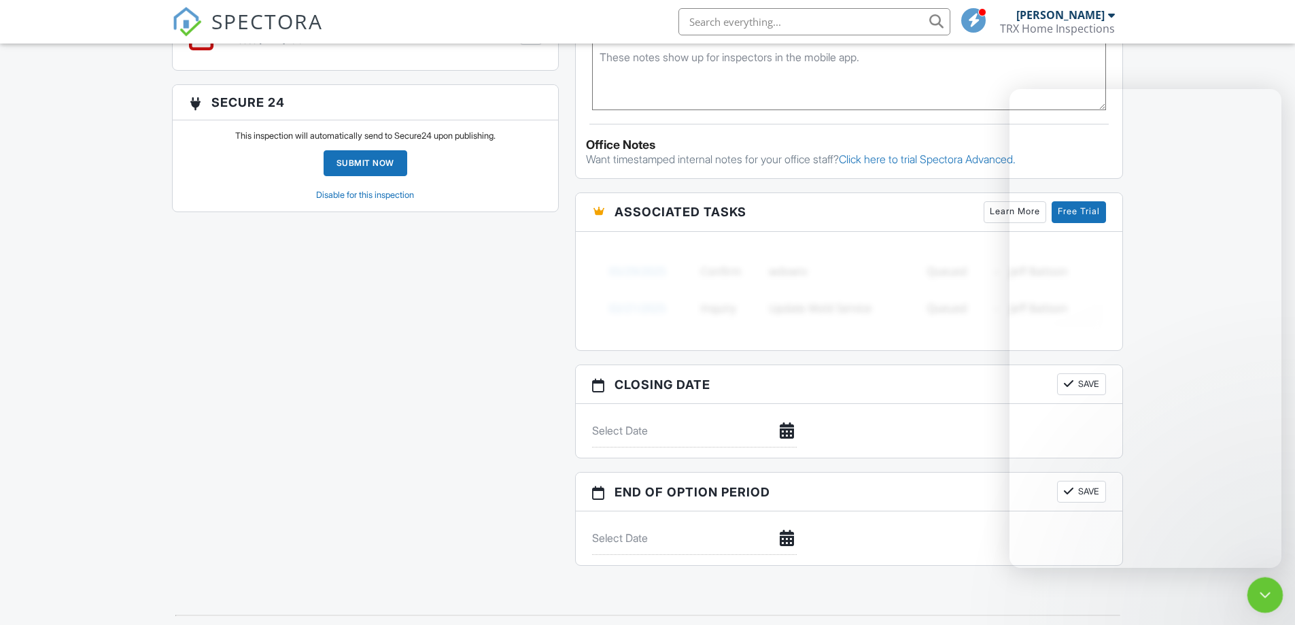
click at [1263, 593] on icon "Close Intercom Messenger" at bounding box center [1263, 592] width 16 height 16
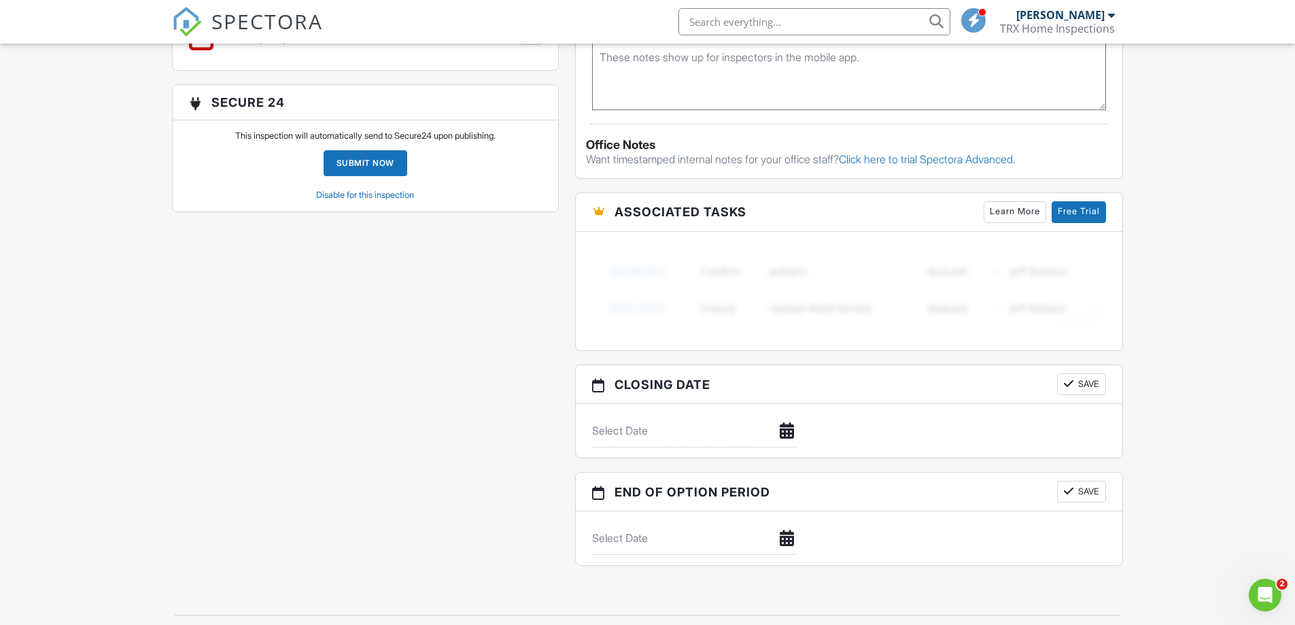
scroll to position [0, 0]
click at [1252, 587] on div "Open Intercom Messenger" at bounding box center [1262, 592] width 45 height 45
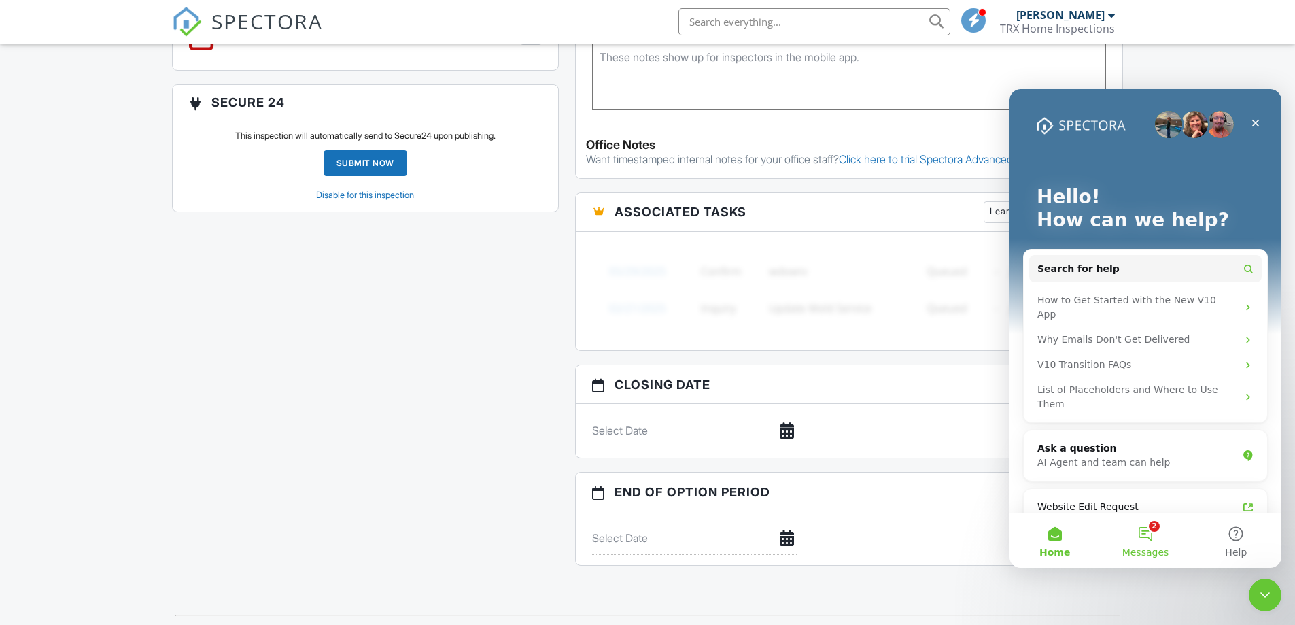
click at [1149, 530] on button "2 Messages" at bounding box center [1145, 540] width 90 height 54
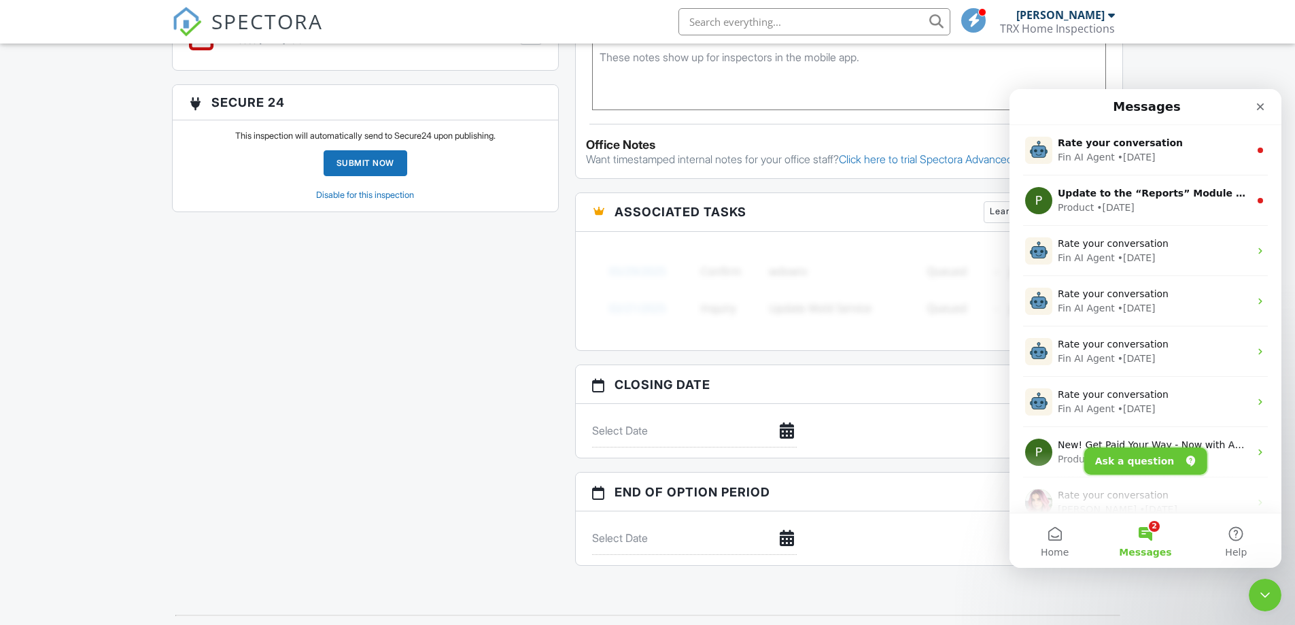
click at [1124, 456] on button "Ask a question" at bounding box center [1145, 460] width 123 height 27
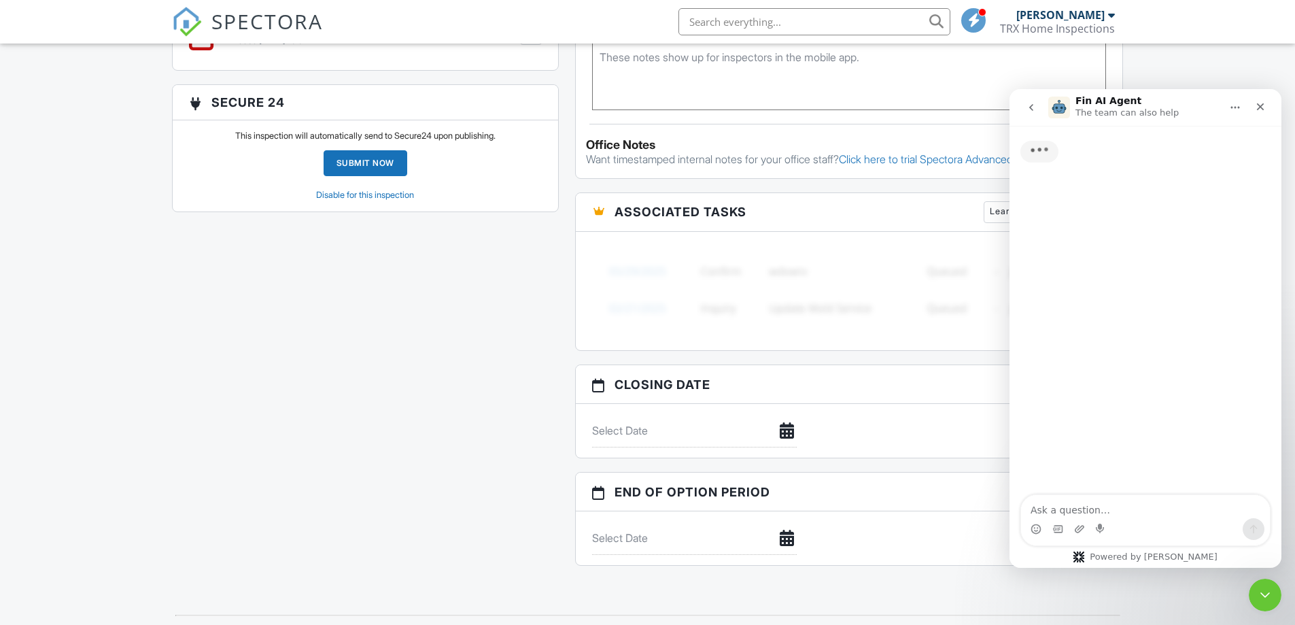
click at [1089, 504] on textarea "Ask a question…" at bounding box center [1145, 506] width 249 height 23
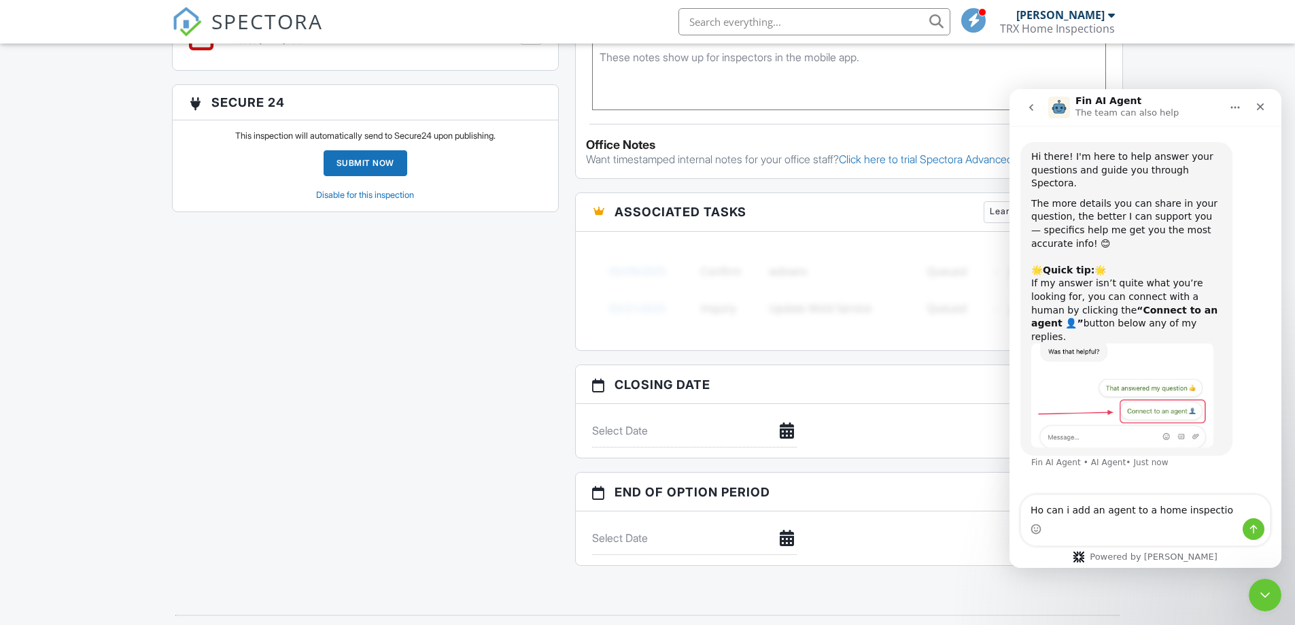
type textarea "Ho can i add an agent to a home inspection"
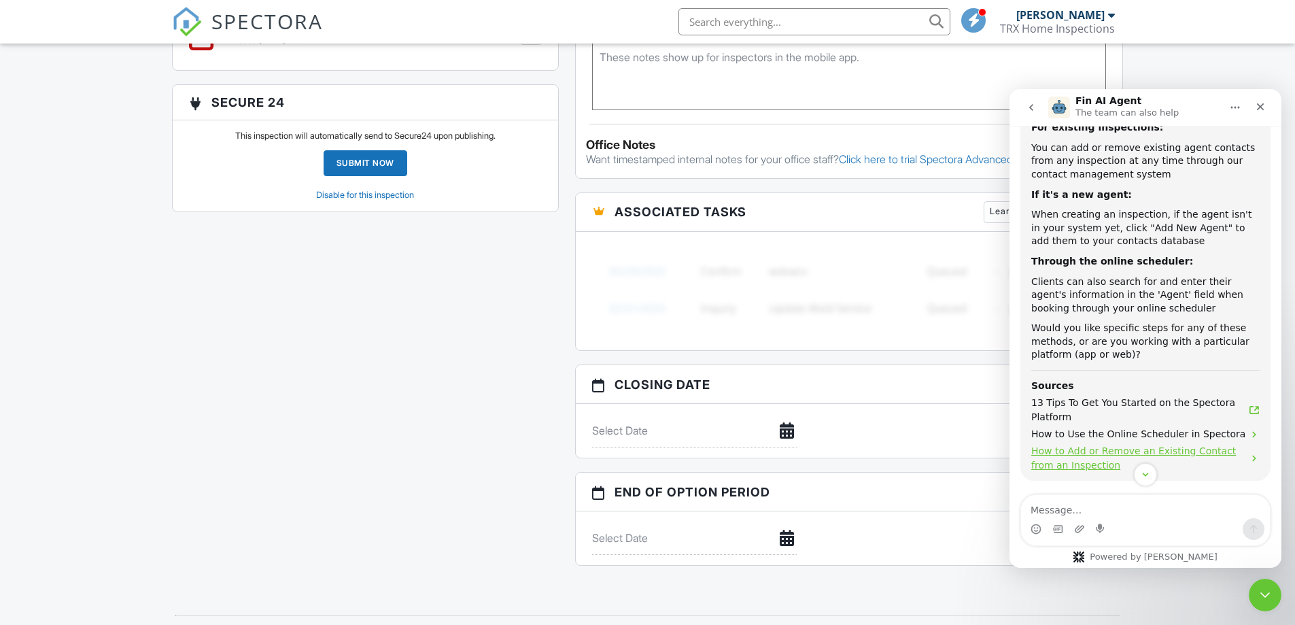
scroll to position [552, 0]
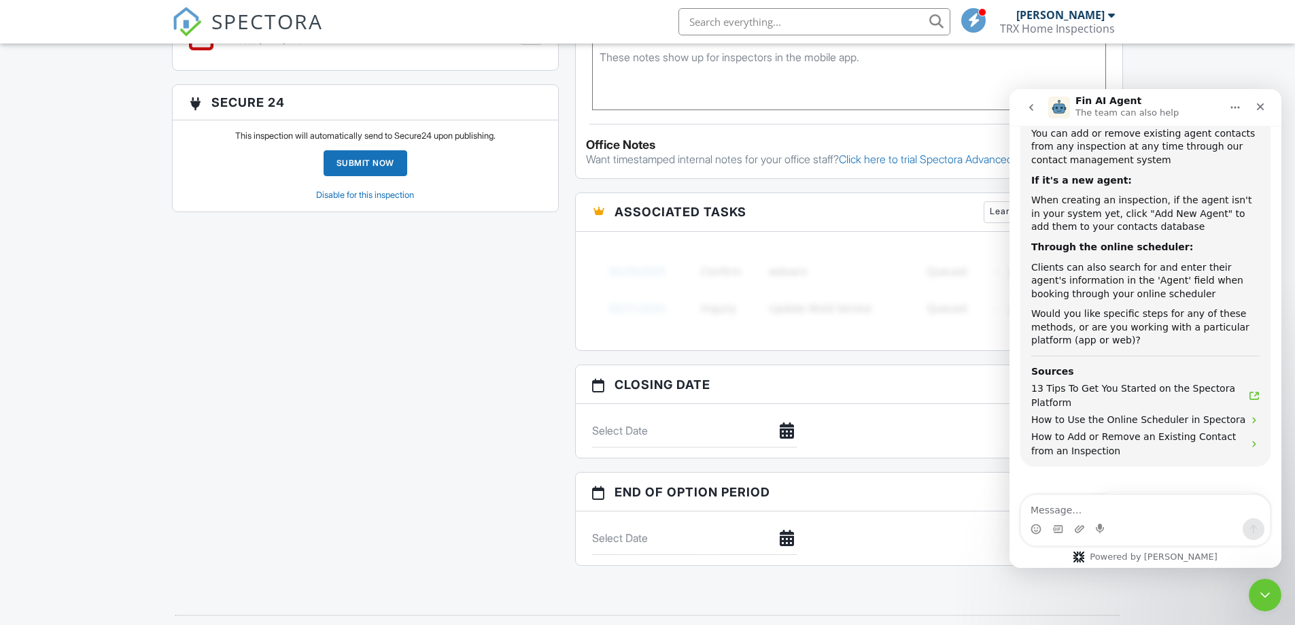
click at [1060, 507] on textarea "Message…" at bounding box center [1145, 506] width 249 height 23
type textarea "how can i add an agent to an already schedualed inspection?"
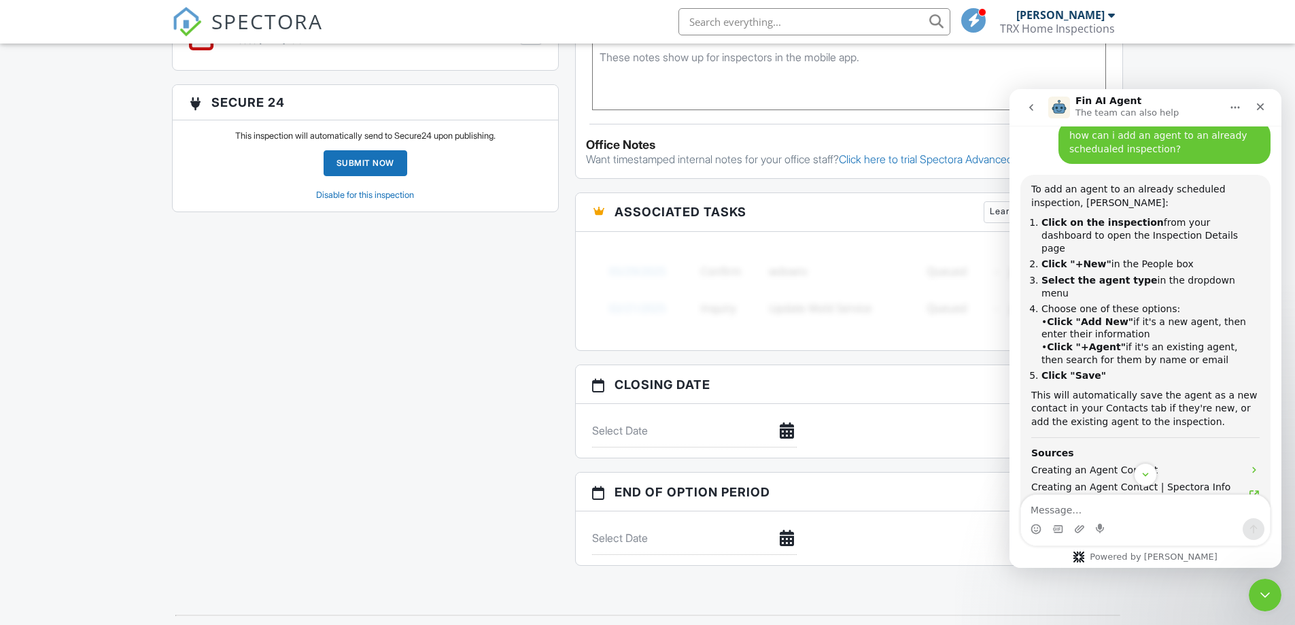
scroll to position [910, 0]
click at [332, 381] on div "All emails and texts are disabled for this inspection! All emails and texts hav…" at bounding box center [648, 14] width 968 height 1129
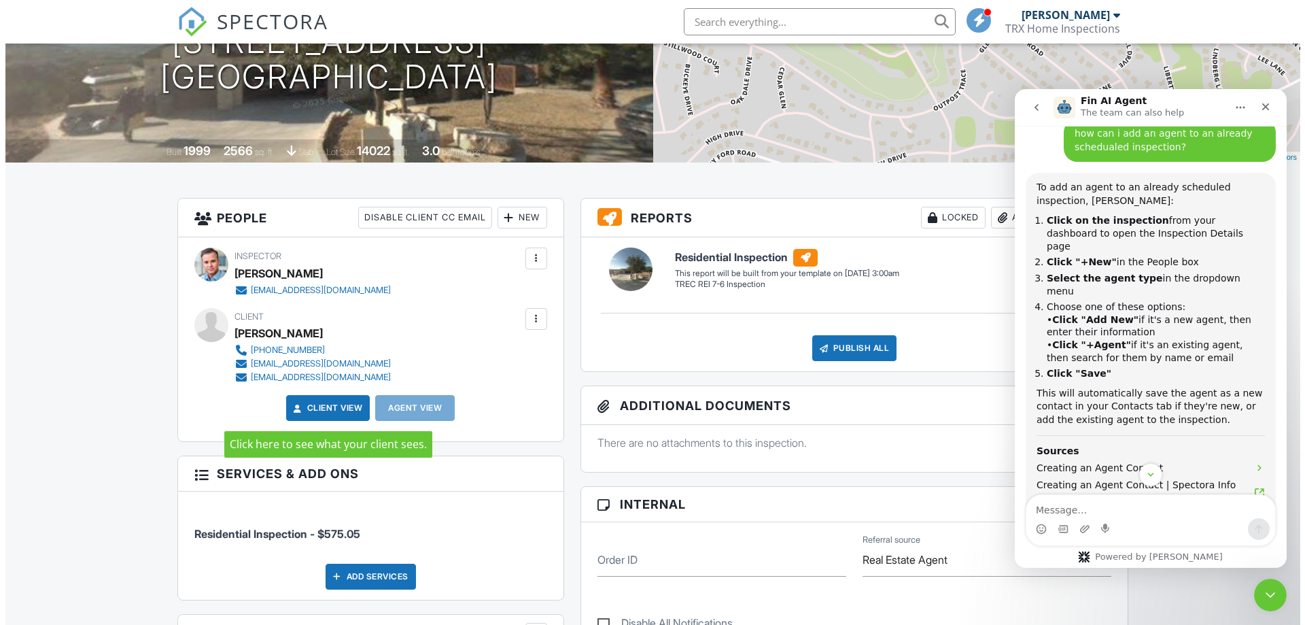
scroll to position [0, 0]
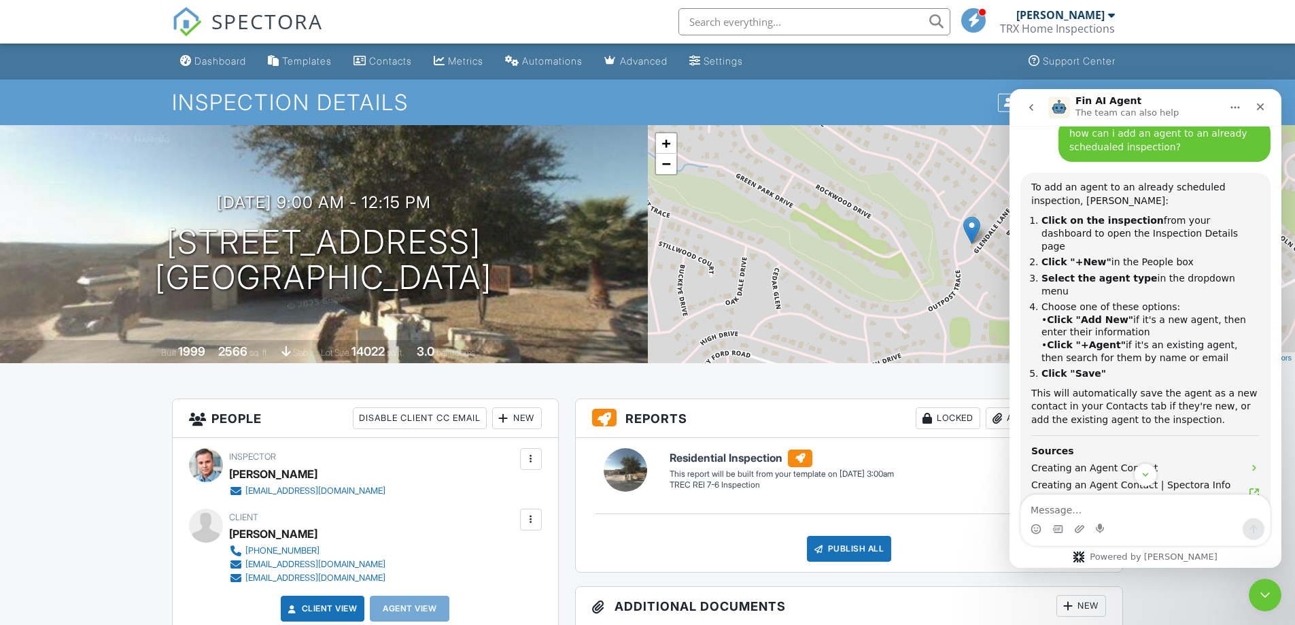
click at [511, 420] on div "New" at bounding box center [517, 418] width 50 height 22
click at [544, 491] on li "Client's Agent" at bounding box center [566, 493] width 134 height 34
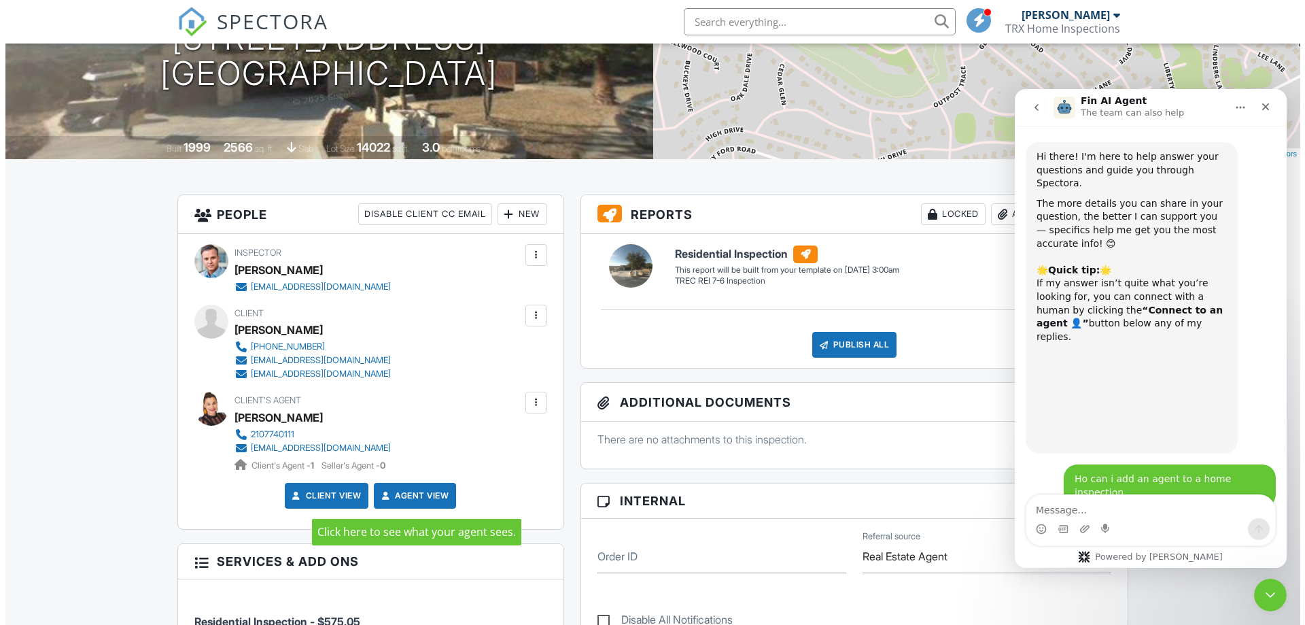
scroll to position [1039, 0]
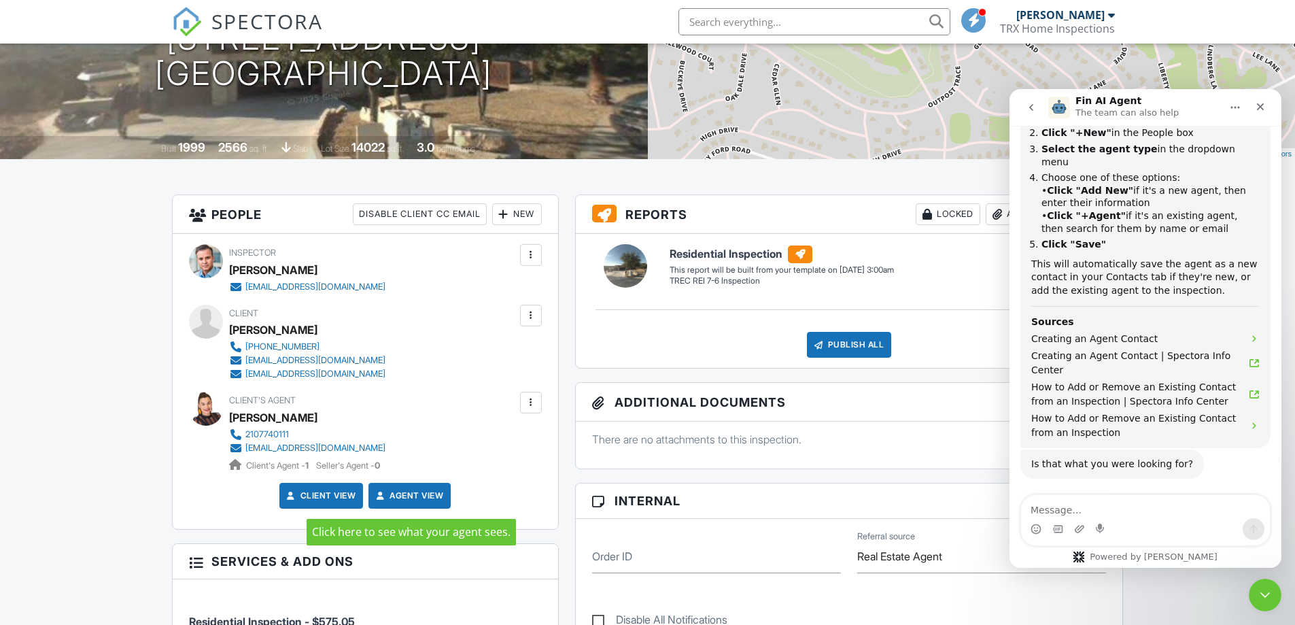
click at [407, 492] on link "Agent View" at bounding box center [408, 496] width 70 height 14
click at [534, 319] on div at bounding box center [531, 316] width 14 height 14
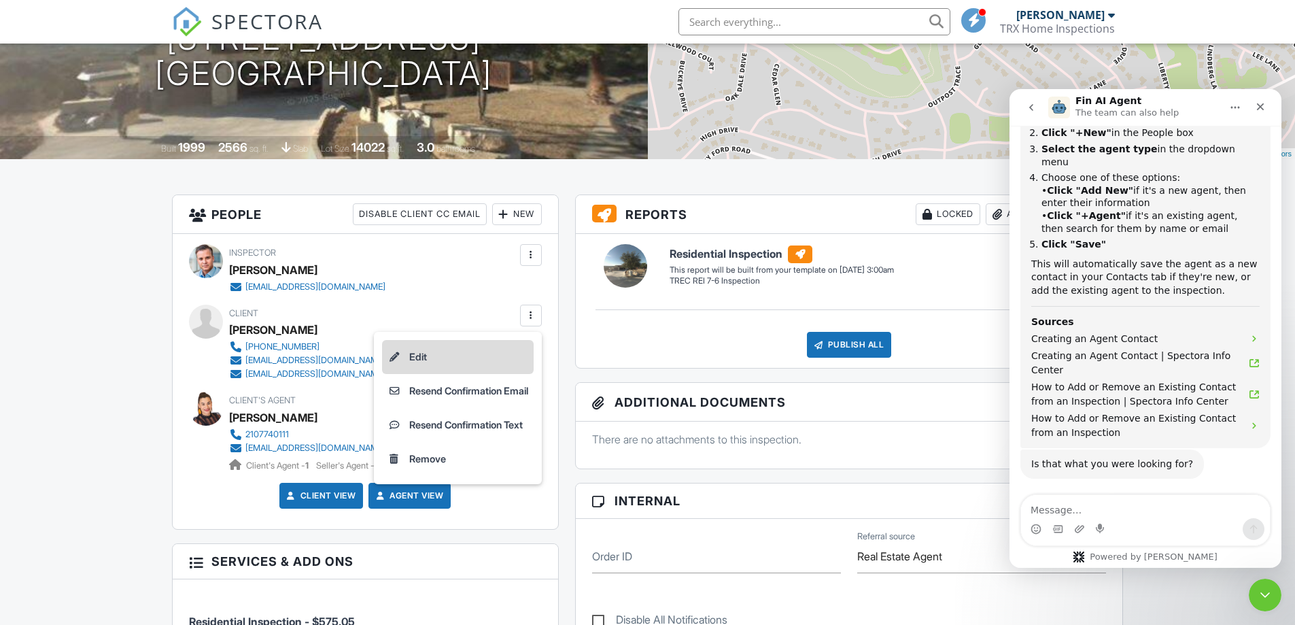
click at [440, 355] on li "Edit" at bounding box center [458, 357] width 152 height 34
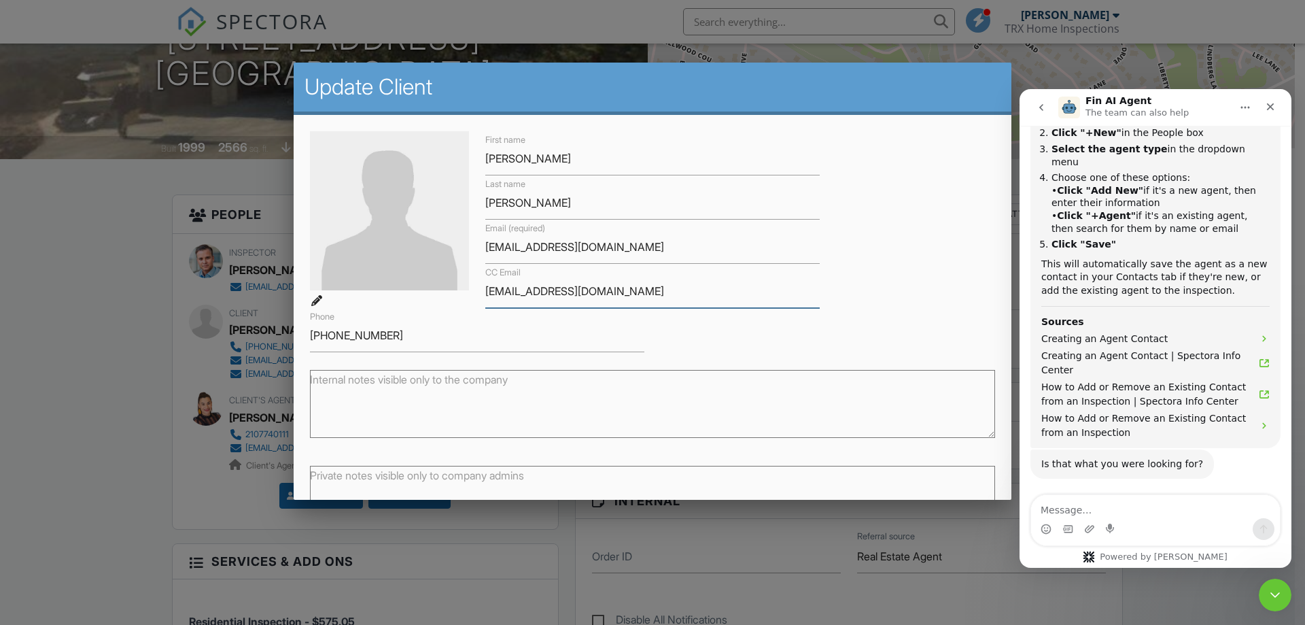
drag, startPoint x: 631, startPoint y: 291, endPoint x: 455, endPoint y: 290, distance: 176.0
click at [455, 290] on div "First name Markus Last name Konz Email (required) markus_konz81@me.com CC Email…" at bounding box center [652, 241] width 701 height 221
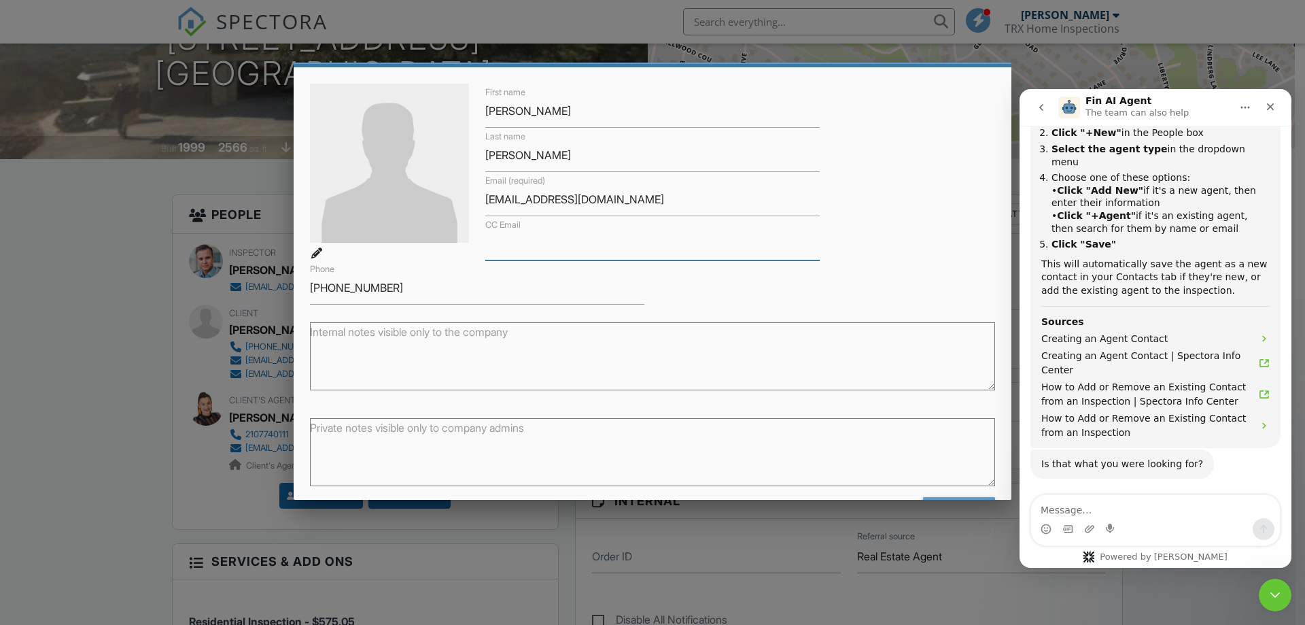
scroll to position [96, 0]
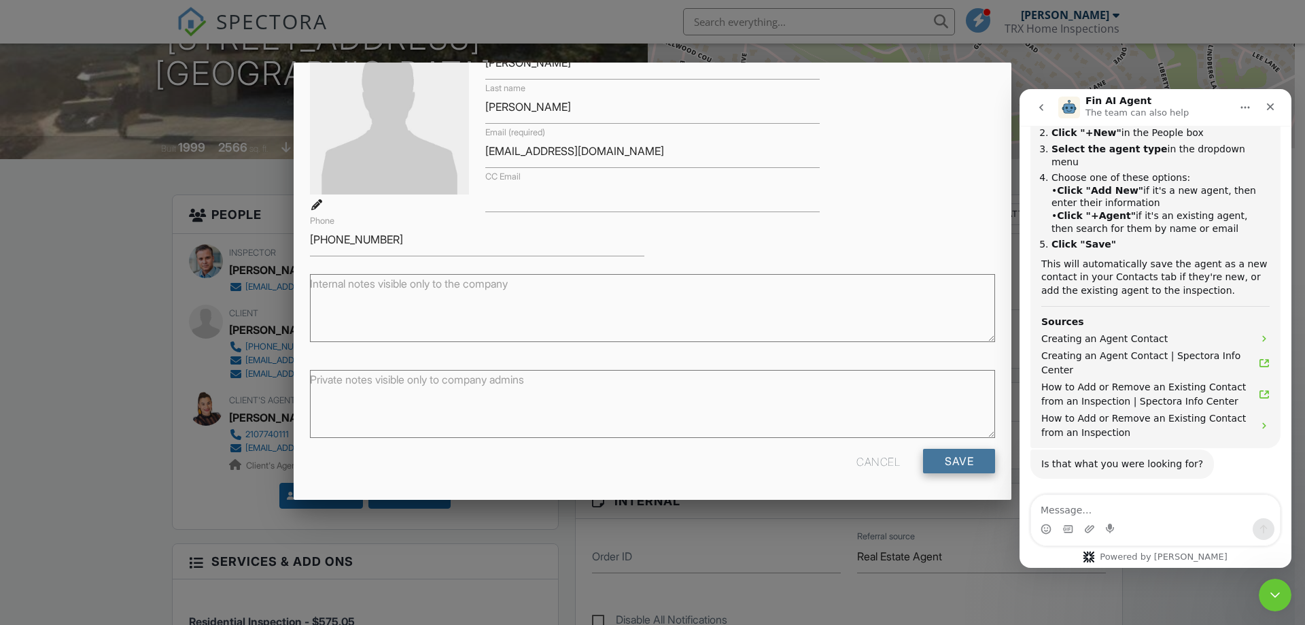
click at [926, 462] on input "Save" at bounding box center [959, 461] width 72 height 24
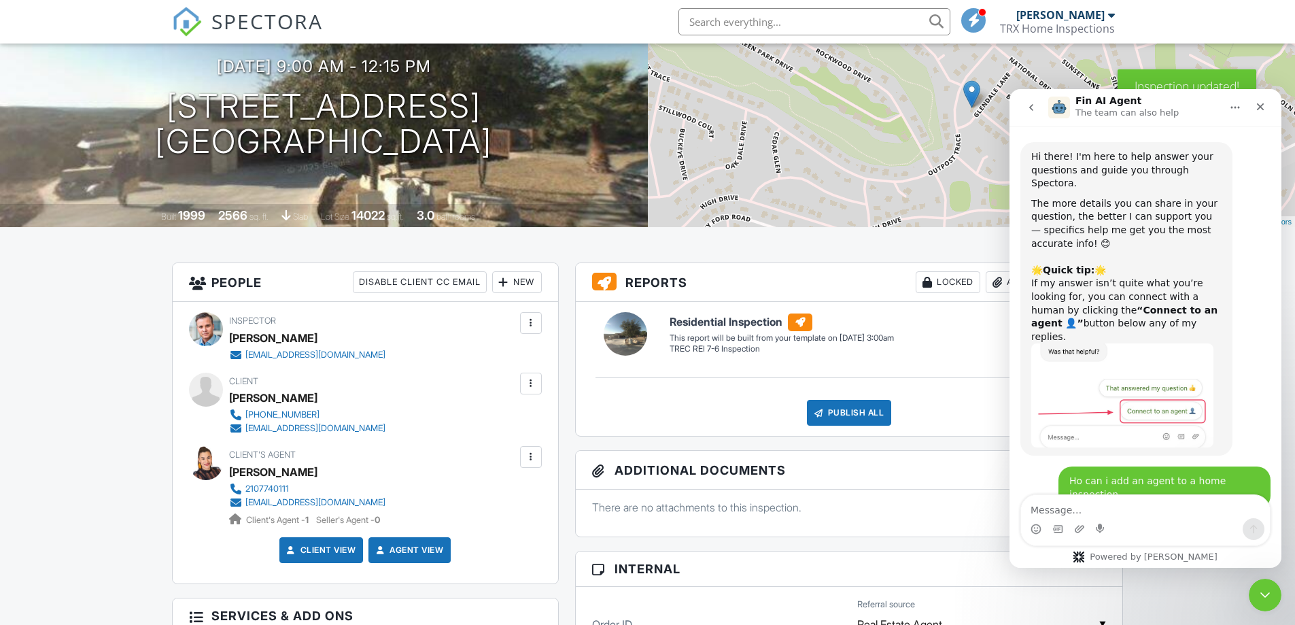
scroll to position [1039, 0]
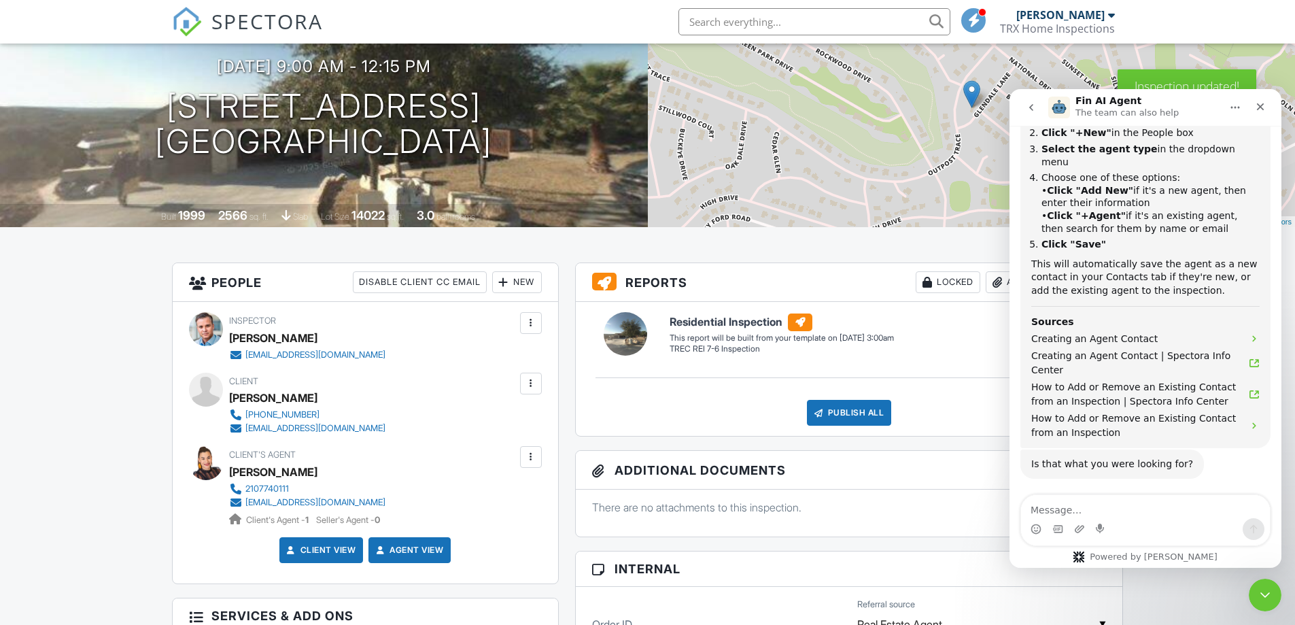
click at [1193, 504] on button "That answered my question 👍" at bounding box center [1179, 517] width 167 height 27
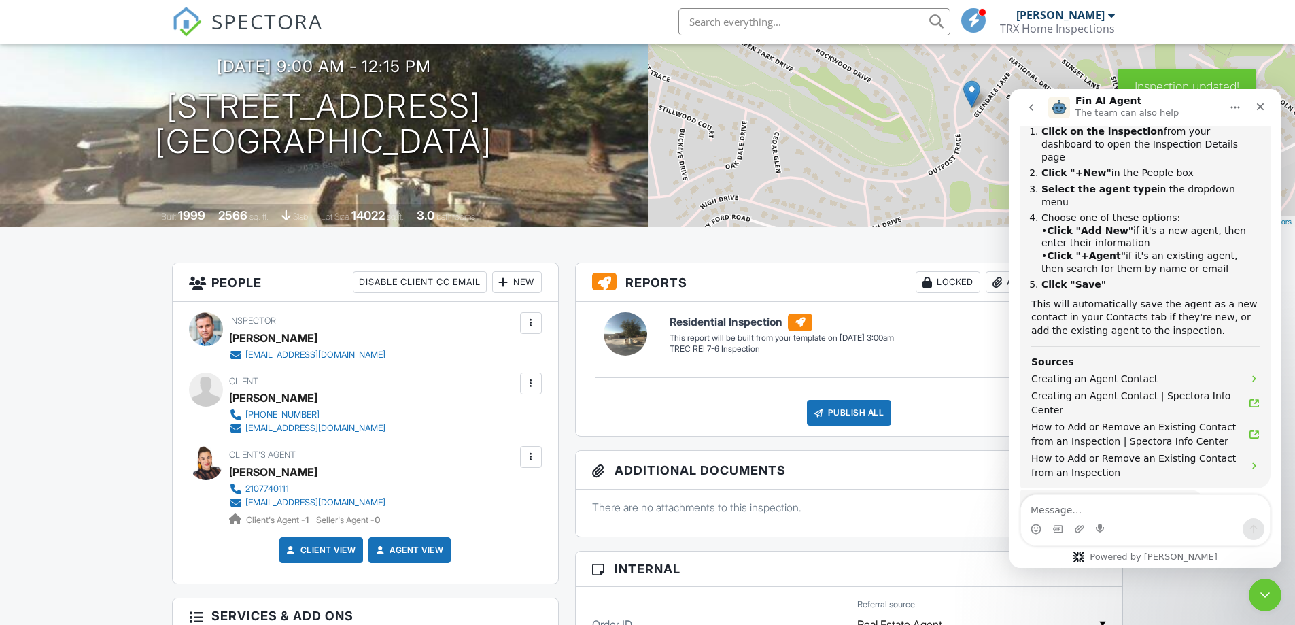
scroll to position [1043, 0]
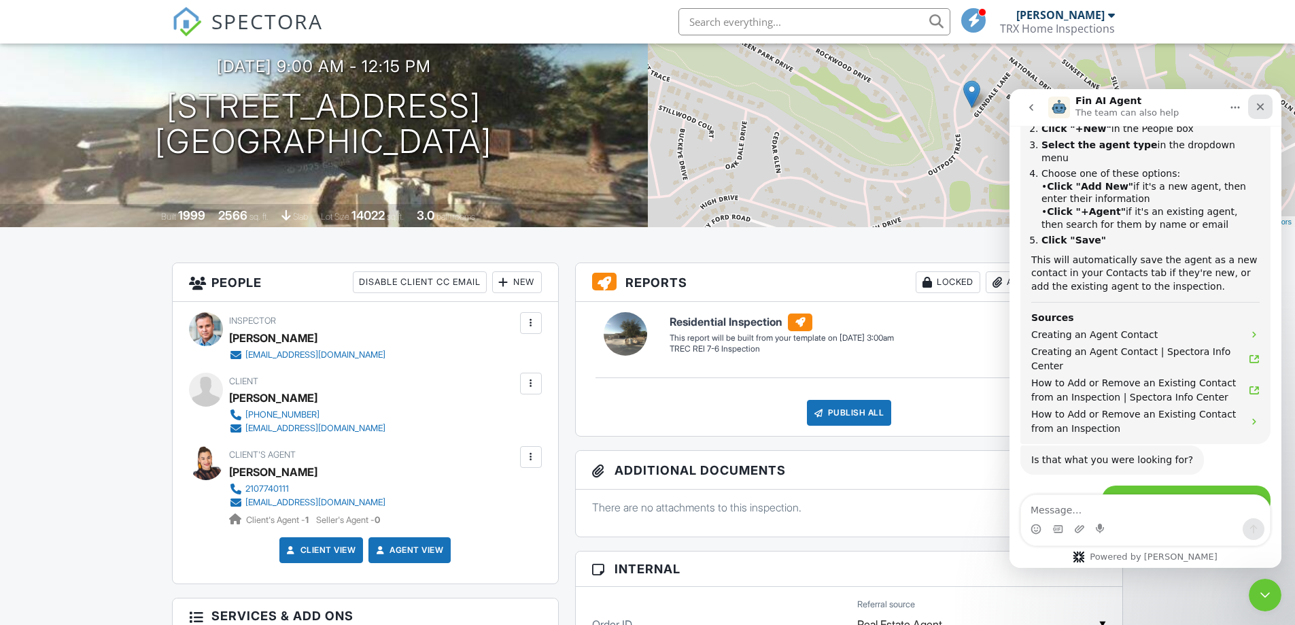
click at [1255, 104] on icon "Close" at bounding box center [1260, 106] width 11 height 11
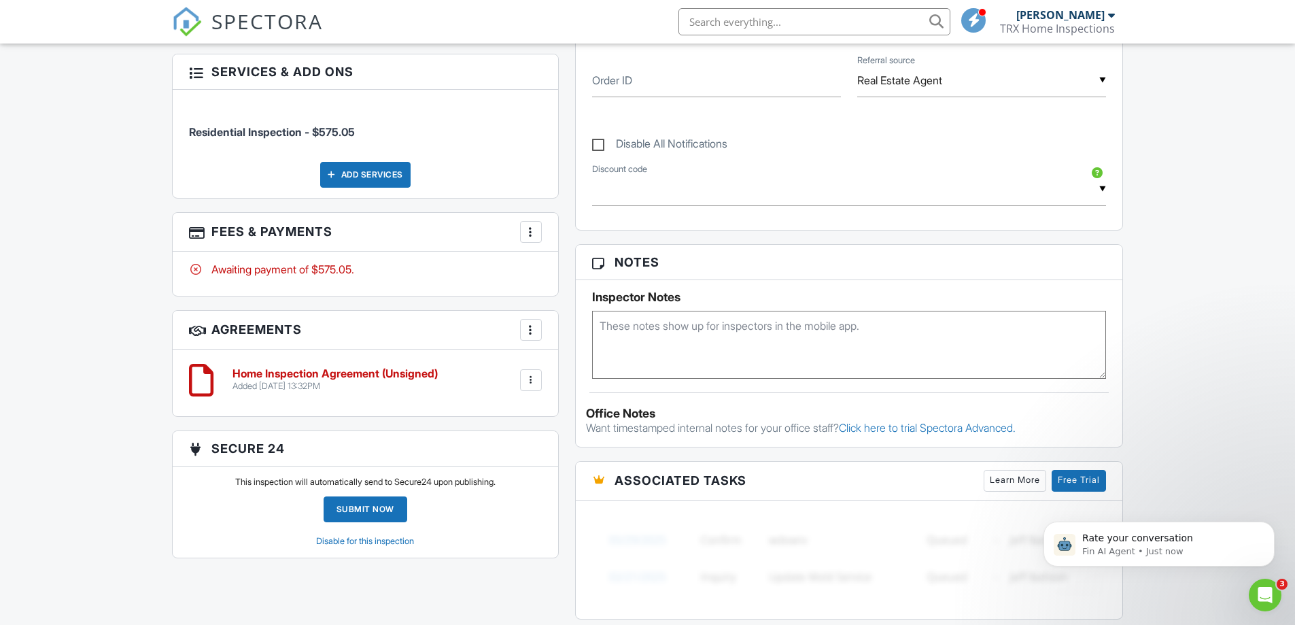
scroll to position [1192, 0]
